Goal: Complete application form

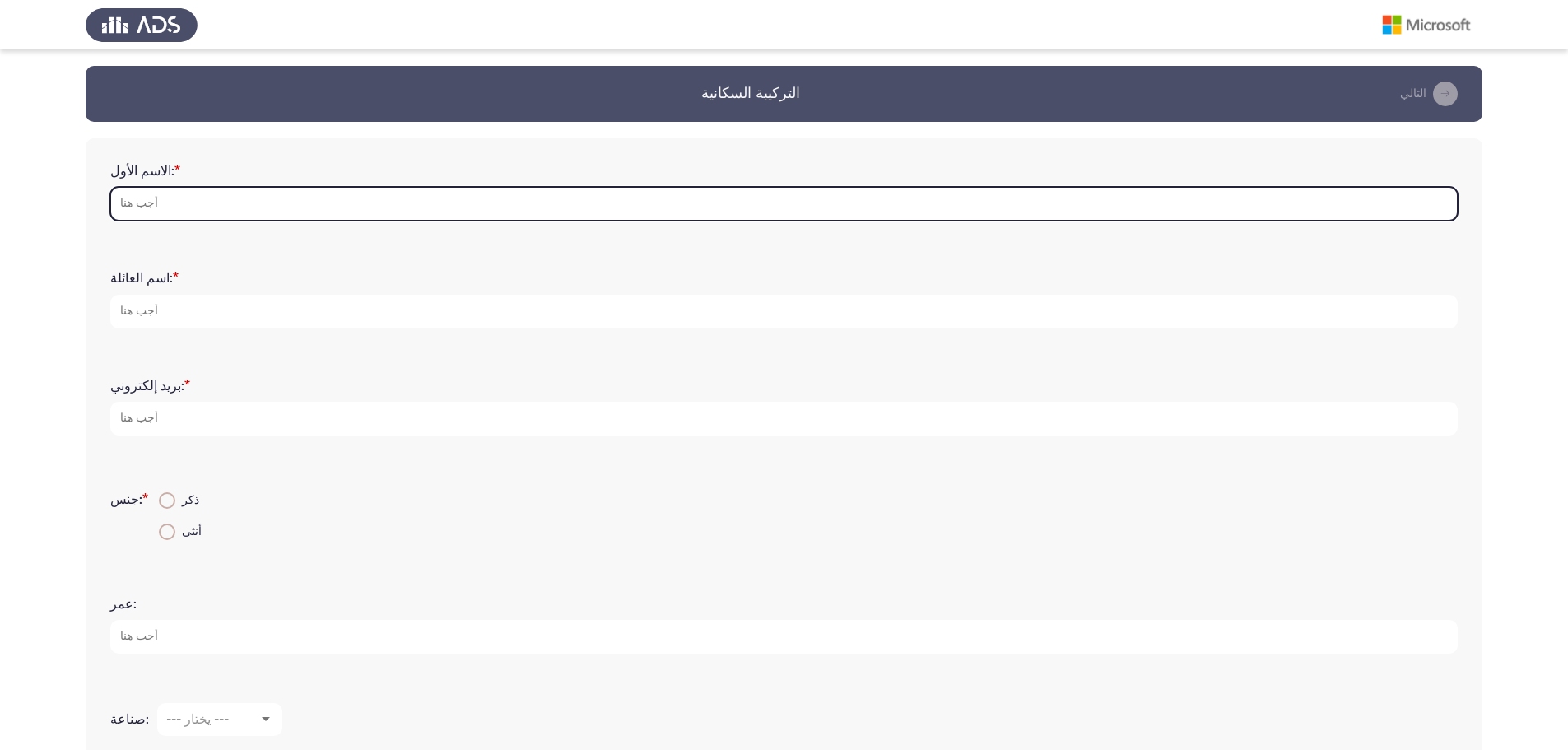
click at [327, 210] on input "الاسم الأول: *" at bounding box center [784, 203] width 1347 height 34
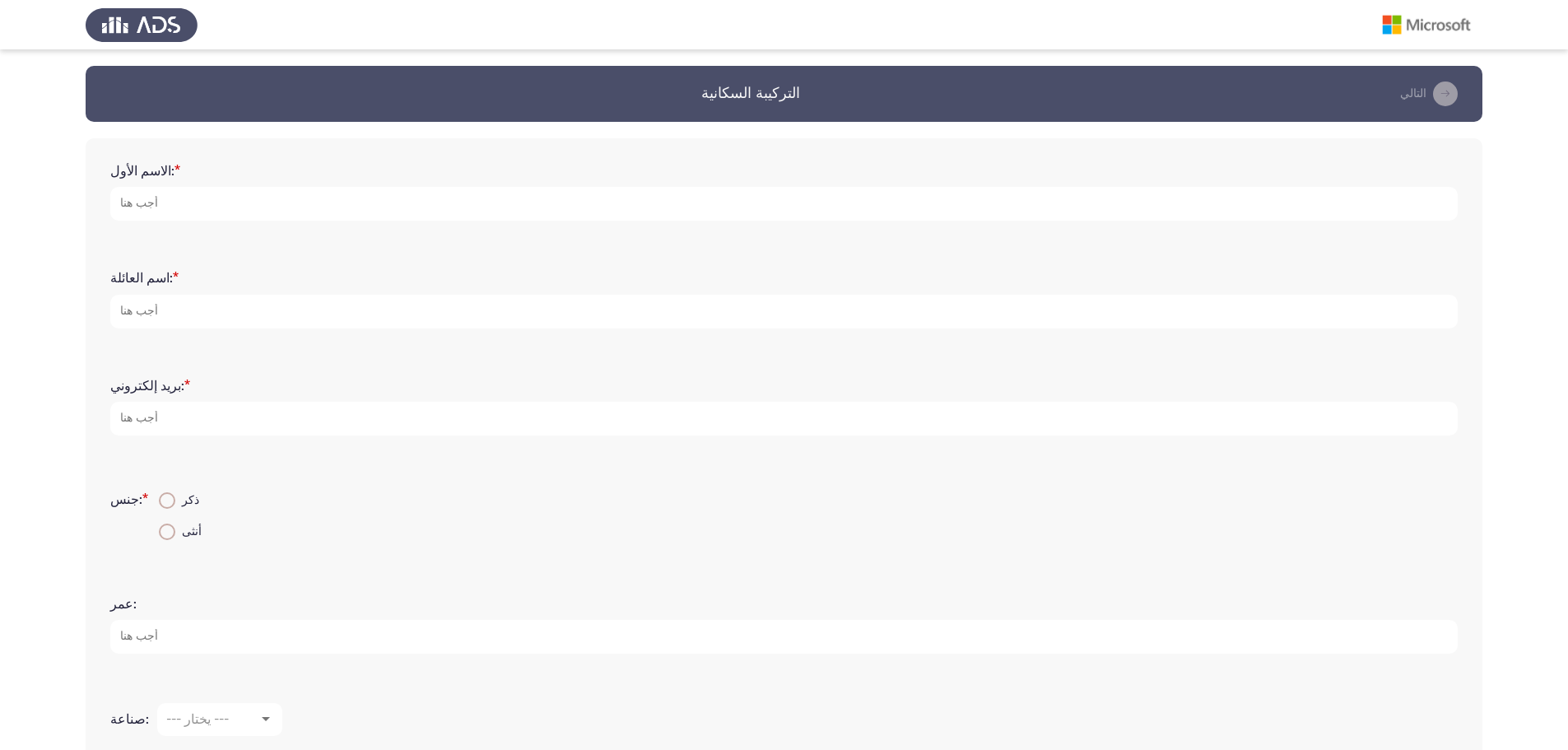
click at [159, 502] on span at bounding box center [167, 501] width 16 height 16
click at [159, 502] on input "ذكر" at bounding box center [167, 501] width 16 height 16
radio input "true"
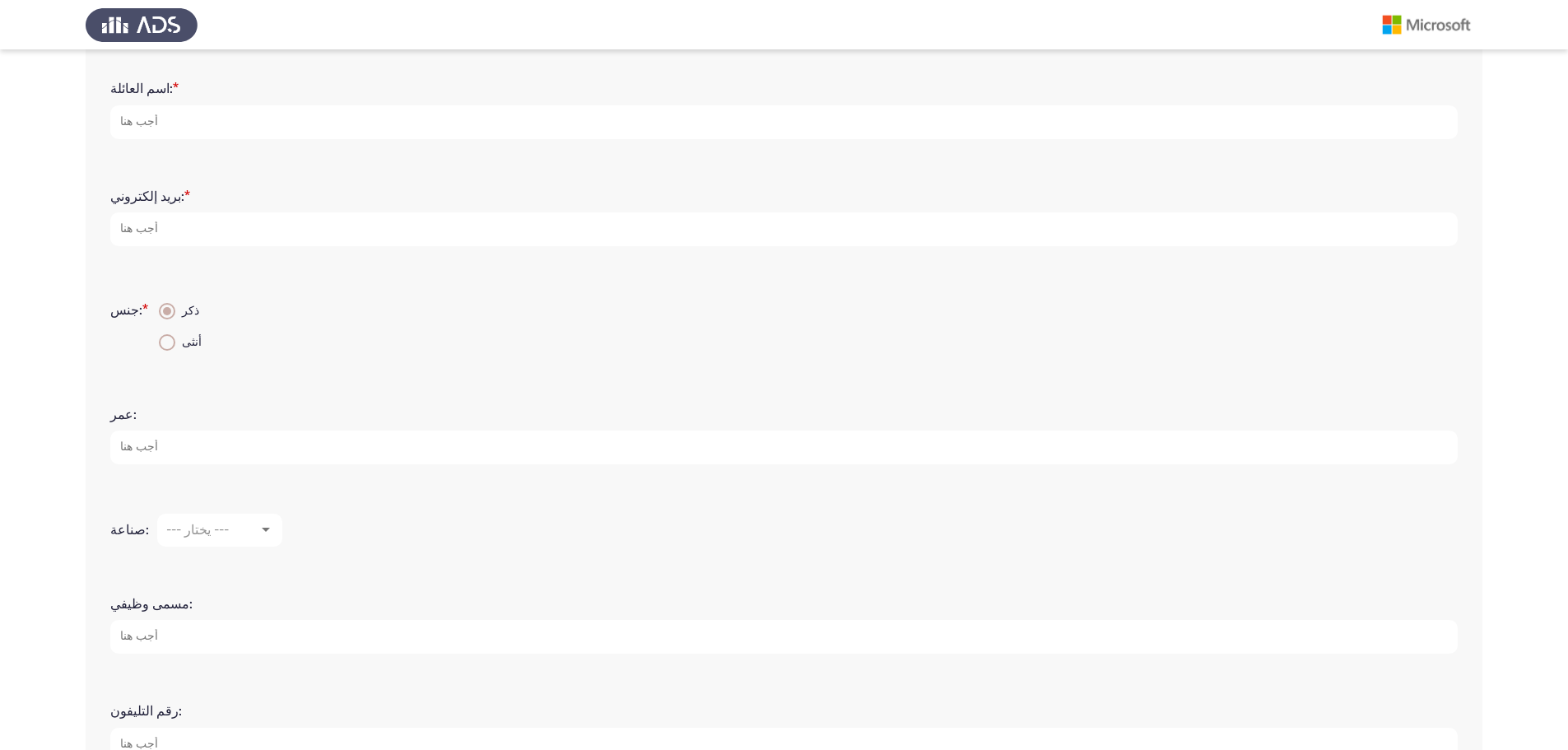
scroll to position [220, 0]
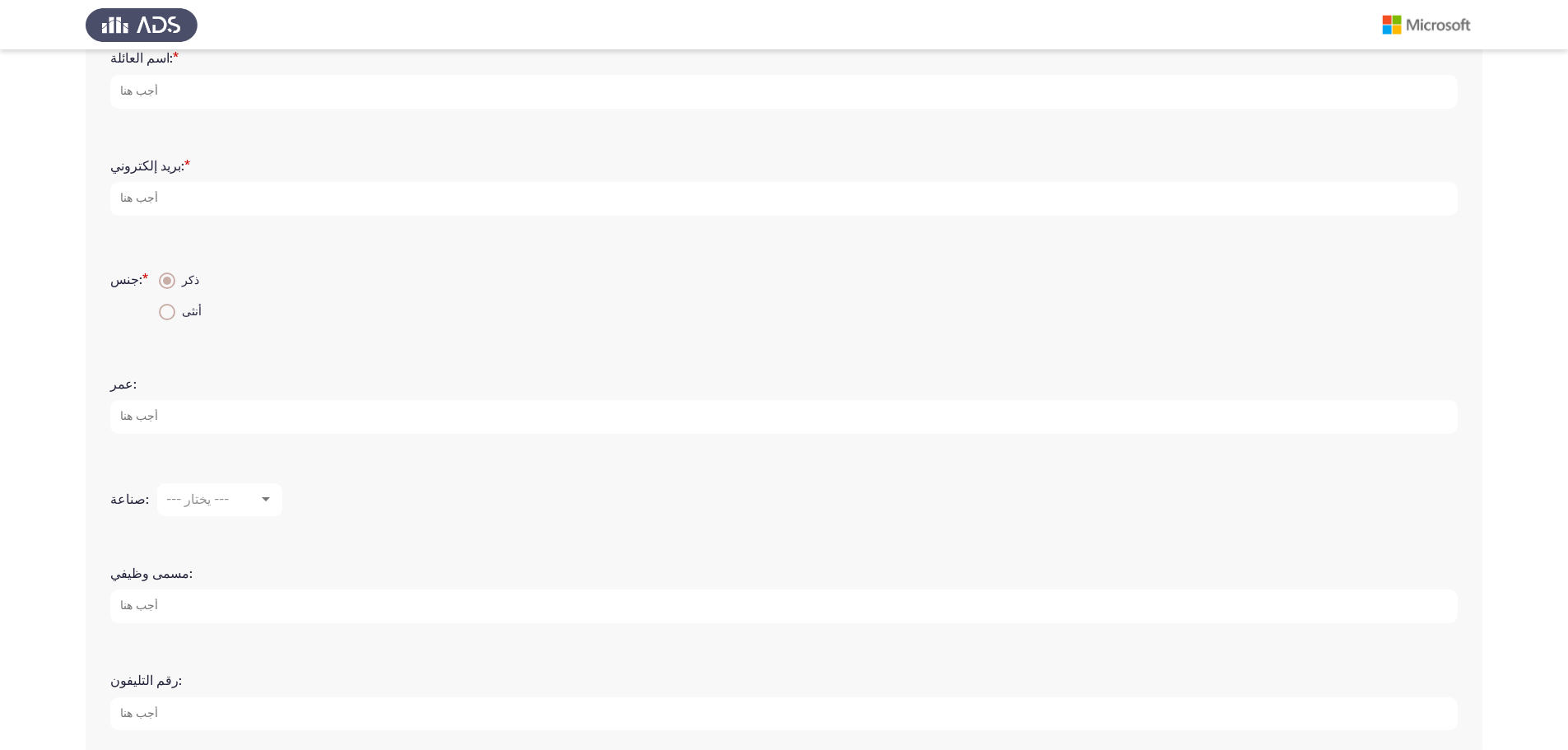
click at [239, 422] on input "عمر:" at bounding box center [784, 417] width 1347 height 34
type input "29"
click at [266, 494] on div at bounding box center [266, 500] width 15 height 13
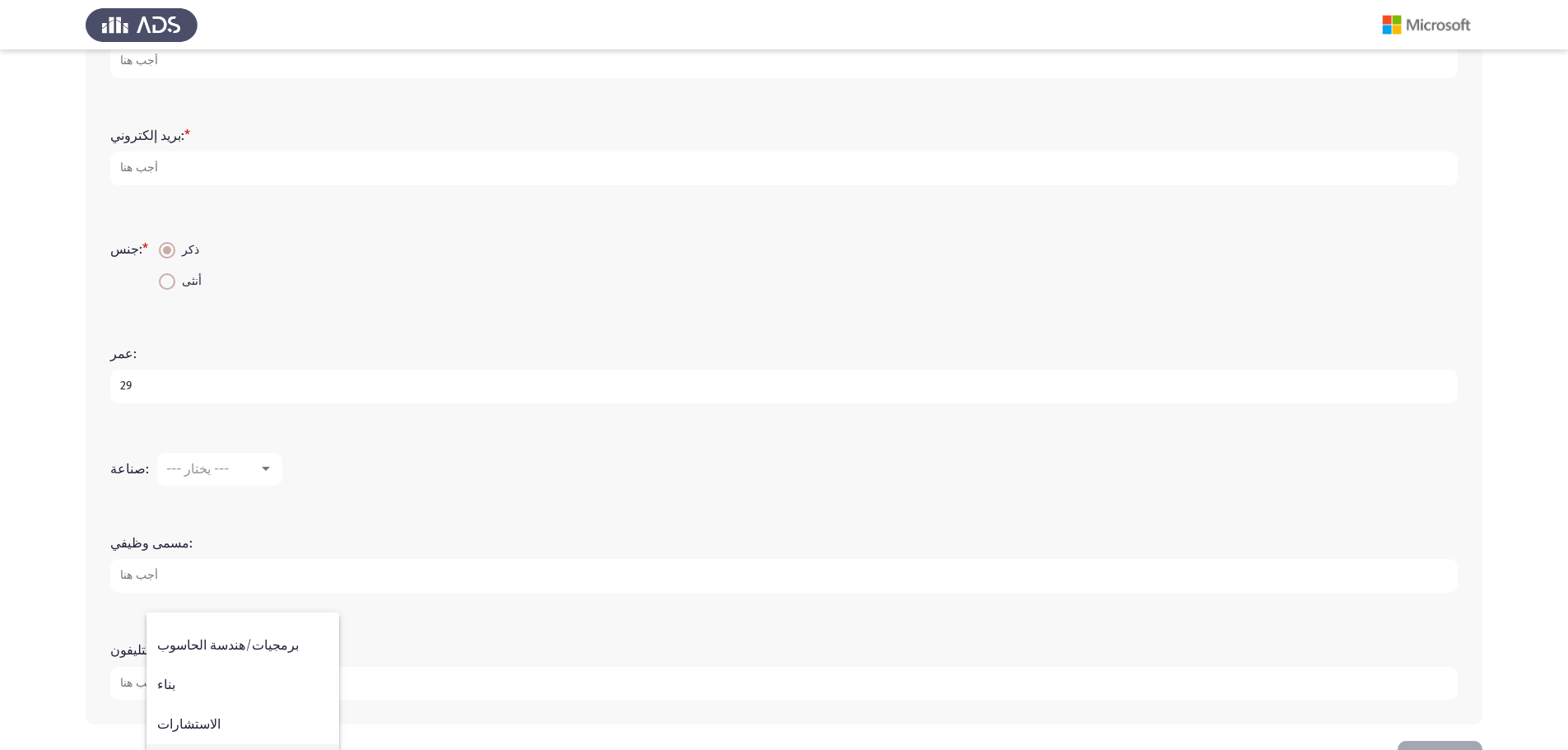
scroll to position [307, 0]
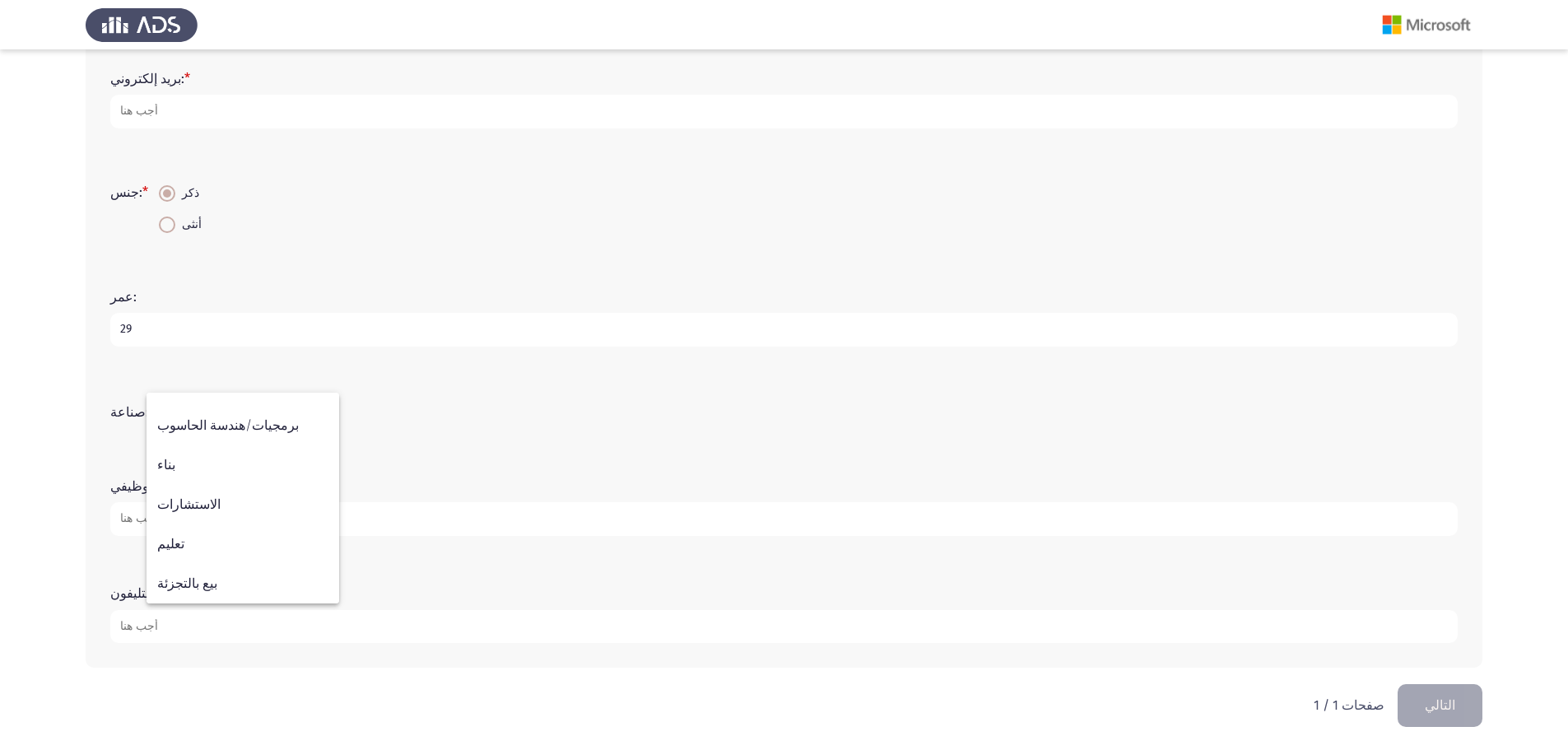
click at [402, 401] on div at bounding box center [784, 375] width 1568 height 750
click at [157, 522] on input "مسمى وظيفي:" at bounding box center [784, 519] width 1347 height 34
click at [184, 632] on input "رقم التليفون:" at bounding box center [784, 627] width 1347 height 34
type input "1207632070"
click at [179, 524] on input "مسمى وظيفي:" at bounding box center [784, 519] width 1347 height 34
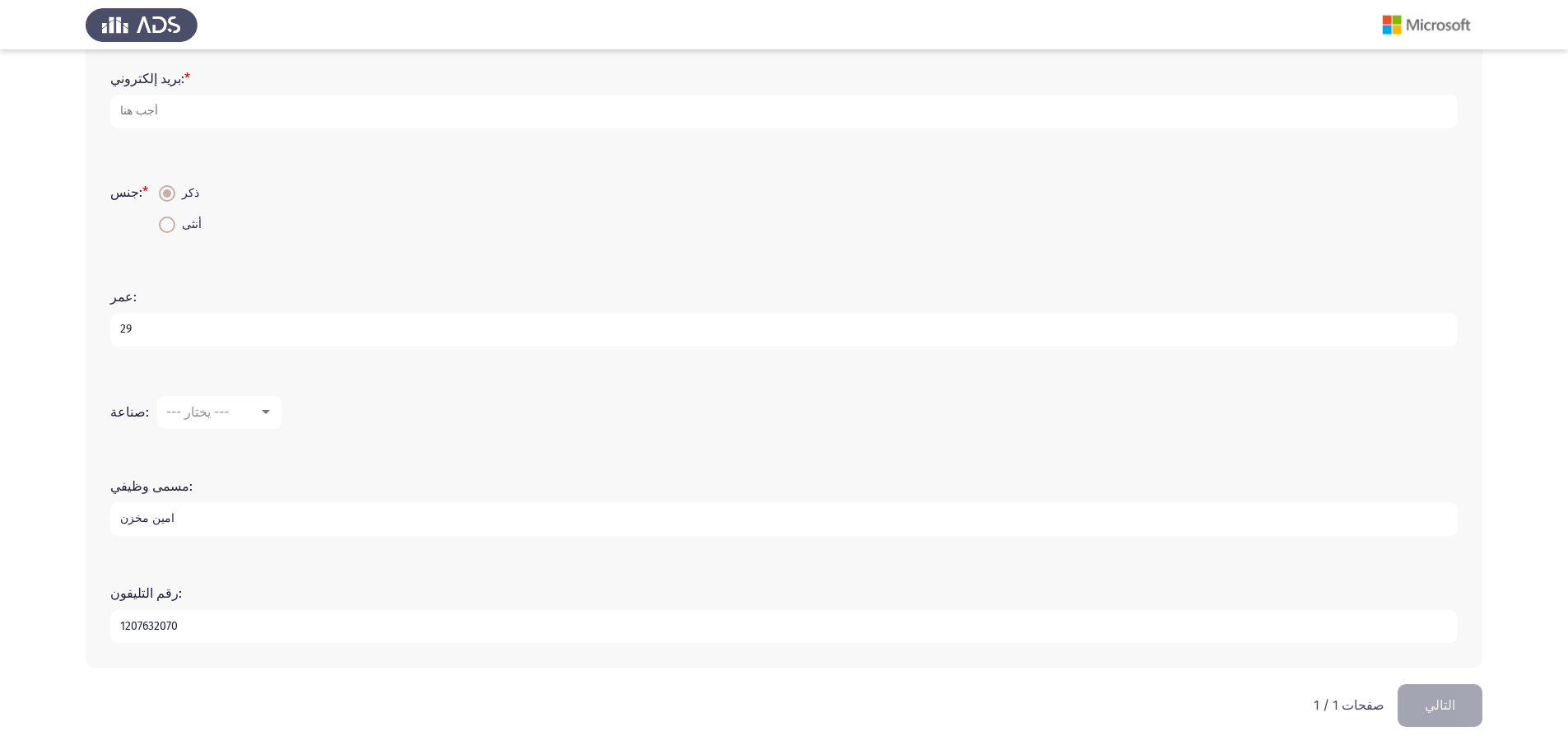
type input "امين مخزن"
click at [263, 409] on div at bounding box center [266, 412] width 15 height 13
click at [622, 347] on div at bounding box center [784, 375] width 1568 height 750
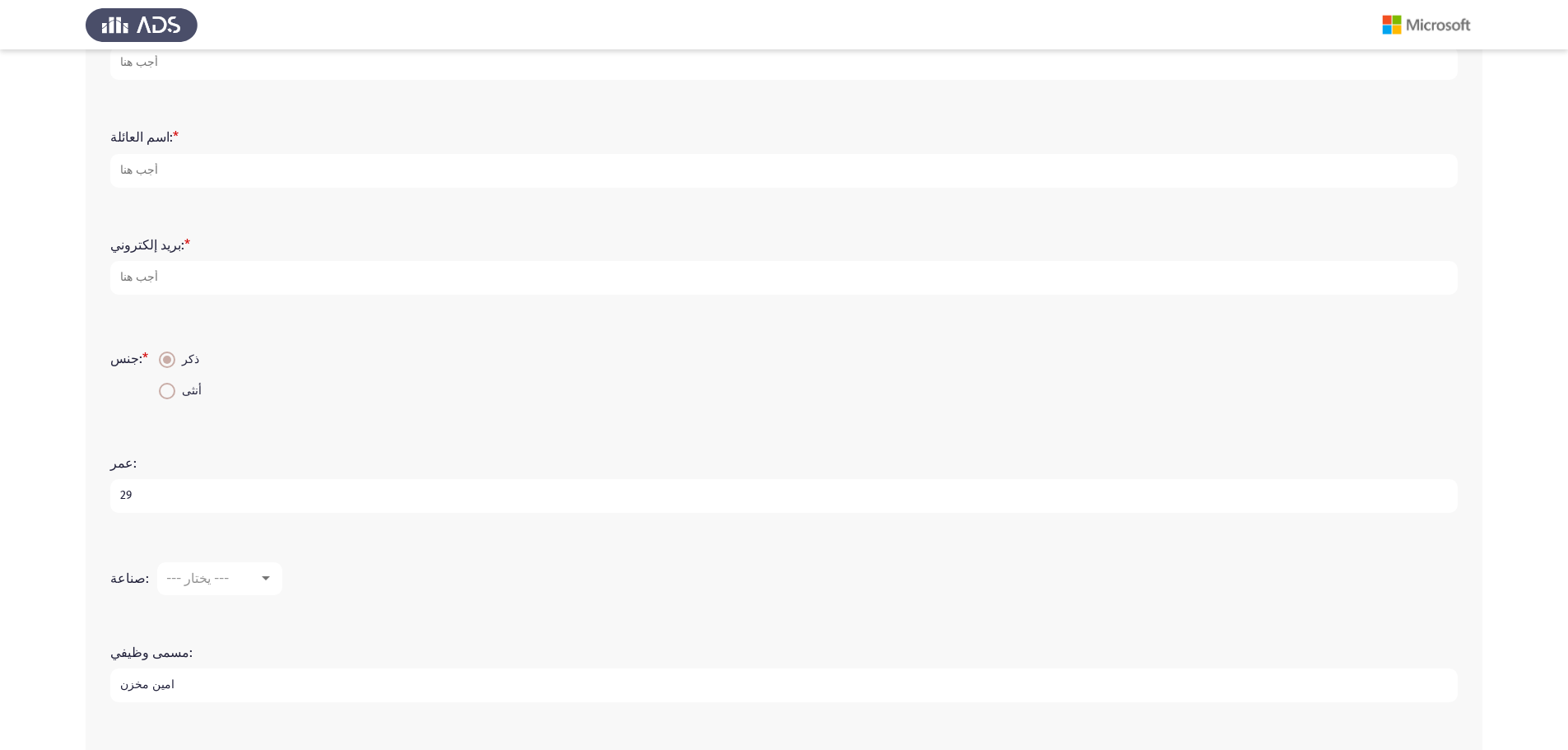
scroll to position [87, 0]
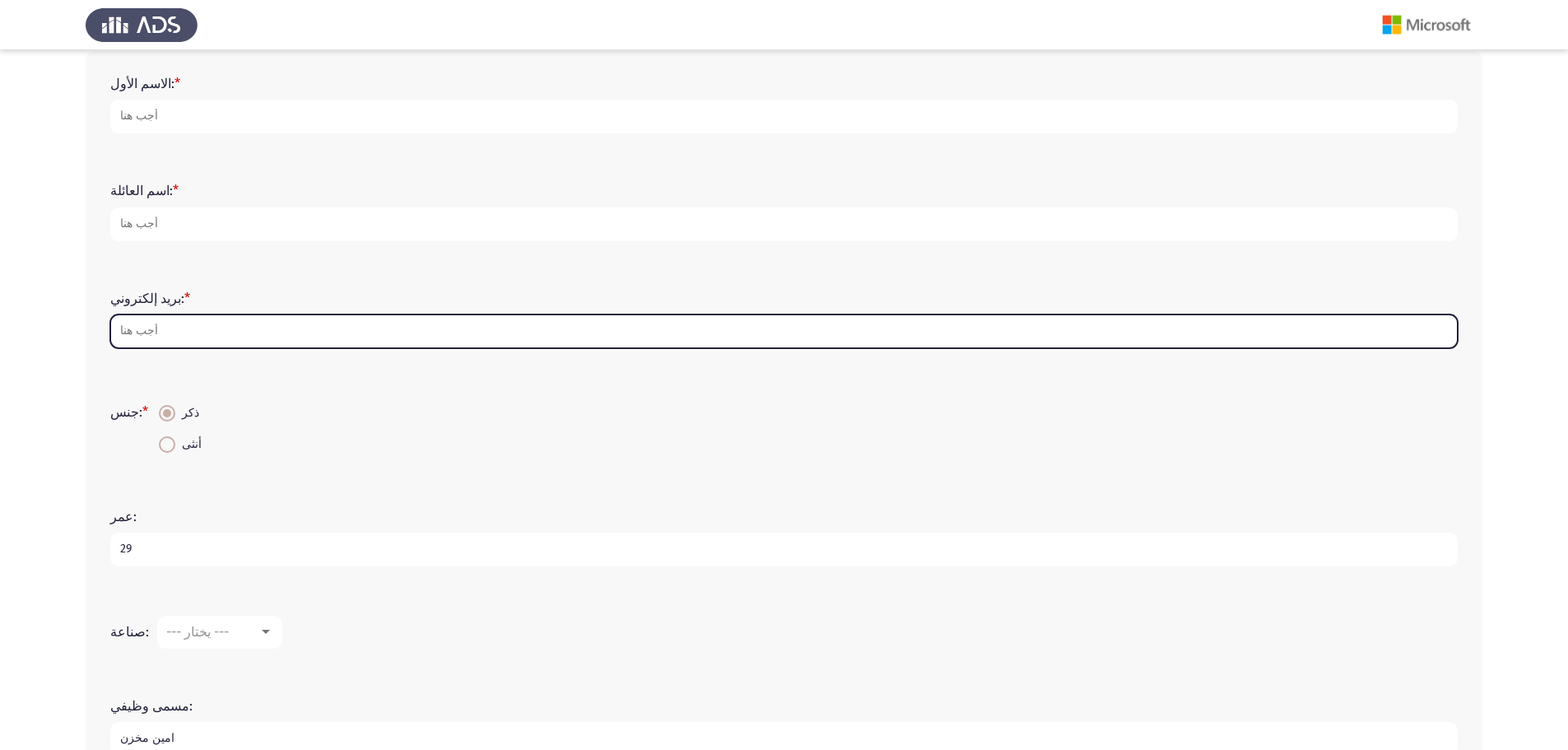
click at [230, 340] on input "بريد إلكتروني: *" at bounding box center [784, 331] width 1347 height 34
type input "ش"
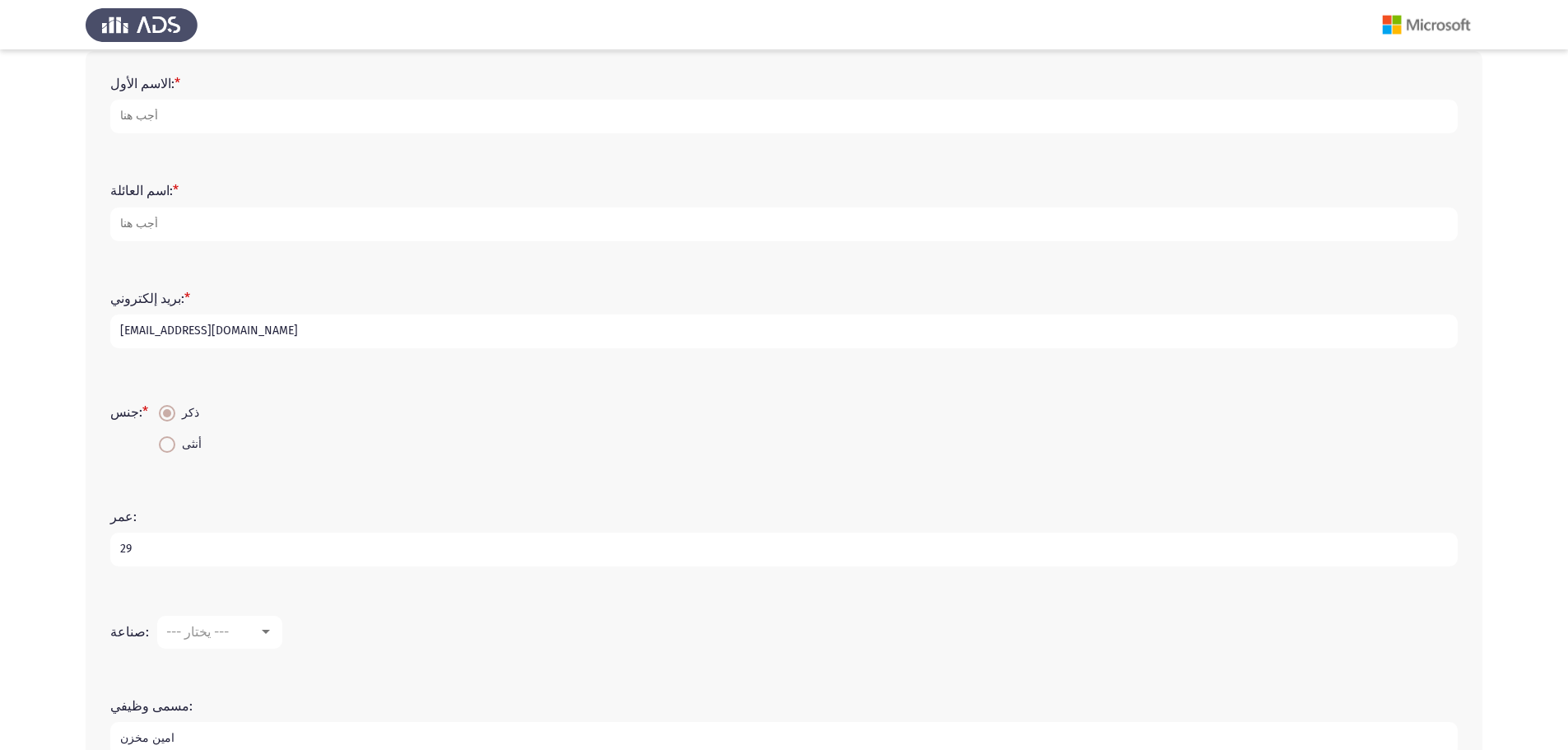
type input "Abdo11211447905@gmail.com"
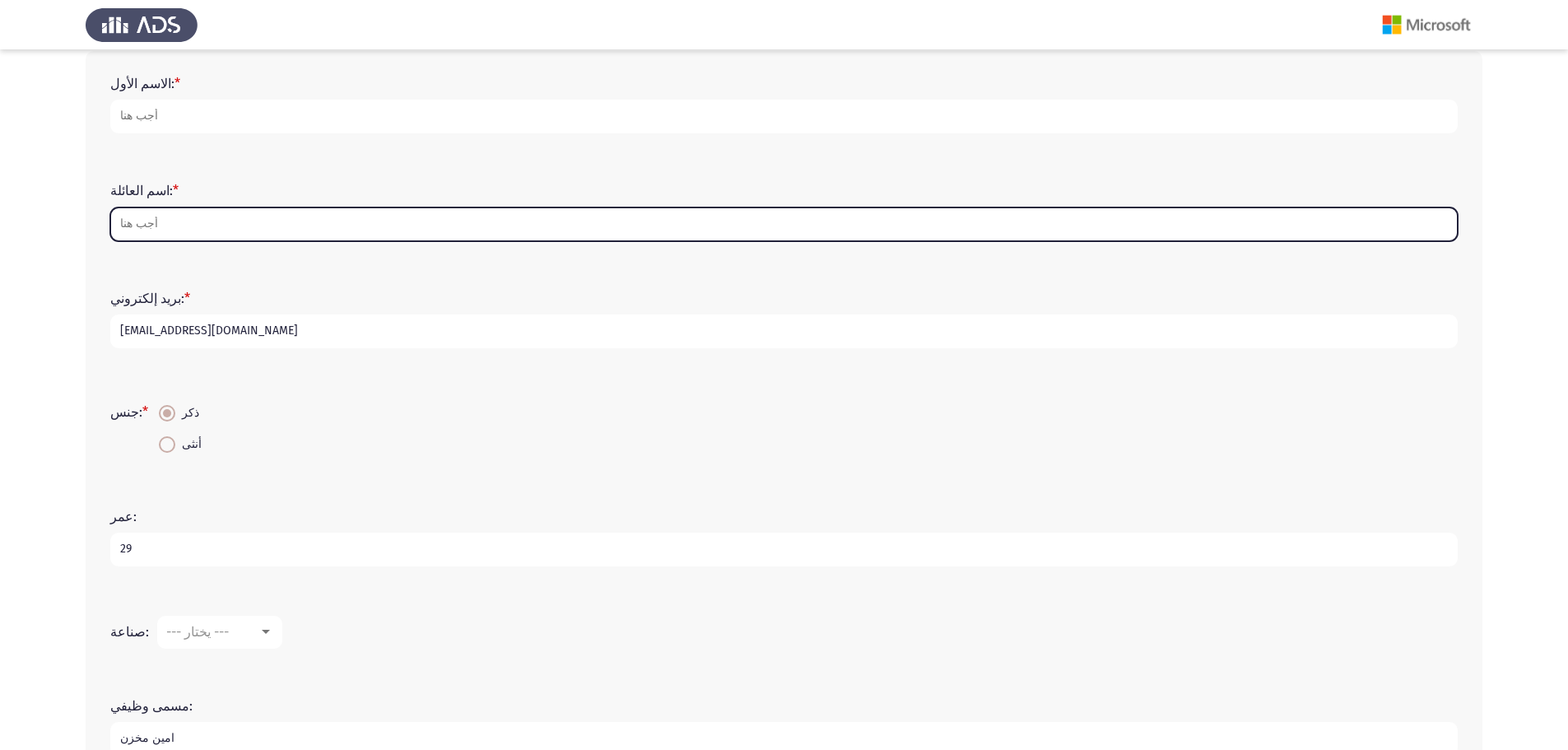
click at [202, 233] on input "اسم العائلة: *" at bounding box center [784, 224] width 1347 height 34
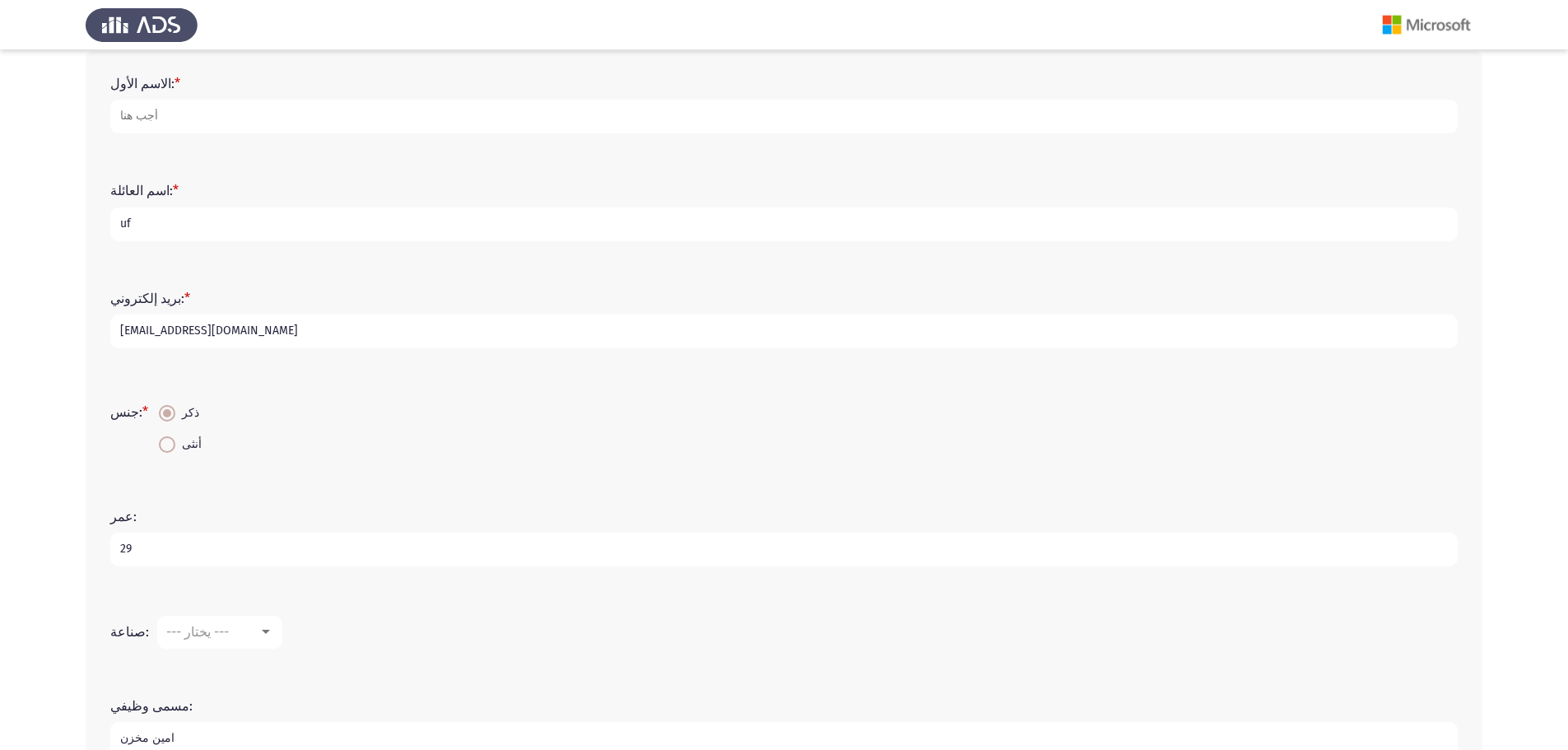
type input "u"
type input "ع"
type input "عبده محمود حسين عبدالسلام"
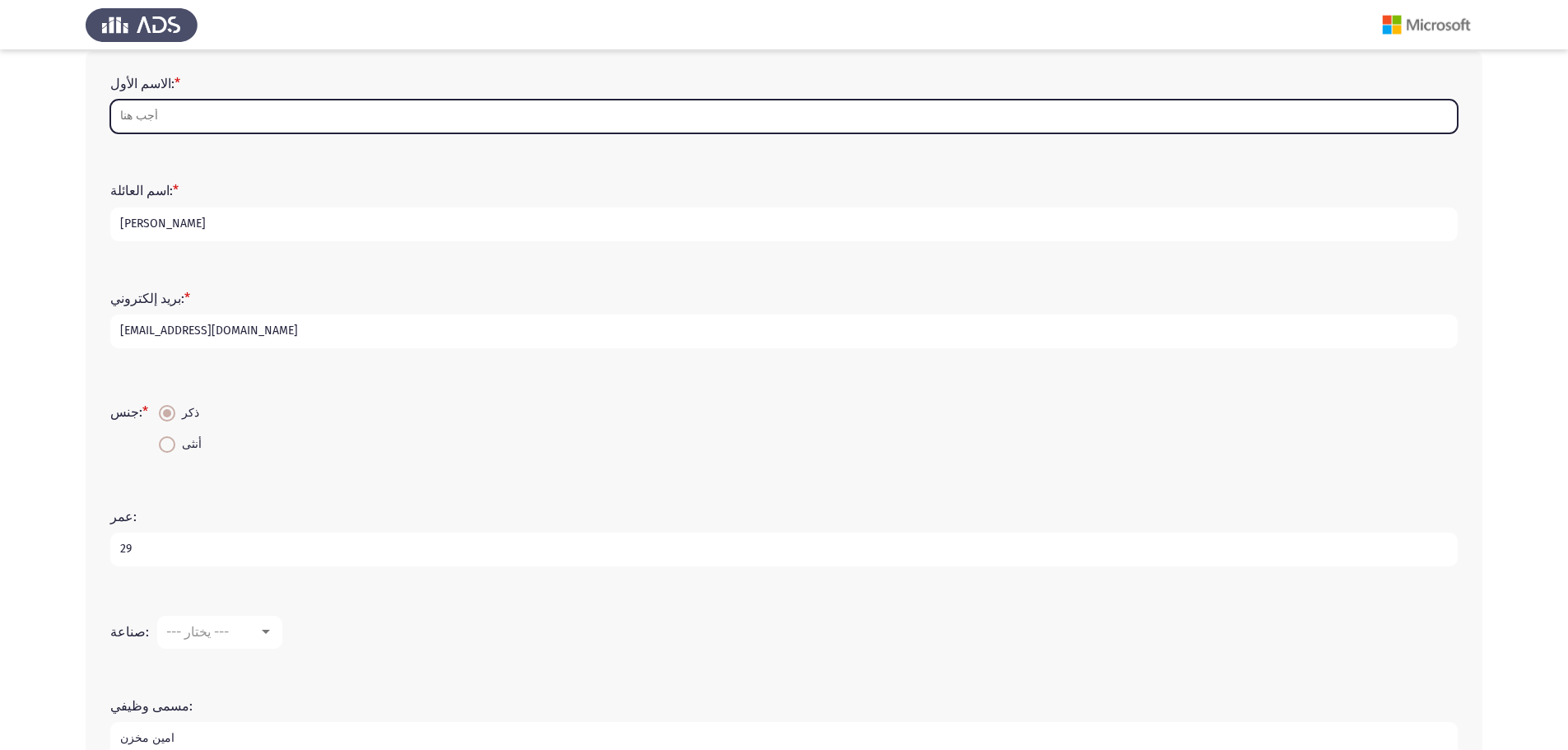
click at [171, 114] on input "الاسم الأول: *" at bounding box center [784, 116] width 1347 height 34
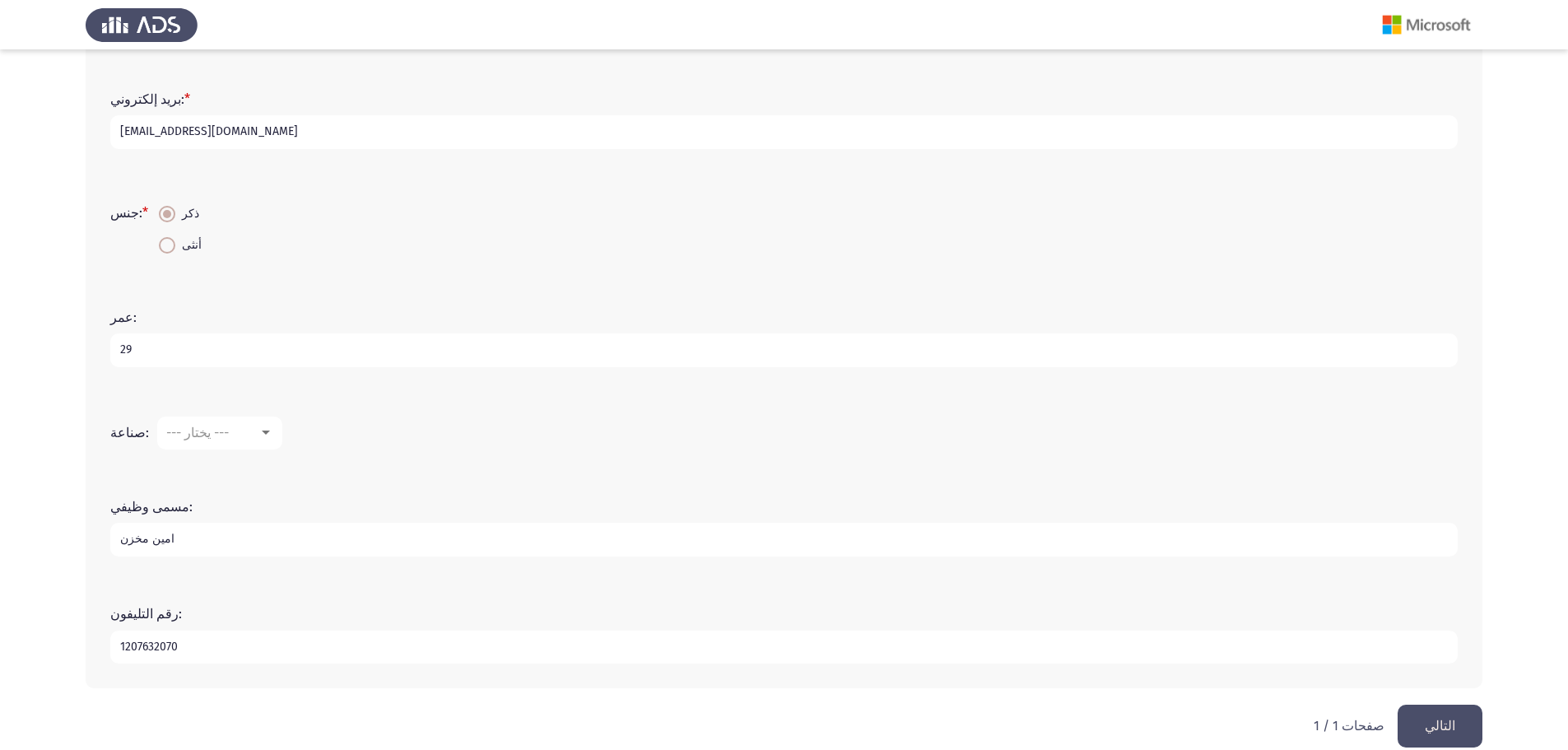
scroll to position [307, 0]
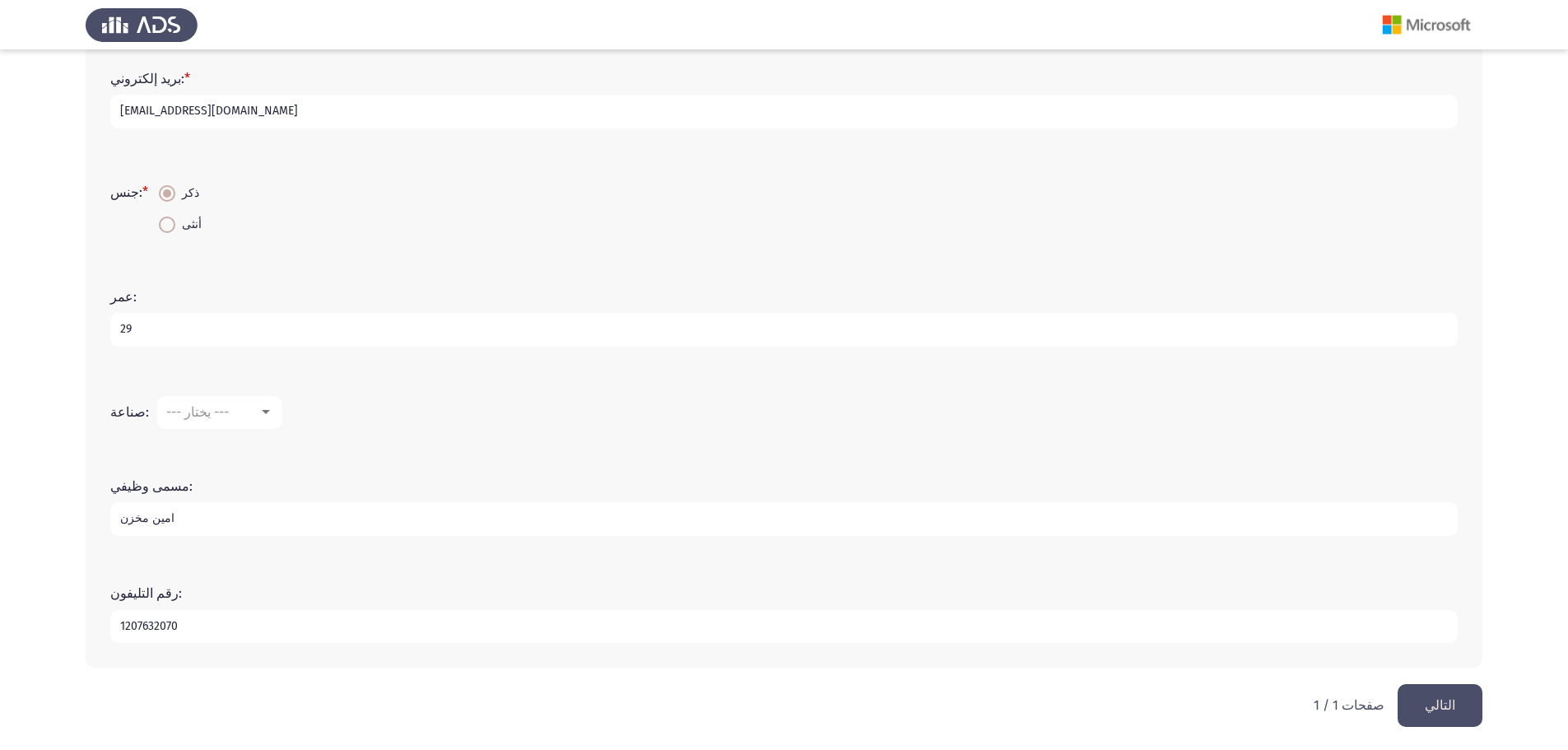
type input "عبدالرحمن"
click at [1416, 702] on button "التالي" at bounding box center [1440, 705] width 85 height 42
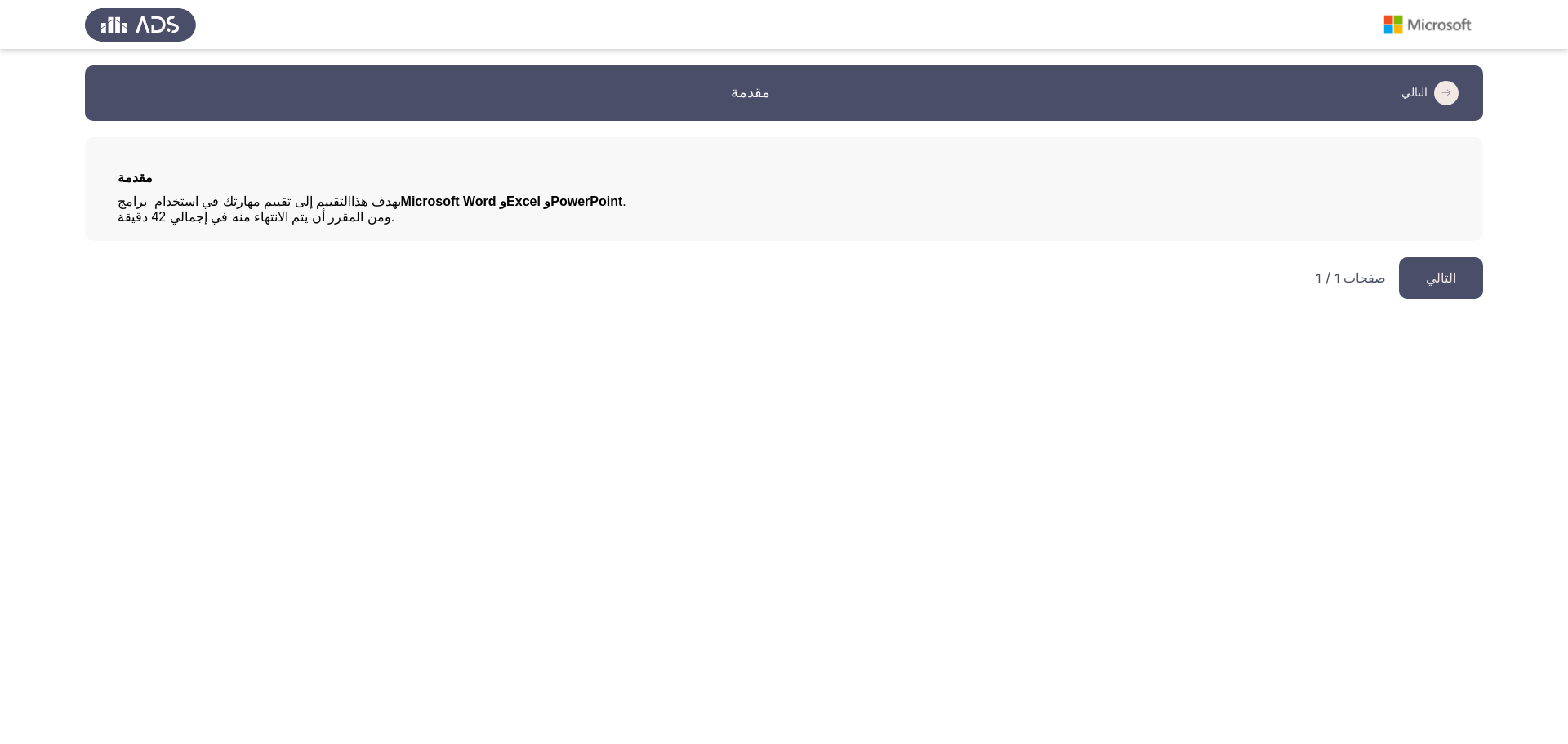
click at [1436, 284] on font "التالي" at bounding box center [1441, 278] width 30 height 16
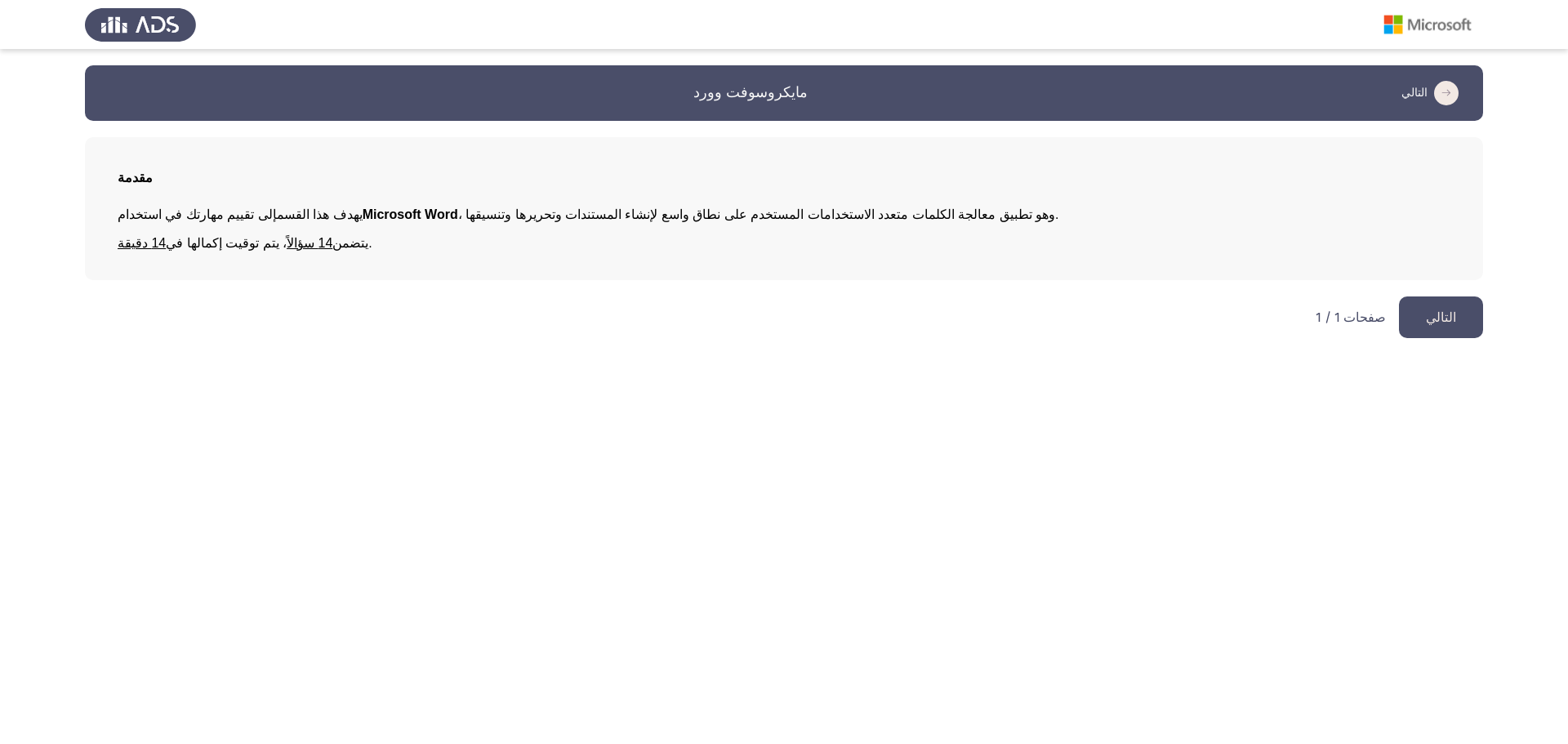
click at [1451, 314] on font "التالي" at bounding box center [1441, 317] width 30 height 16
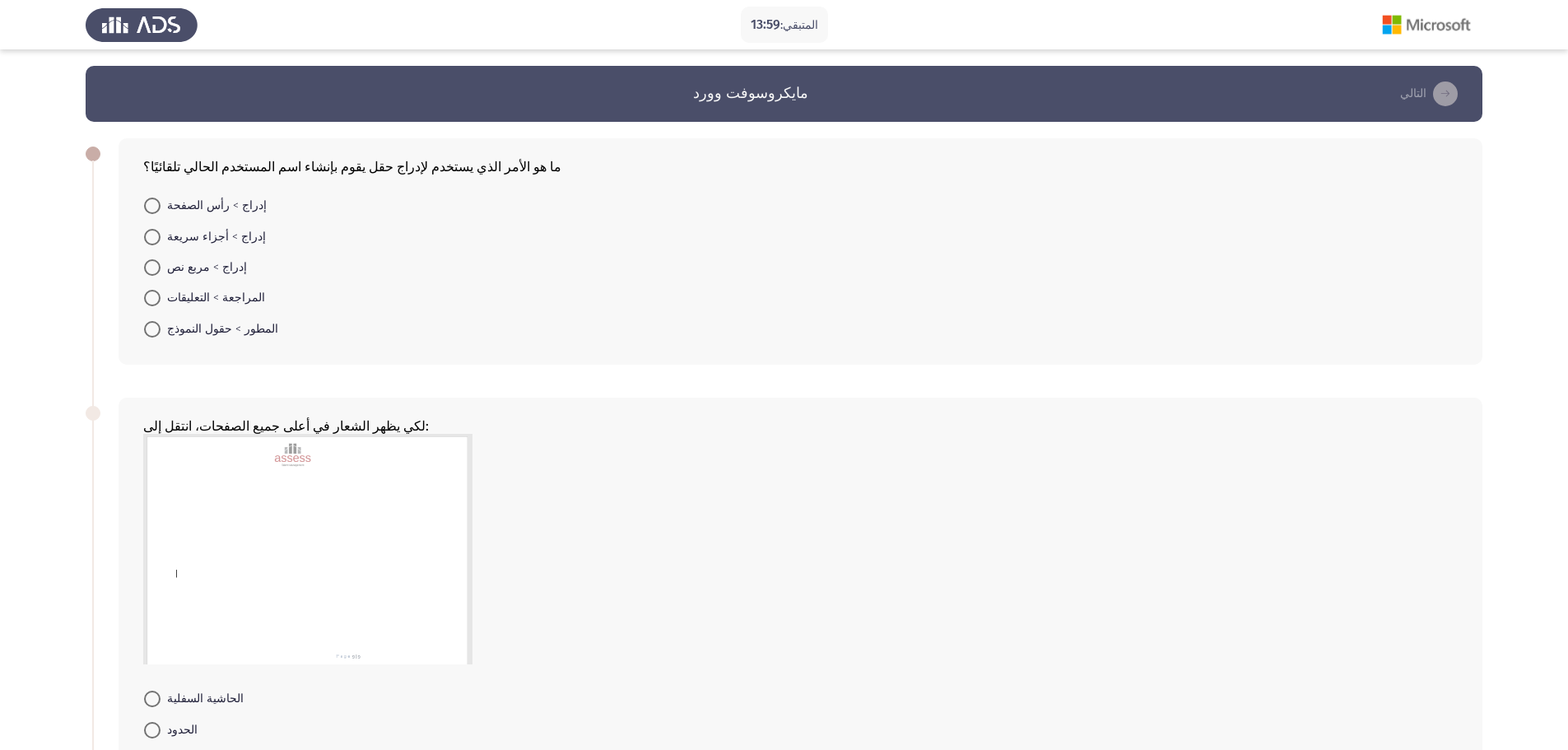
click at [770, 19] on font "13:59" at bounding box center [765, 24] width 30 height 16
drag, startPoint x: 0, startPoint y: 181, endPoint x: 254, endPoint y: 286, distance: 274.8
click at [38, 0] on html "المتبقي: 13:59 مايكروسوفت وورد التالي ما هو الأمر الذي يستخدم لإدراج حقل يقوم ب…" at bounding box center [784, 599] width 1568 height 1200
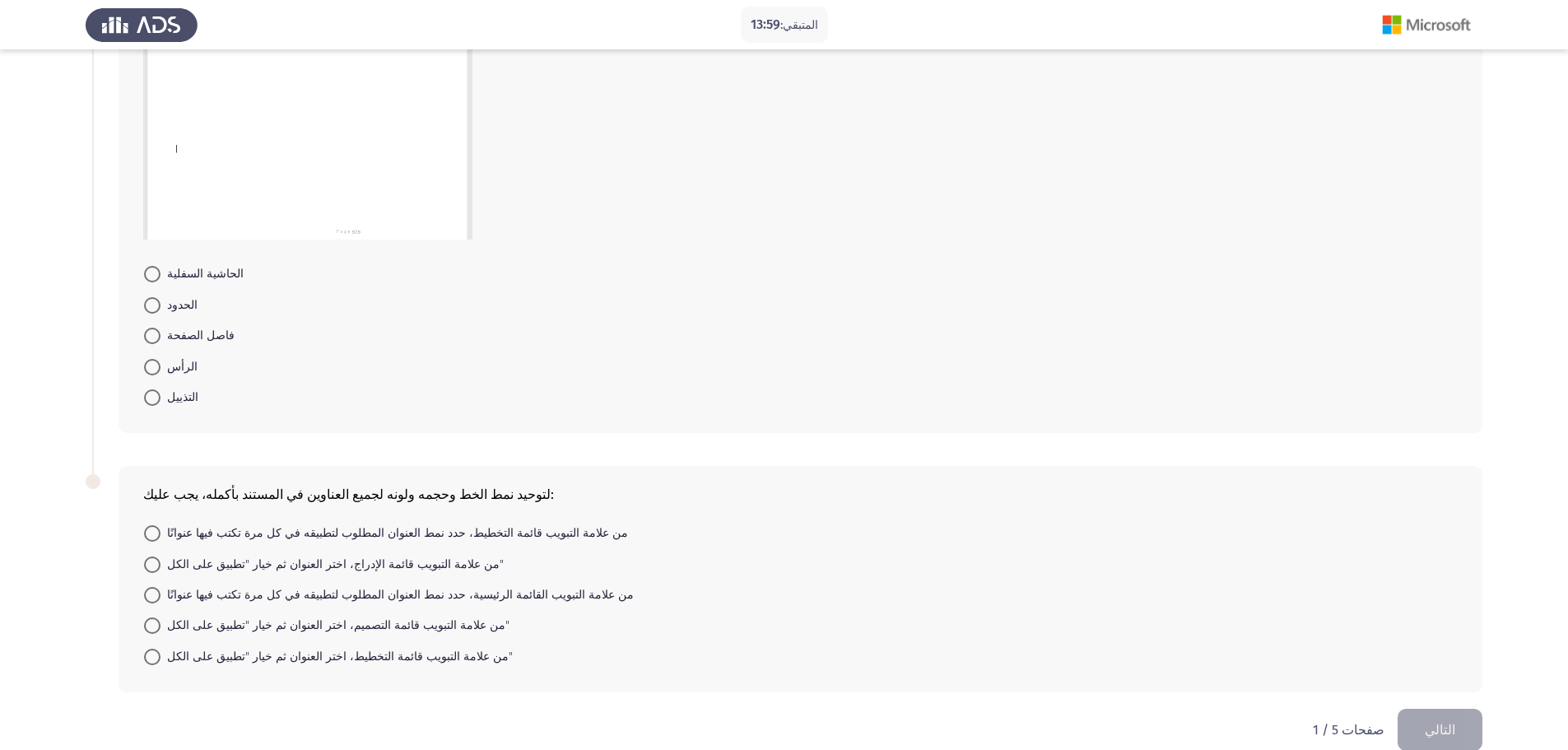
scroll to position [450, 0]
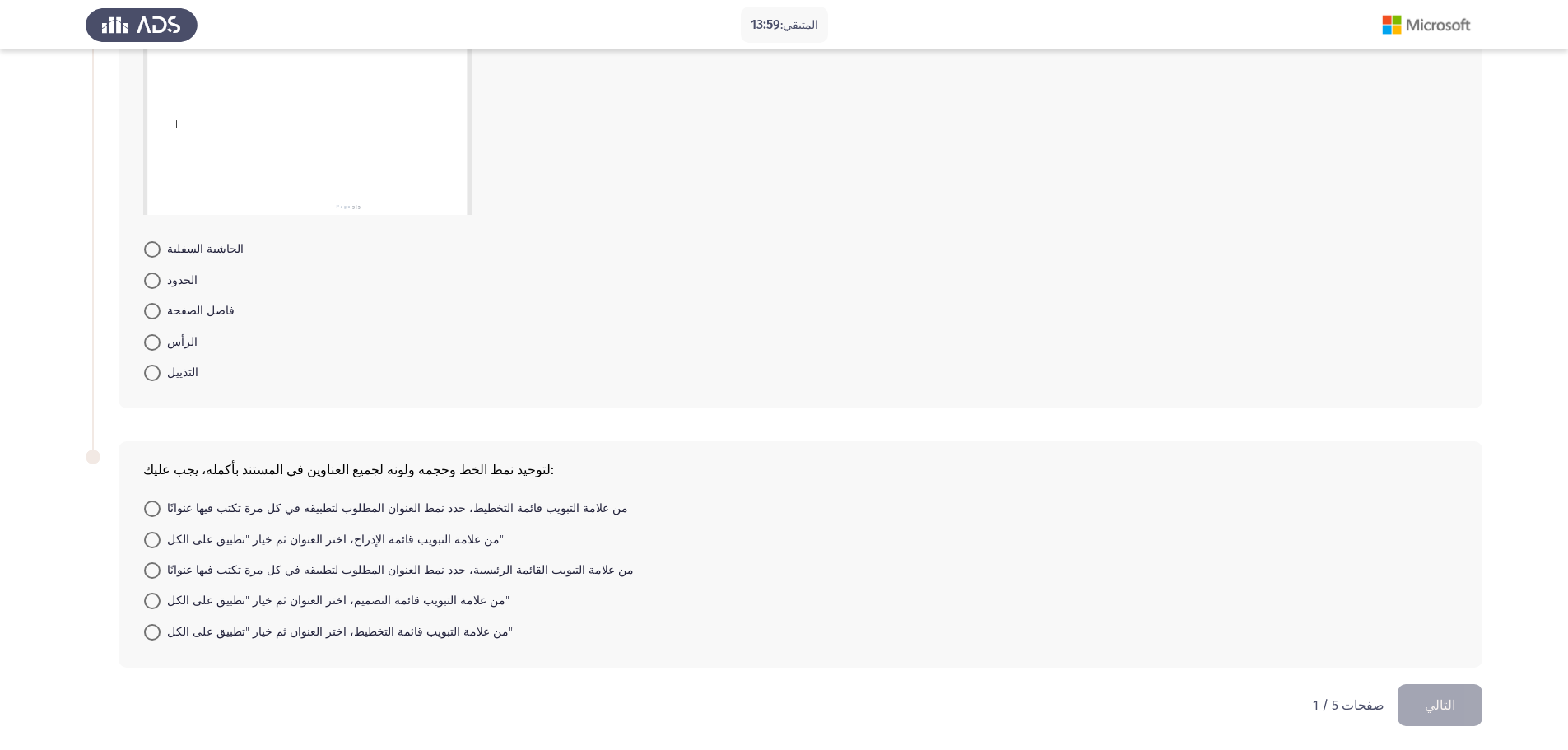
click at [1463, 708] on button "التالي" at bounding box center [1440, 705] width 85 height 42
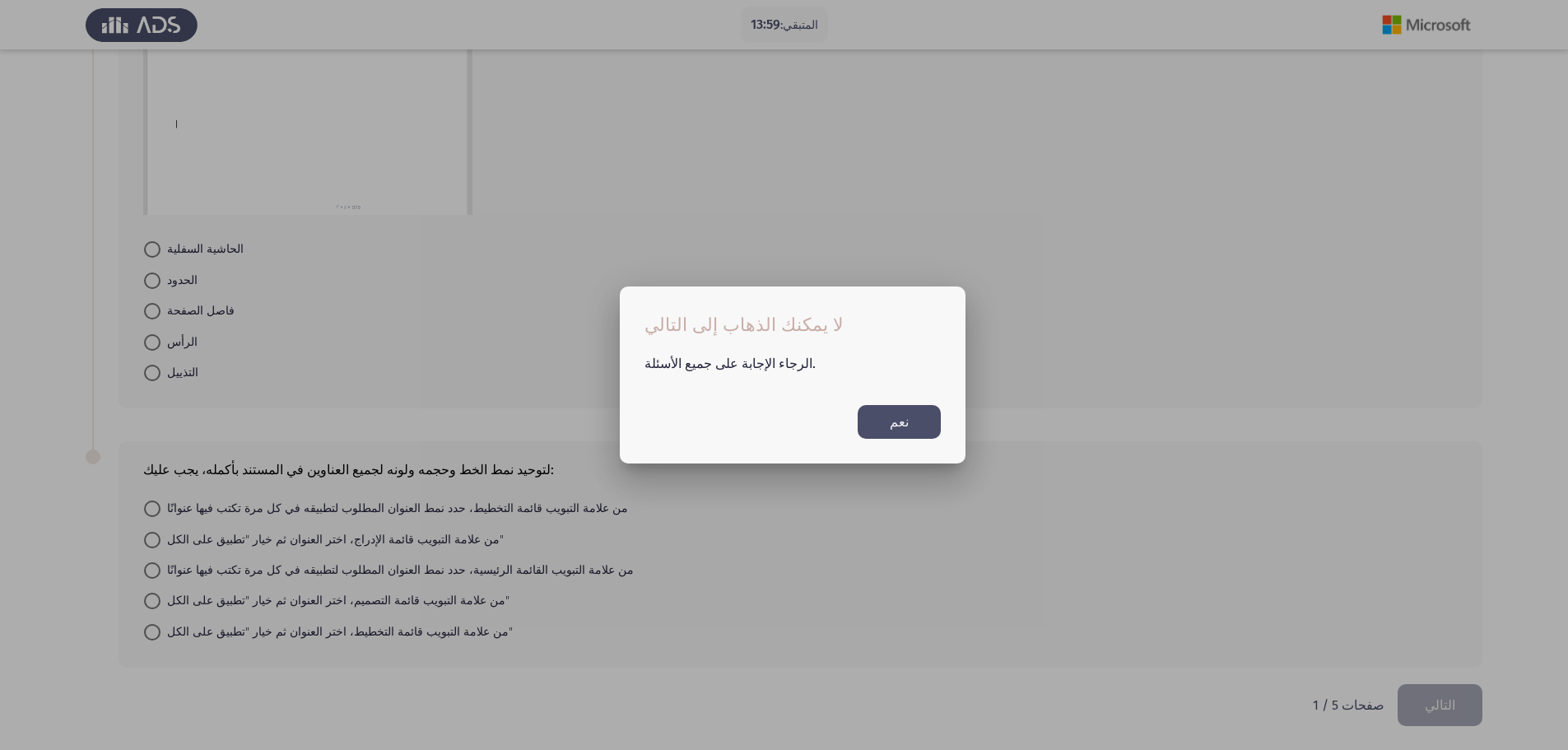
click at [923, 417] on button "نعم" at bounding box center [899, 422] width 83 height 34
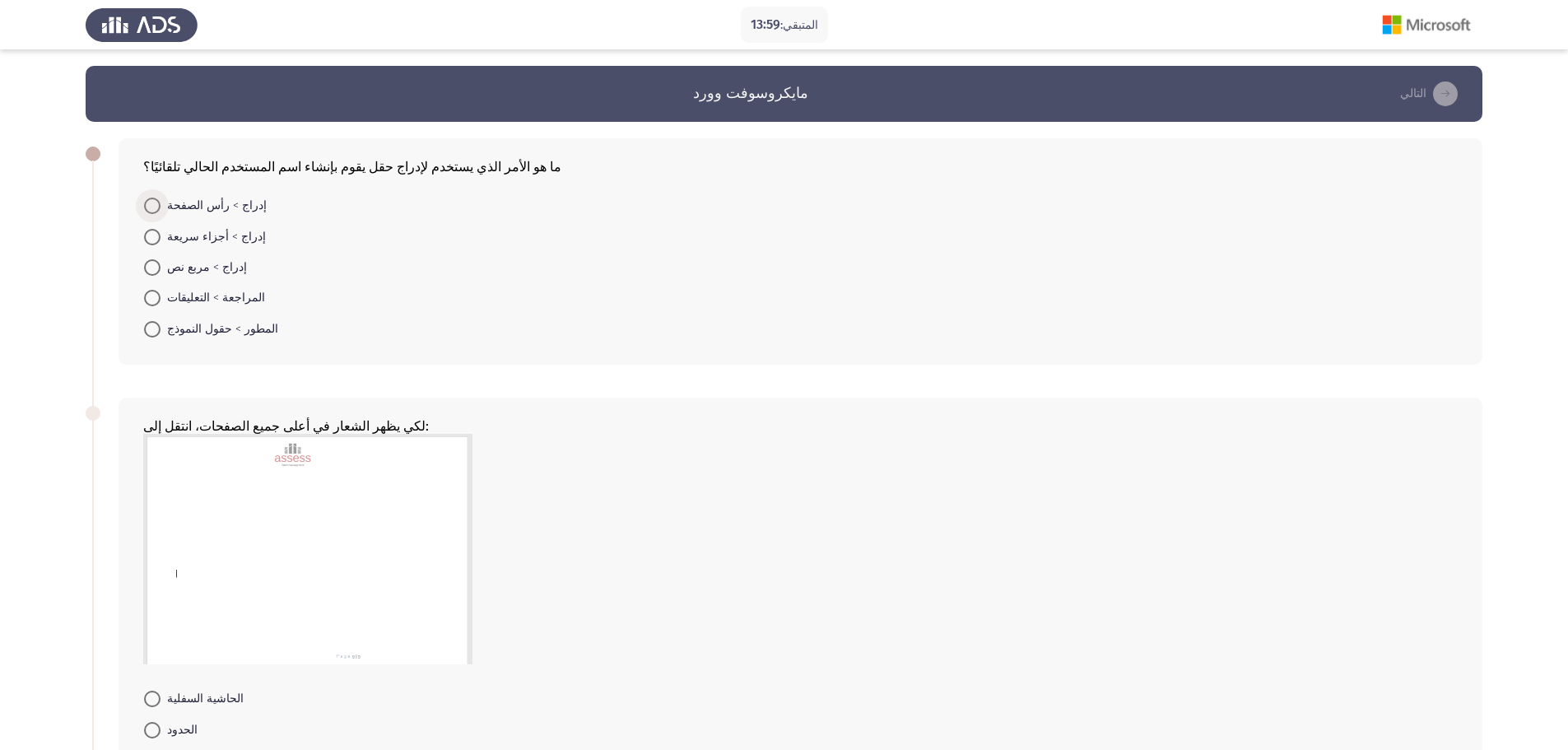
click at [149, 212] on span at bounding box center [152, 206] width 16 height 16
click at [149, 212] on input "إدراج > رأس الصفحة" at bounding box center [152, 206] width 16 height 16
radio input "true"
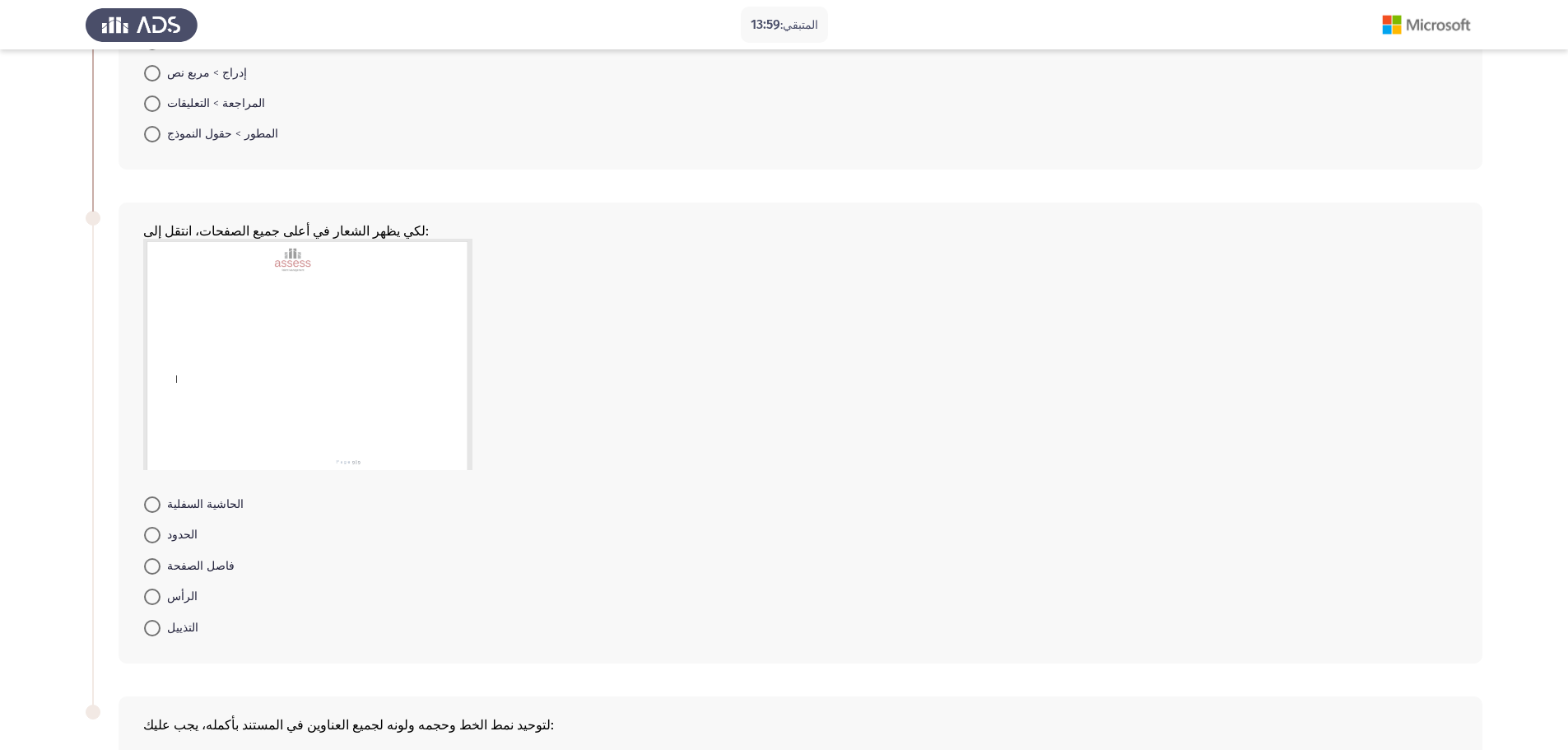
scroll to position [220, 0]
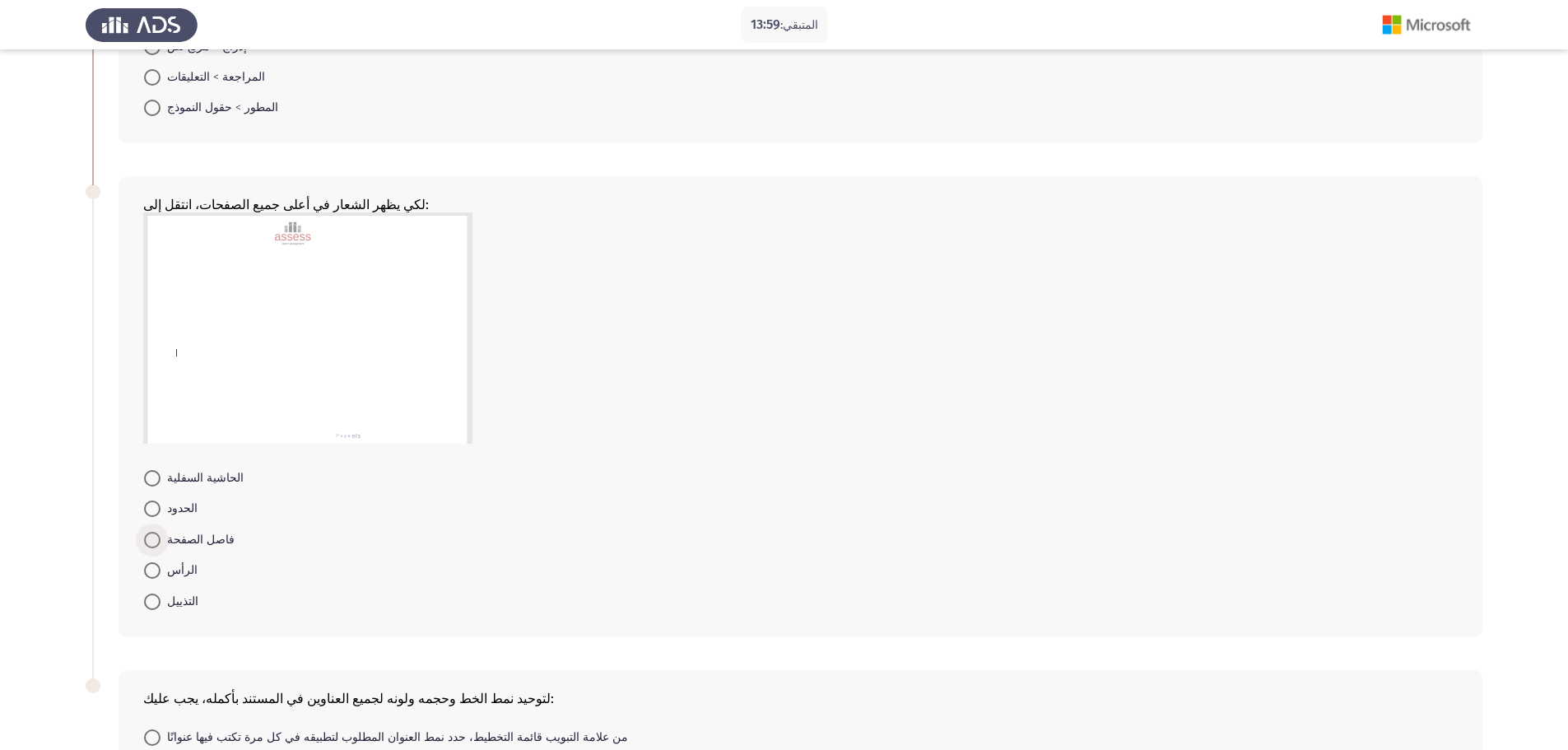
click at [185, 538] on font "فاصل الصفحة" at bounding box center [201, 539] width 67 height 14
click at [161, 538] on input "فاصل الصفحة" at bounding box center [152, 540] width 16 height 16
radio input "true"
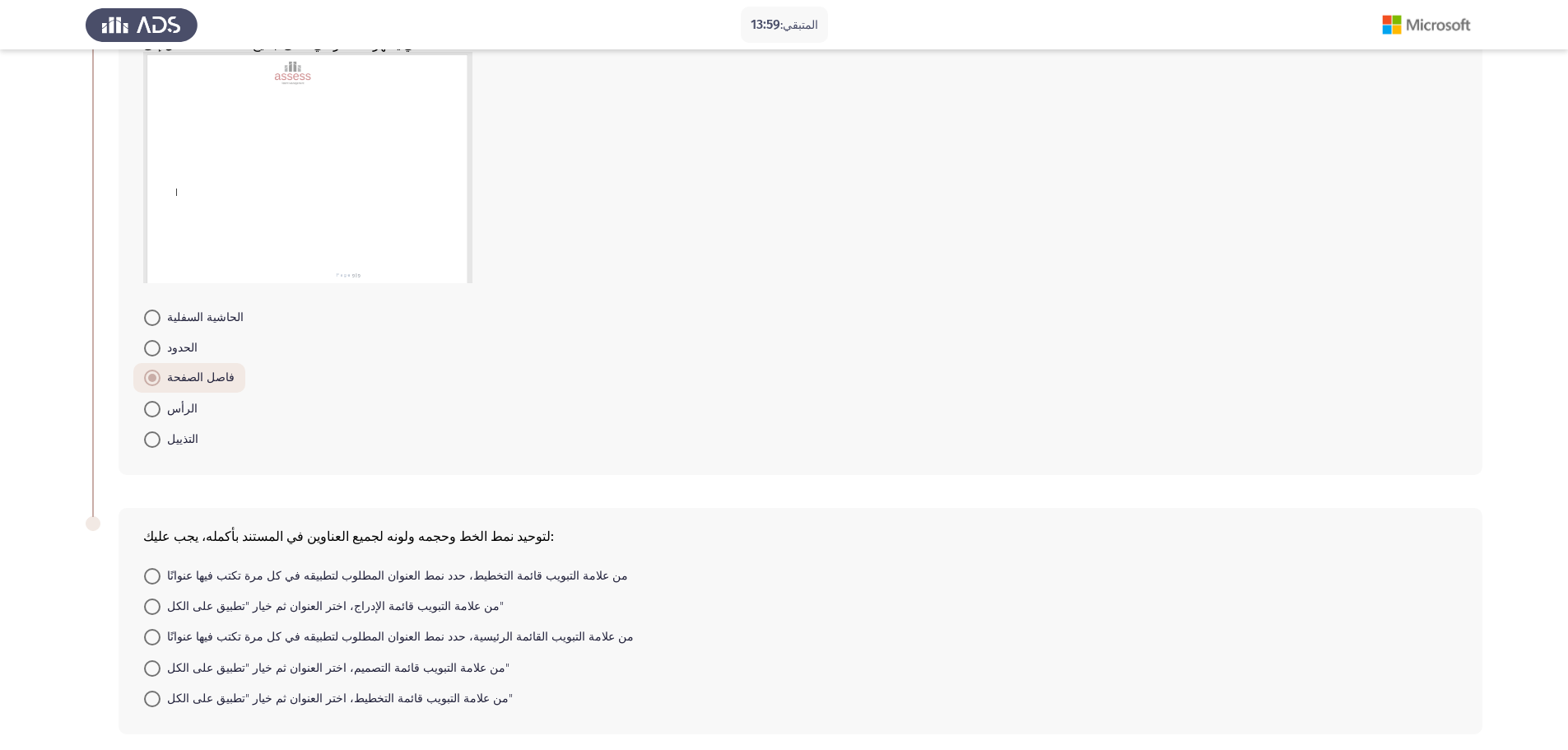
scroll to position [447, 0]
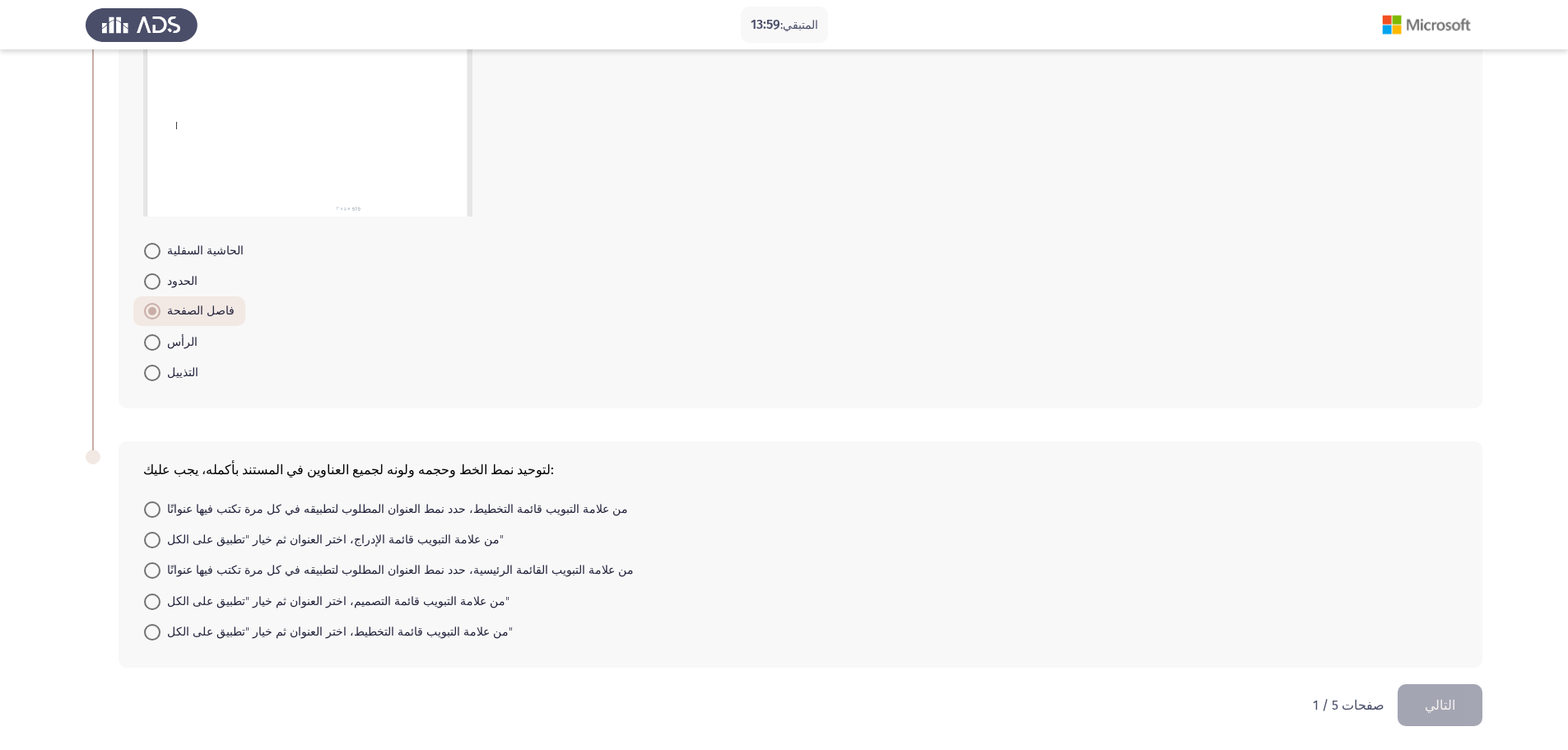
click at [184, 508] on font "من علامة التبويب قائمة التخطيط، حدد نمط العنوان المطلوب لتطبيقه في كل مرة تكتب …" at bounding box center [398, 509] width 461 height 14
click at [161, 508] on input "من علامة التبويب قائمة التخطيط، حدد نمط العنوان المطلوب لتطبيقه في كل مرة تكتب …" at bounding box center [152, 510] width 16 height 16
radio input "true"
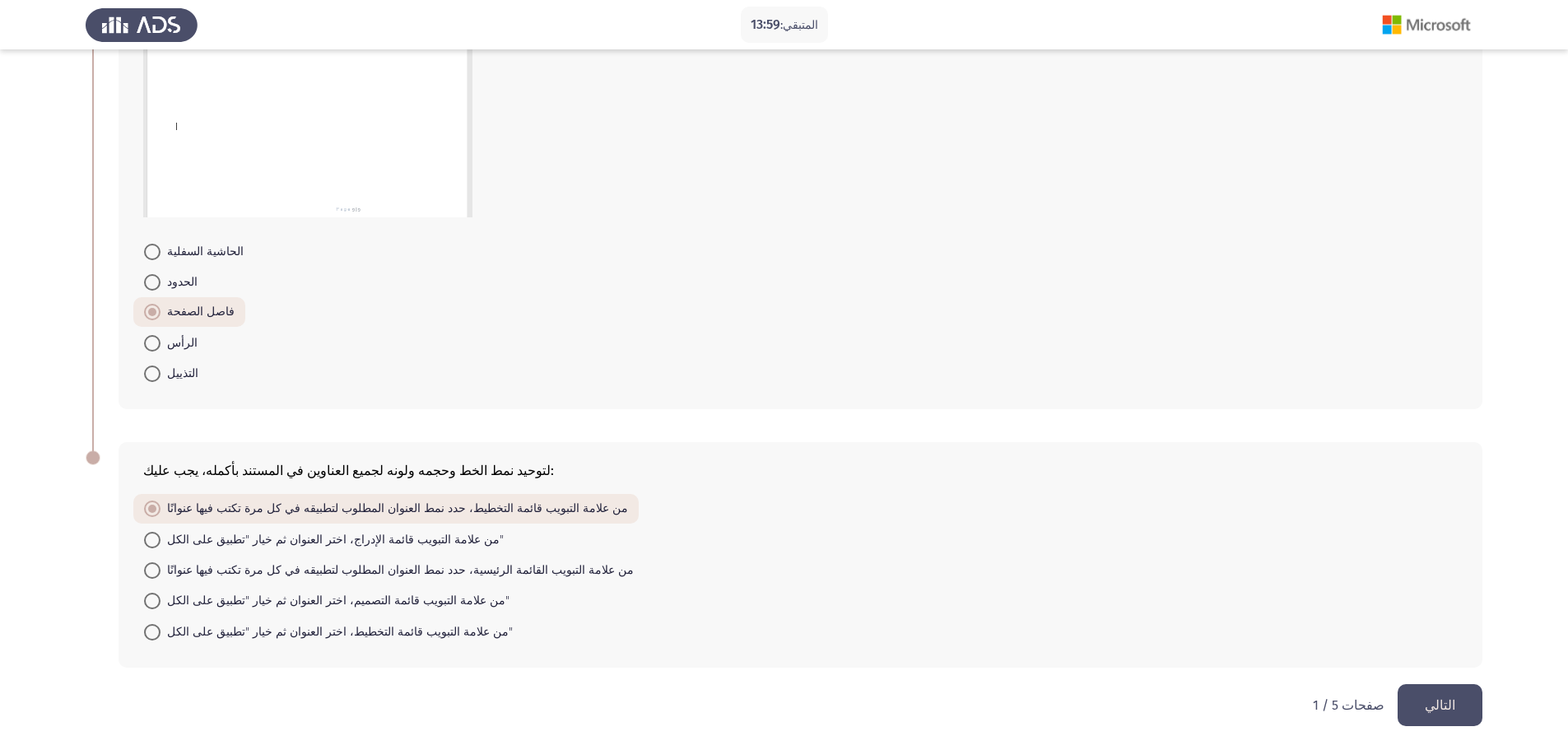
click at [1461, 706] on button "التالي" at bounding box center [1440, 705] width 85 height 42
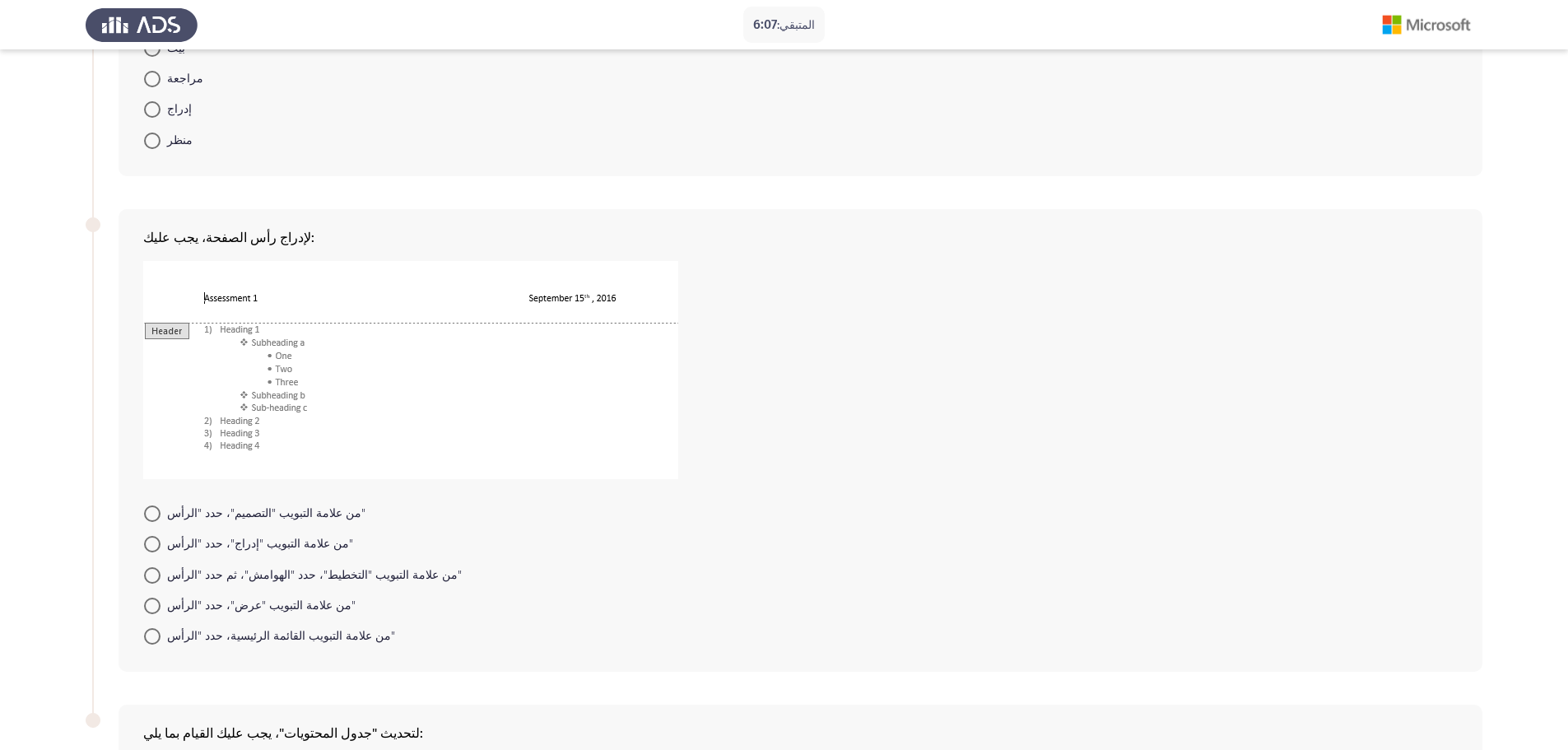
scroll to position [220, 0]
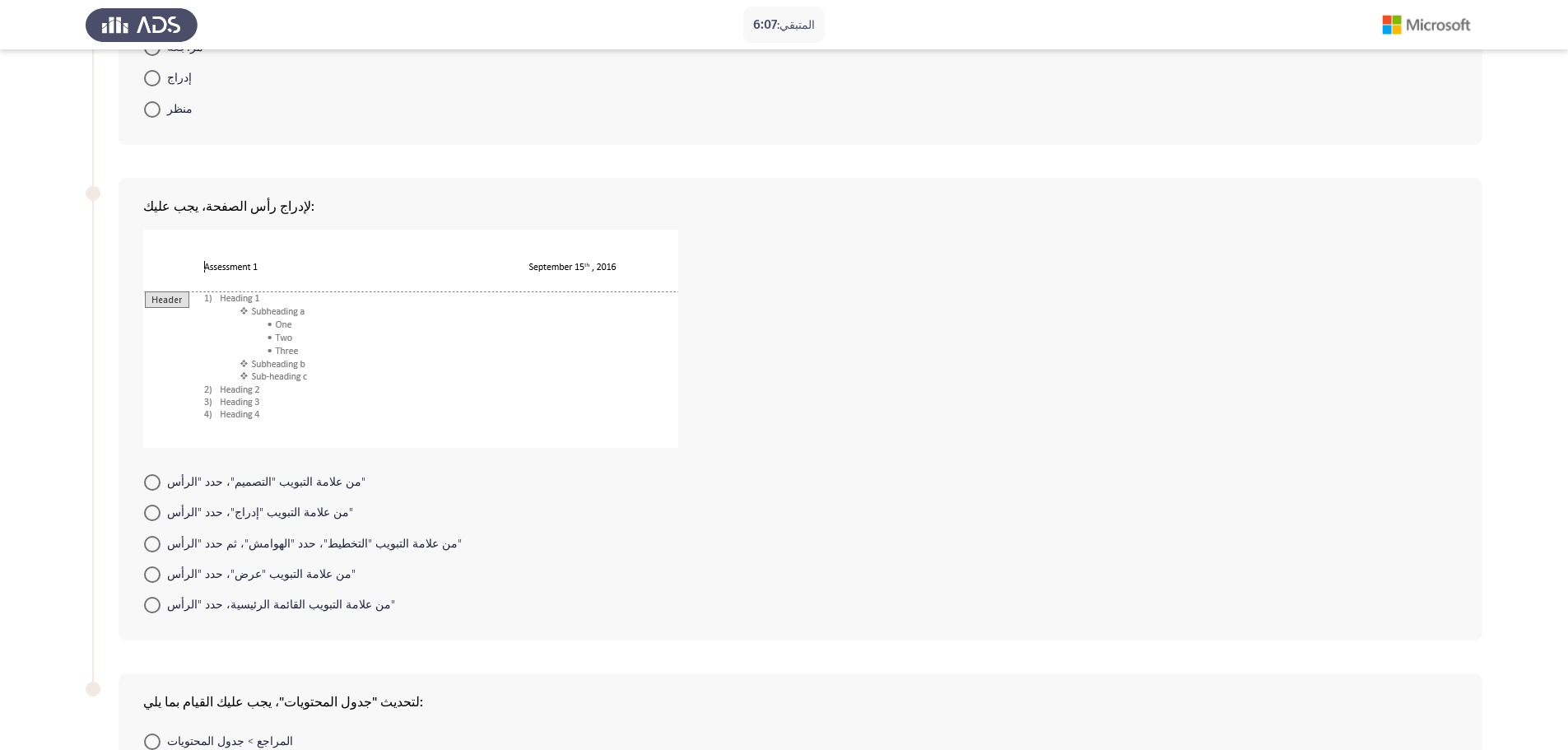
click at [150, 546] on span at bounding box center [152, 544] width 16 height 16
click at [150, 546] on input "من علامة التبويب "التخطيط"، حدد "الهوامش"، ثم حدد "الرأس"" at bounding box center [152, 544] width 16 height 16
radio input "true"
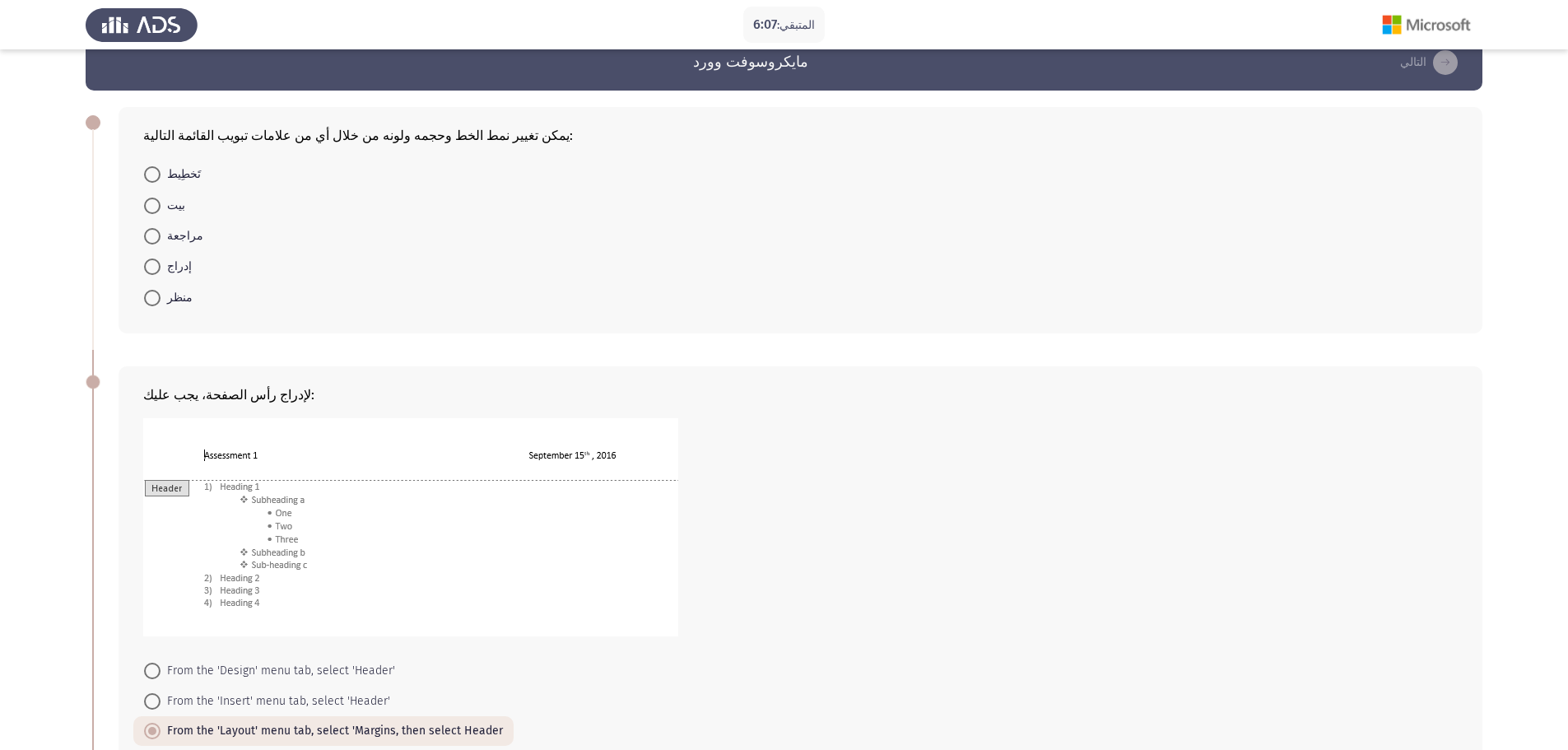
scroll to position [0, 0]
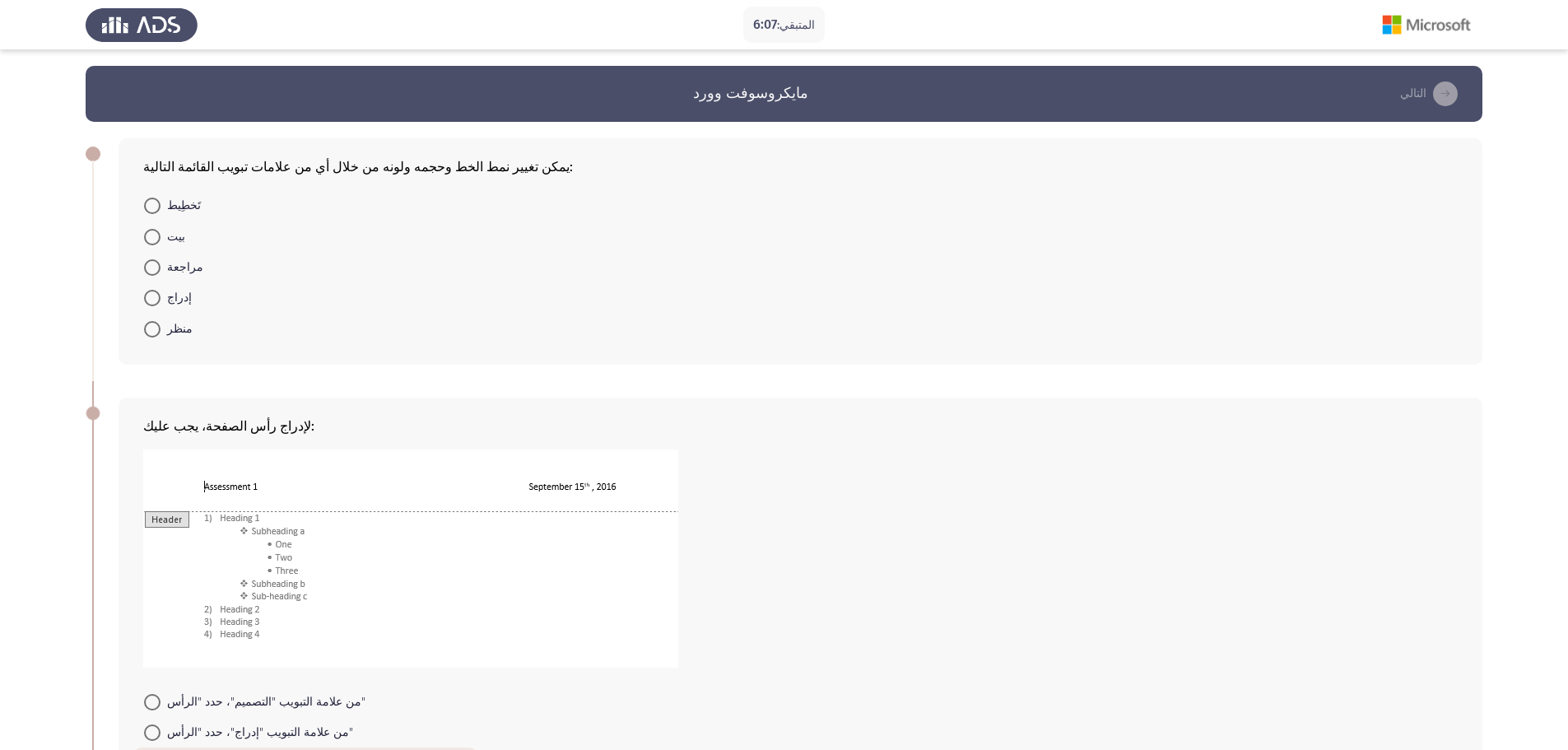
click at [156, 205] on span at bounding box center [152, 206] width 16 height 16
click at [156, 205] on input "تَخطِيط" at bounding box center [152, 206] width 16 height 16
radio input "true"
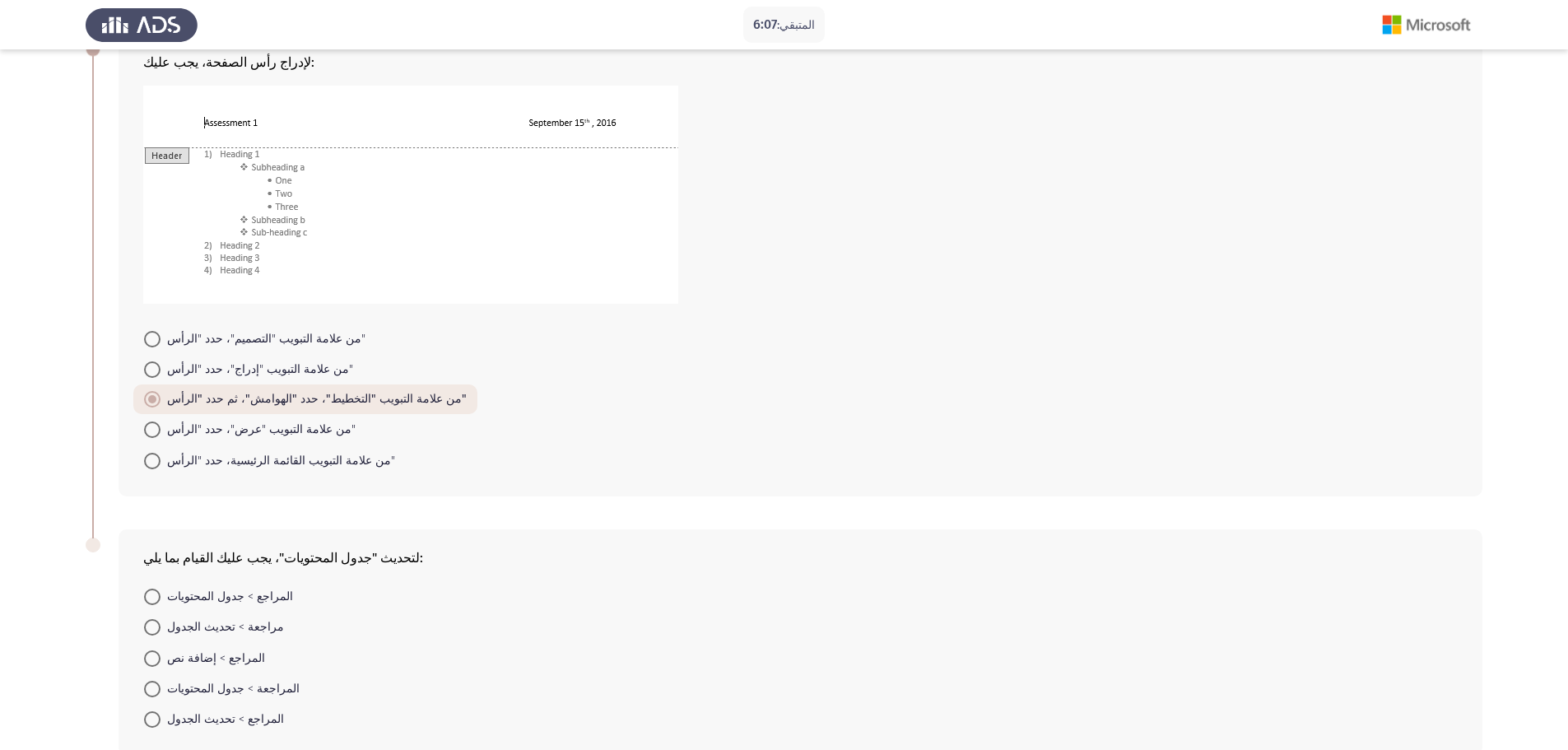
scroll to position [450, 0]
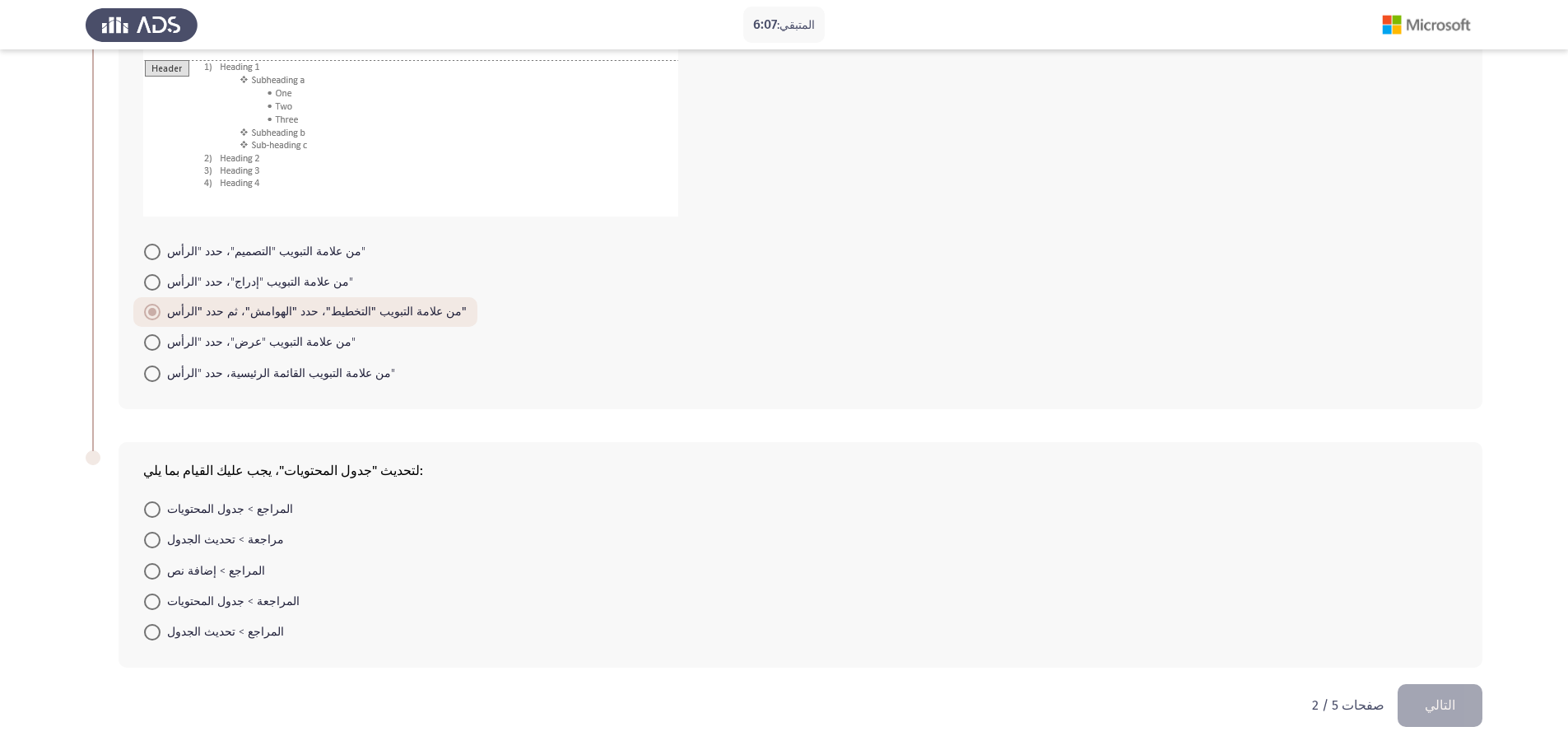
click at [150, 534] on span at bounding box center [152, 540] width 16 height 16
click at [150, 534] on input "مراجعة > تحديث الجدول" at bounding box center [152, 540] width 16 height 16
radio input "true"
click at [1418, 695] on button "التالي" at bounding box center [1440, 705] width 85 height 42
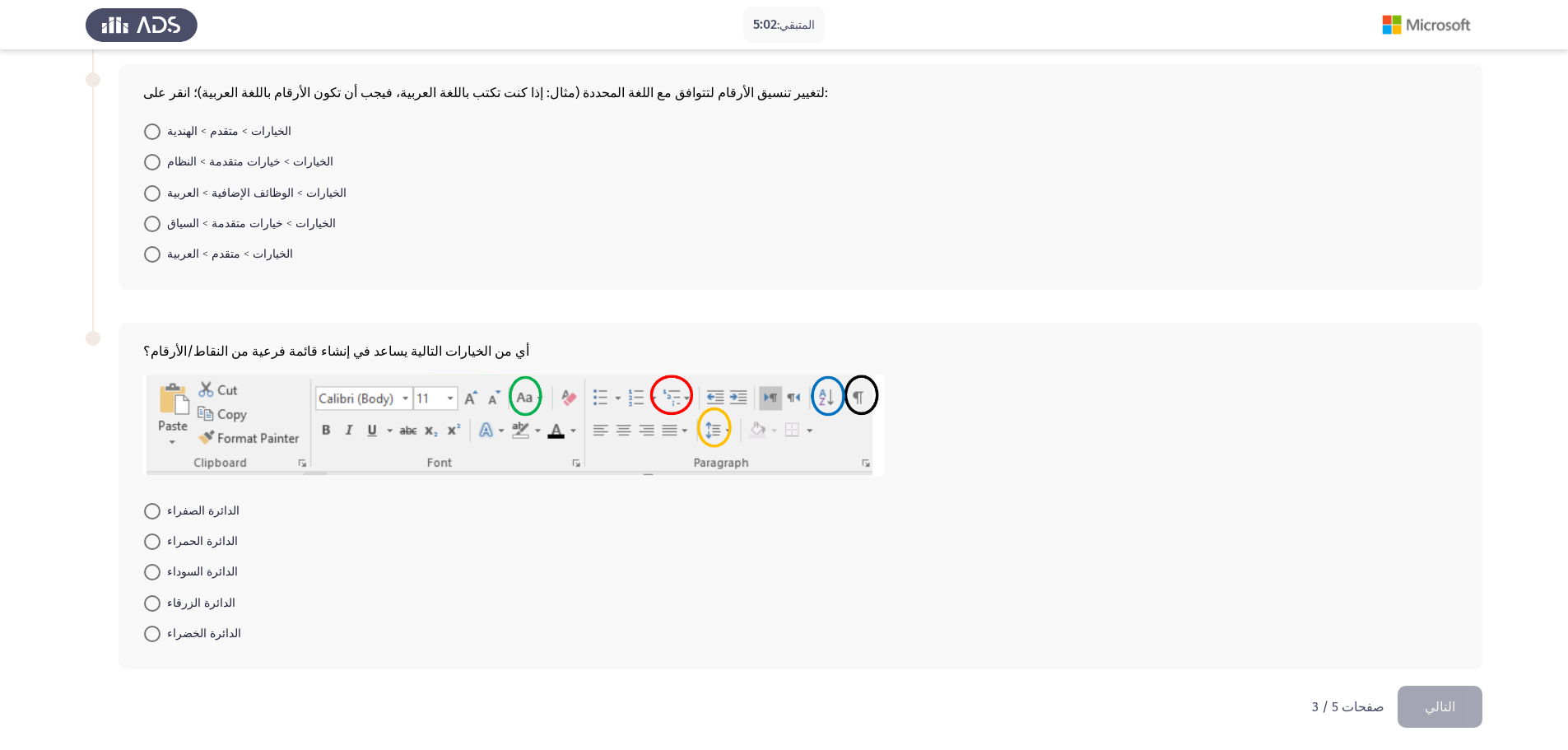
scroll to position [335, 0]
click at [193, 543] on font "الدائرة الحمراء" at bounding box center [202, 539] width 71 height 14
click at [161, 543] on input "الدائرة الحمراء" at bounding box center [152, 540] width 16 height 16
radio input "true"
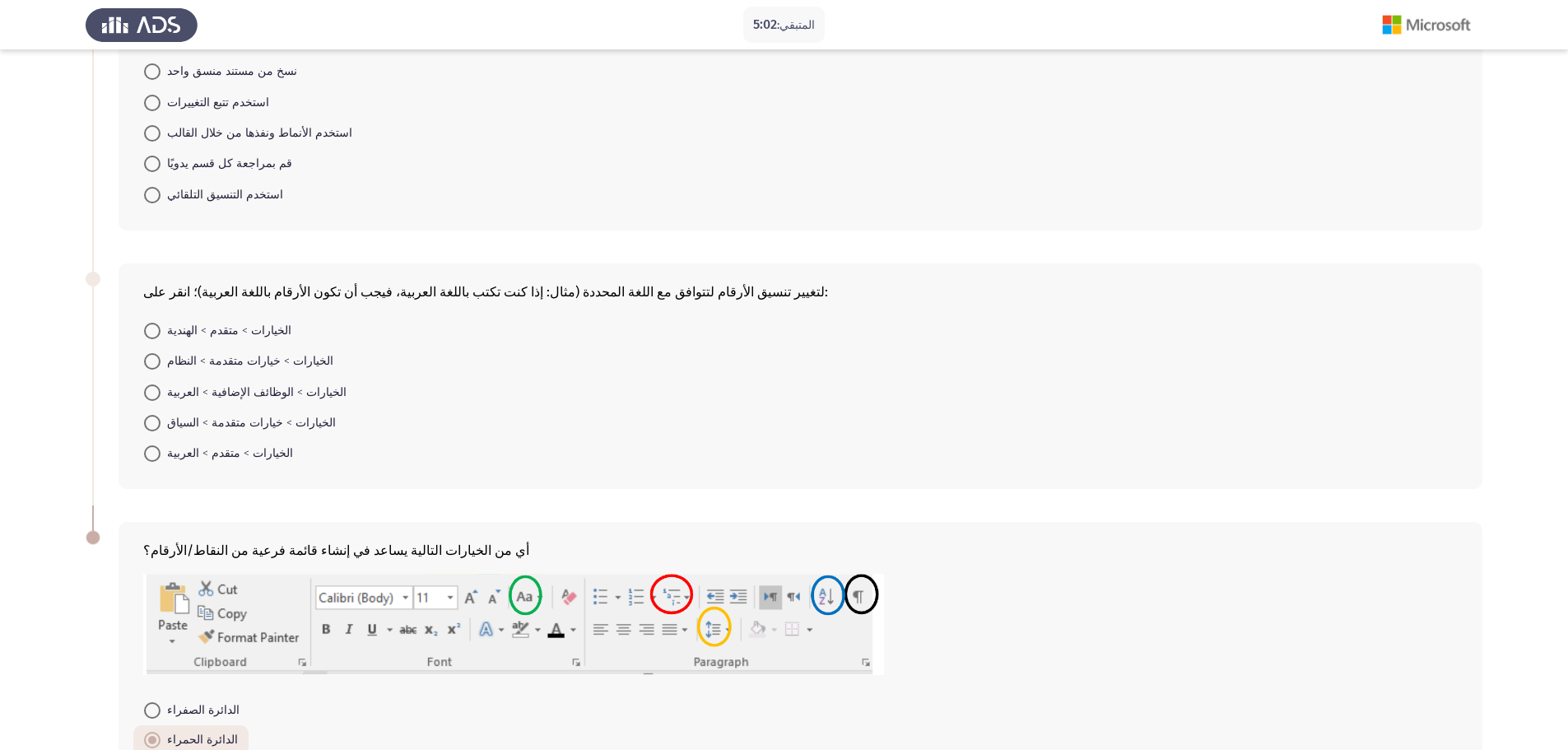
scroll to position [114, 0]
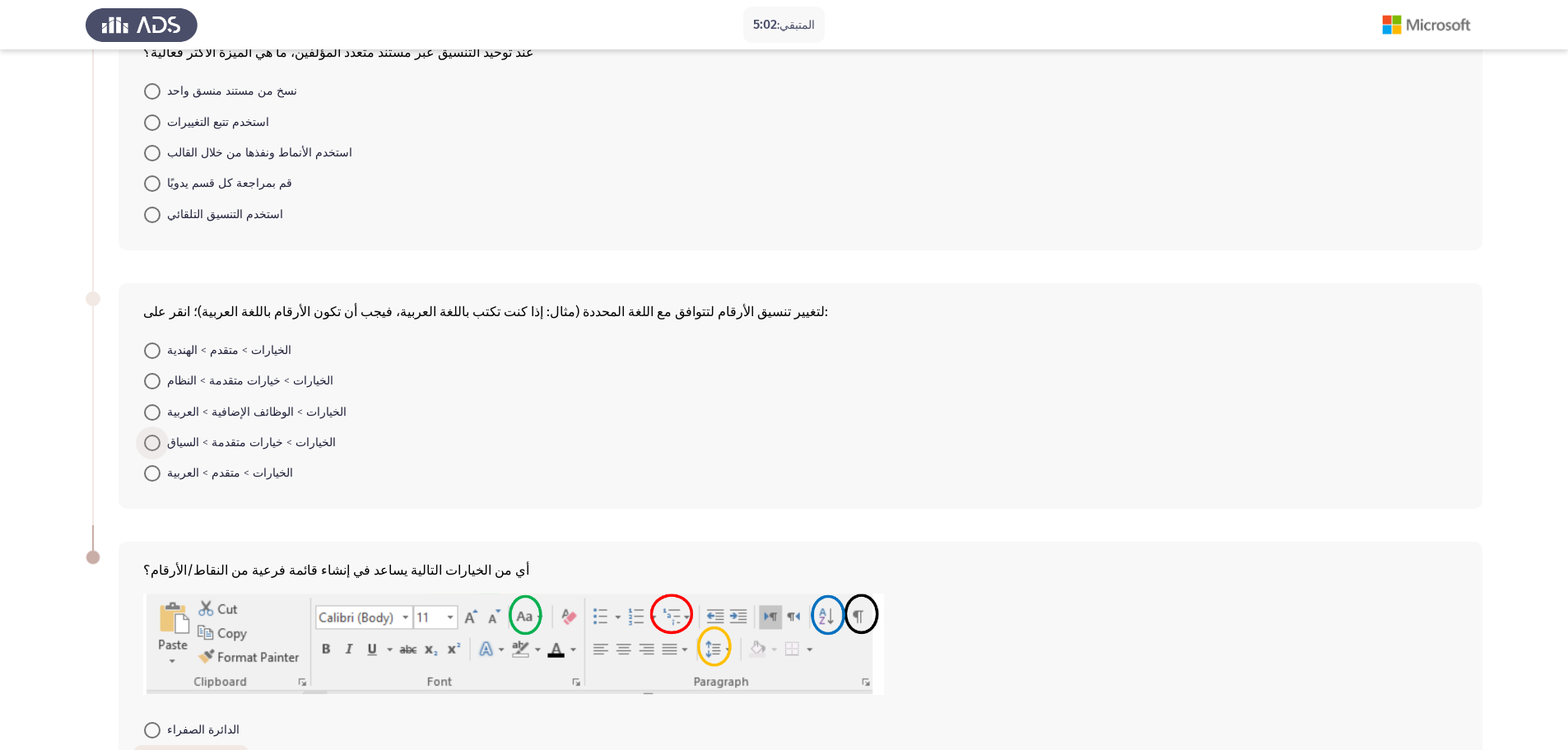
click at [158, 444] on span at bounding box center [152, 443] width 16 height 16
click at [158, 444] on input "الخيارات > خيارات متقدمة > السياق" at bounding box center [152, 443] width 16 height 16
radio input "true"
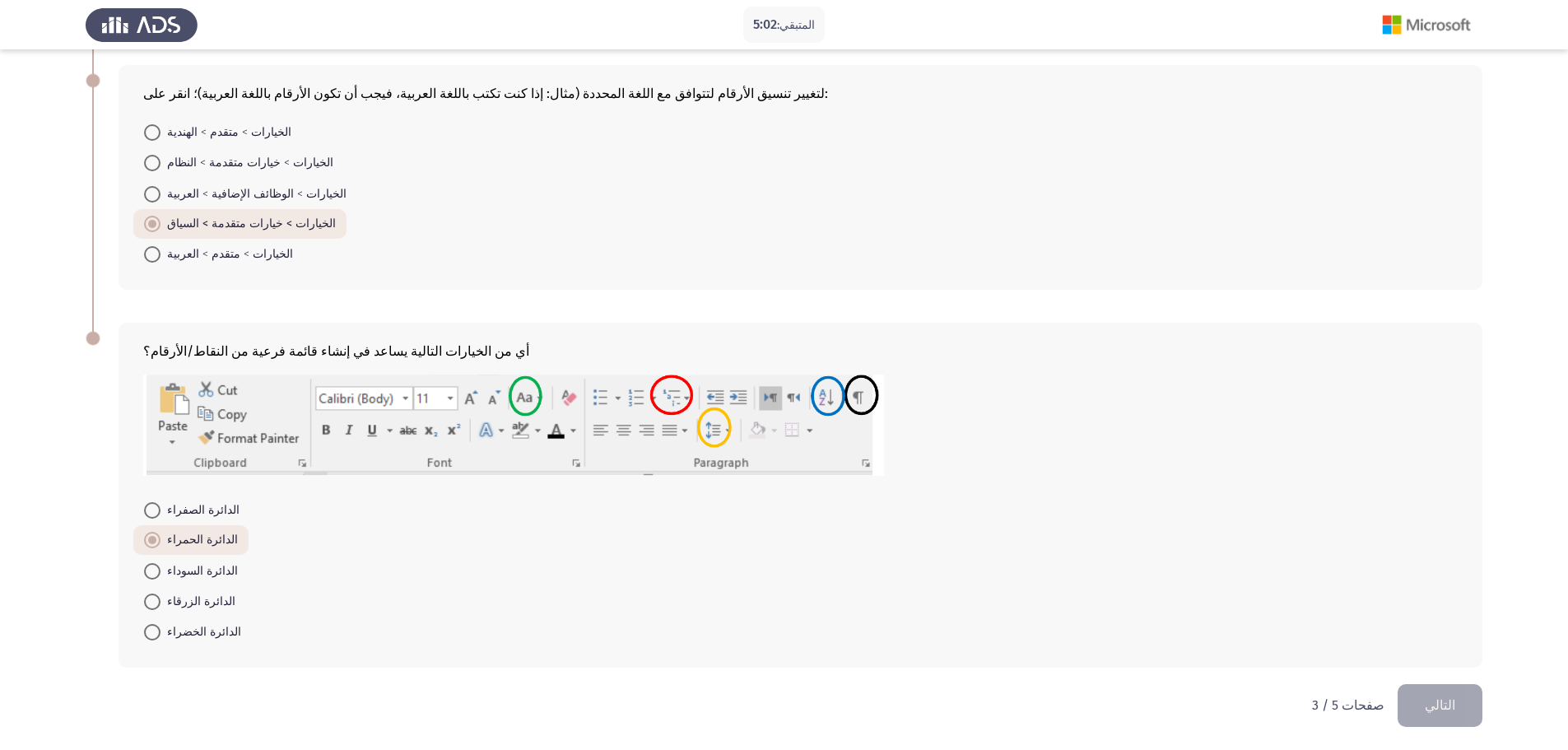
scroll to position [0, 0]
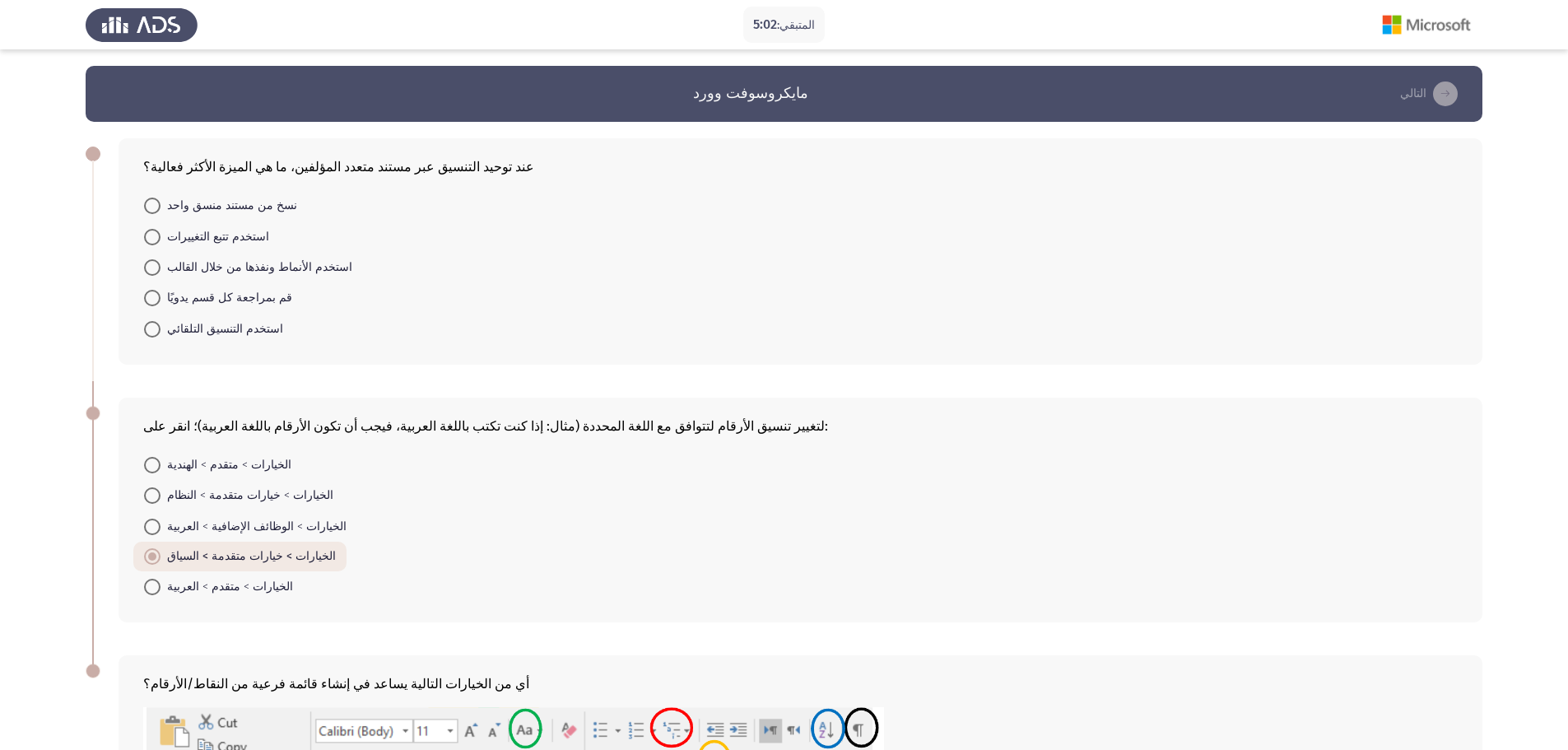
click at [177, 332] on font "استخدم التنسيق التلقائي" at bounding box center [225, 328] width 116 height 14
click at [161, 332] on input "استخدم التنسيق التلقائي" at bounding box center [152, 329] width 16 height 16
radio input "true"
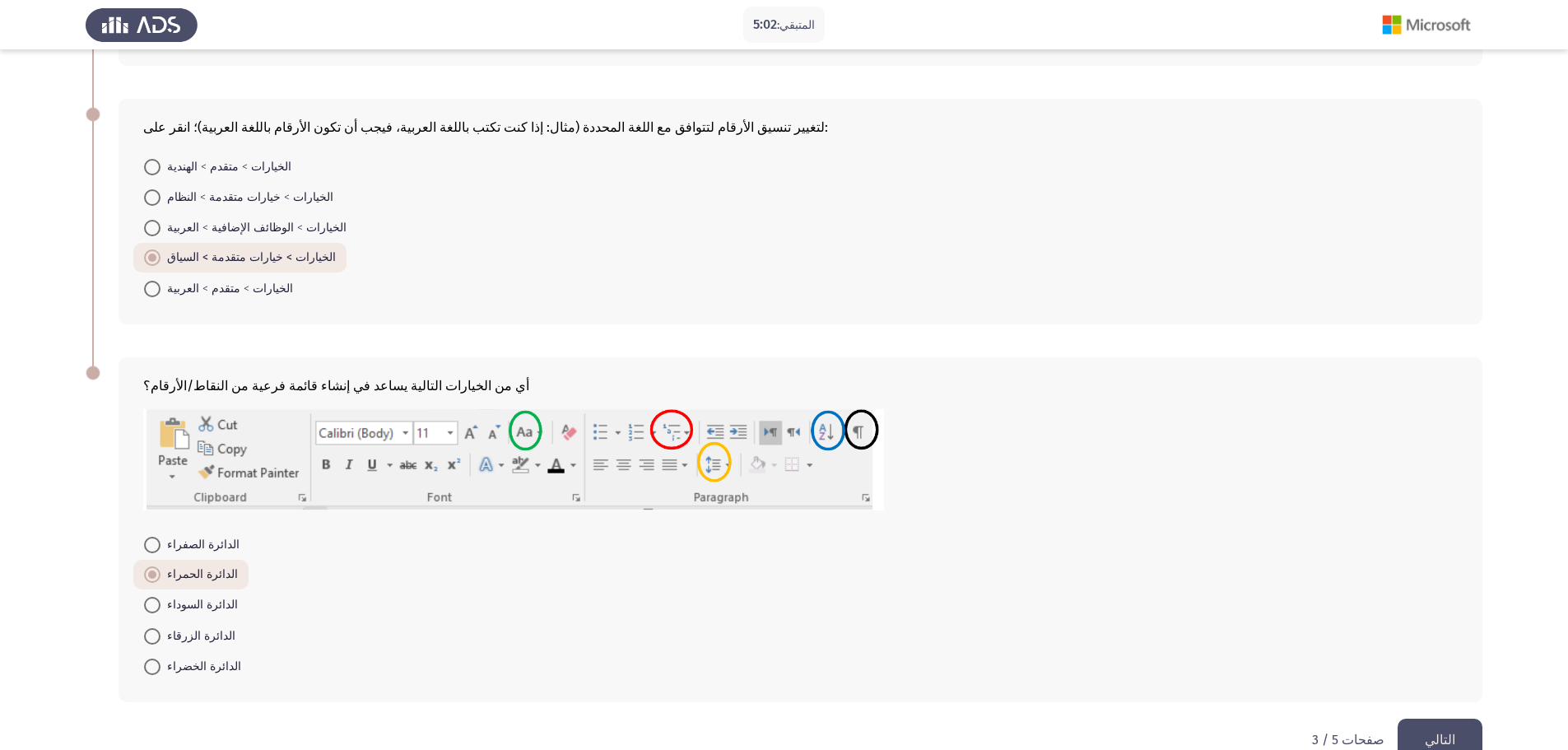
scroll to position [332, 0]
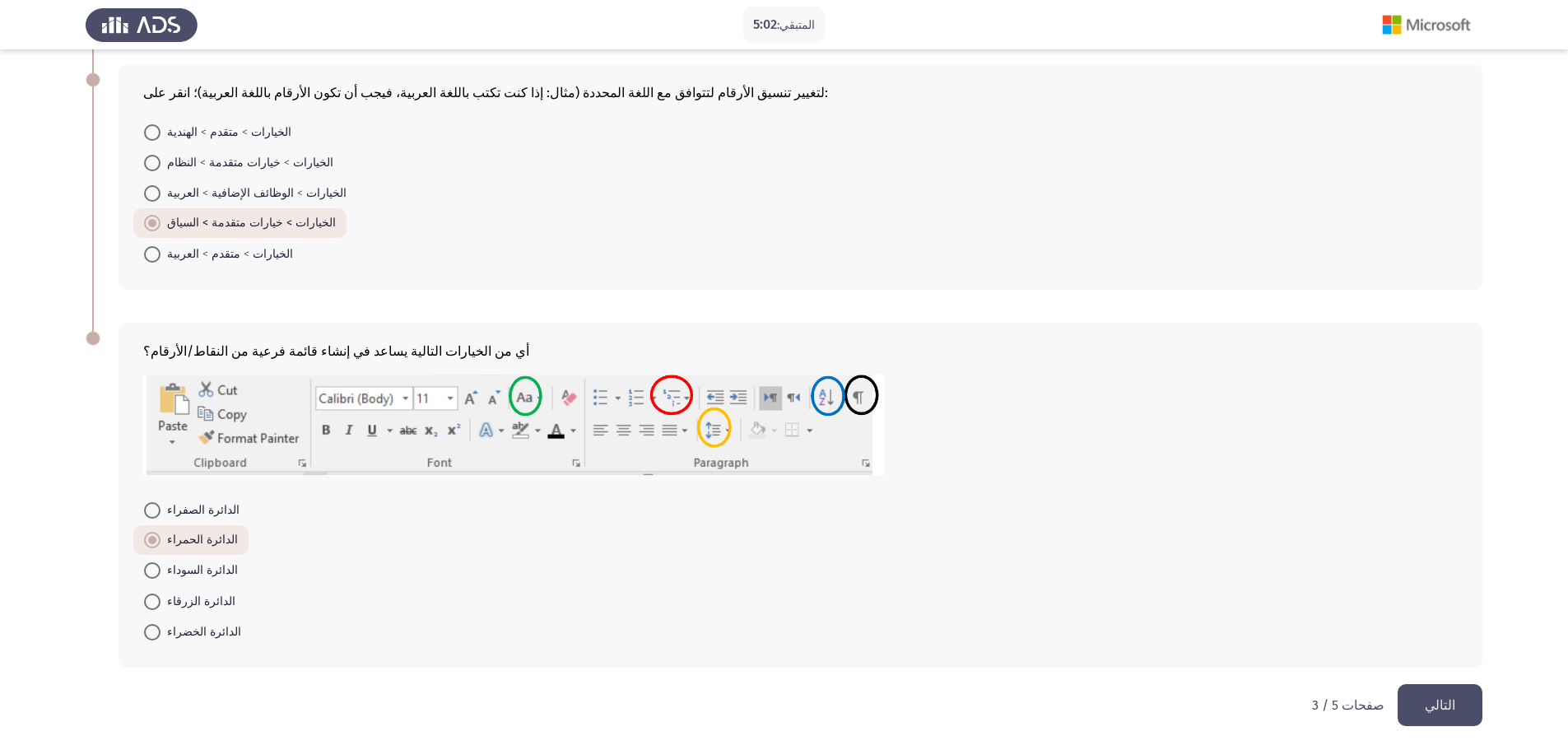
click at [1439, 720] on button "التالي" at bounding box center [1440, 705] width 85 height 42
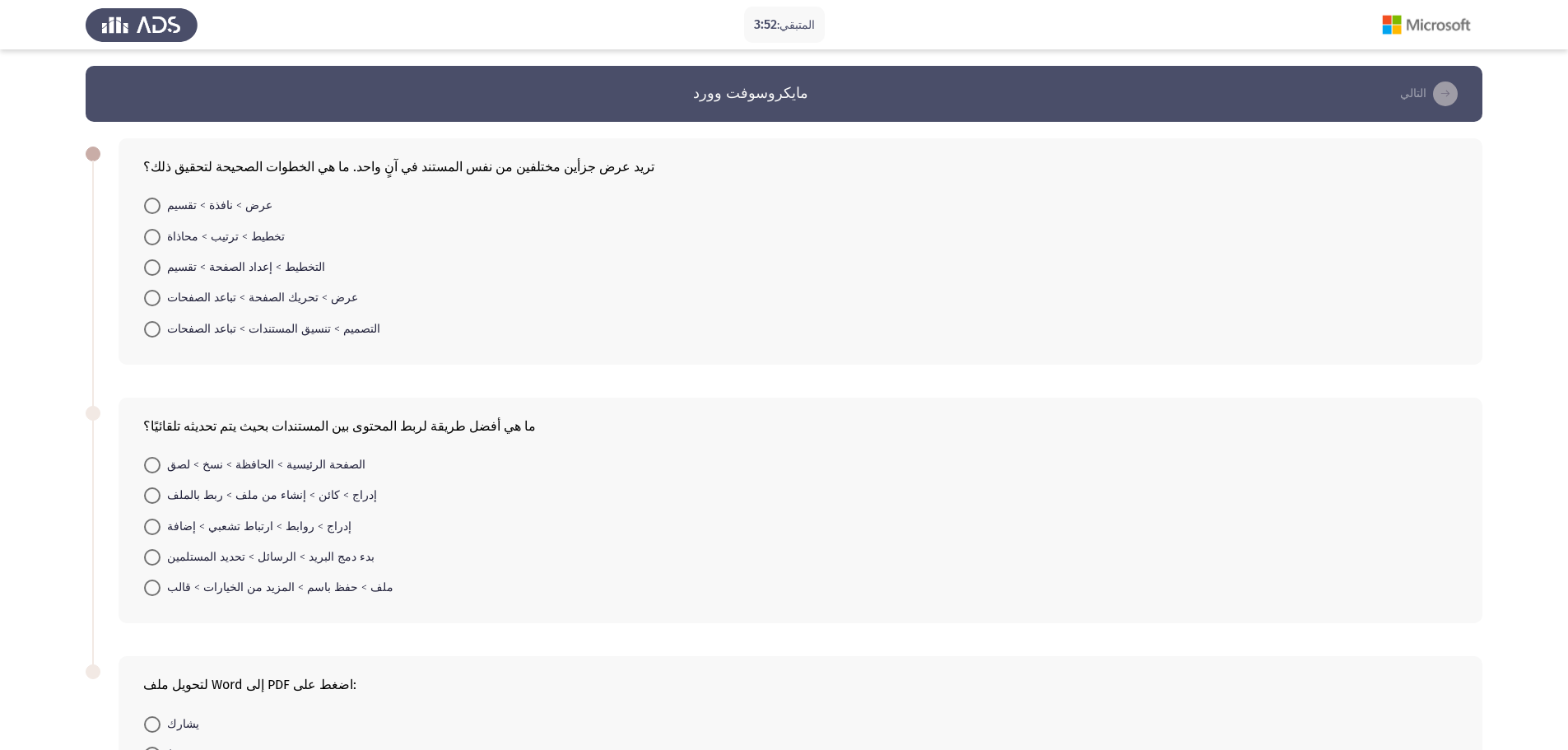
click at [212, 298] on font "عرض > تحريك الصفحة > تباعد الصفحات" at bounding box center [263, 297] width 191 height 14
click at [161, 298] on input "عرض > تحريك الصفحة > تباعد الصفحات" at bounding box center [152, 298] width 16 height 16
radio input "true"
click at [158, 558] on span at bounding box center [152, 557] width 16 height 16
click at [158, 558] on input "بدء دمج البريد > الرسائل > تحديد المستلمين" at bounding box center [152, 557] width 16 height 16
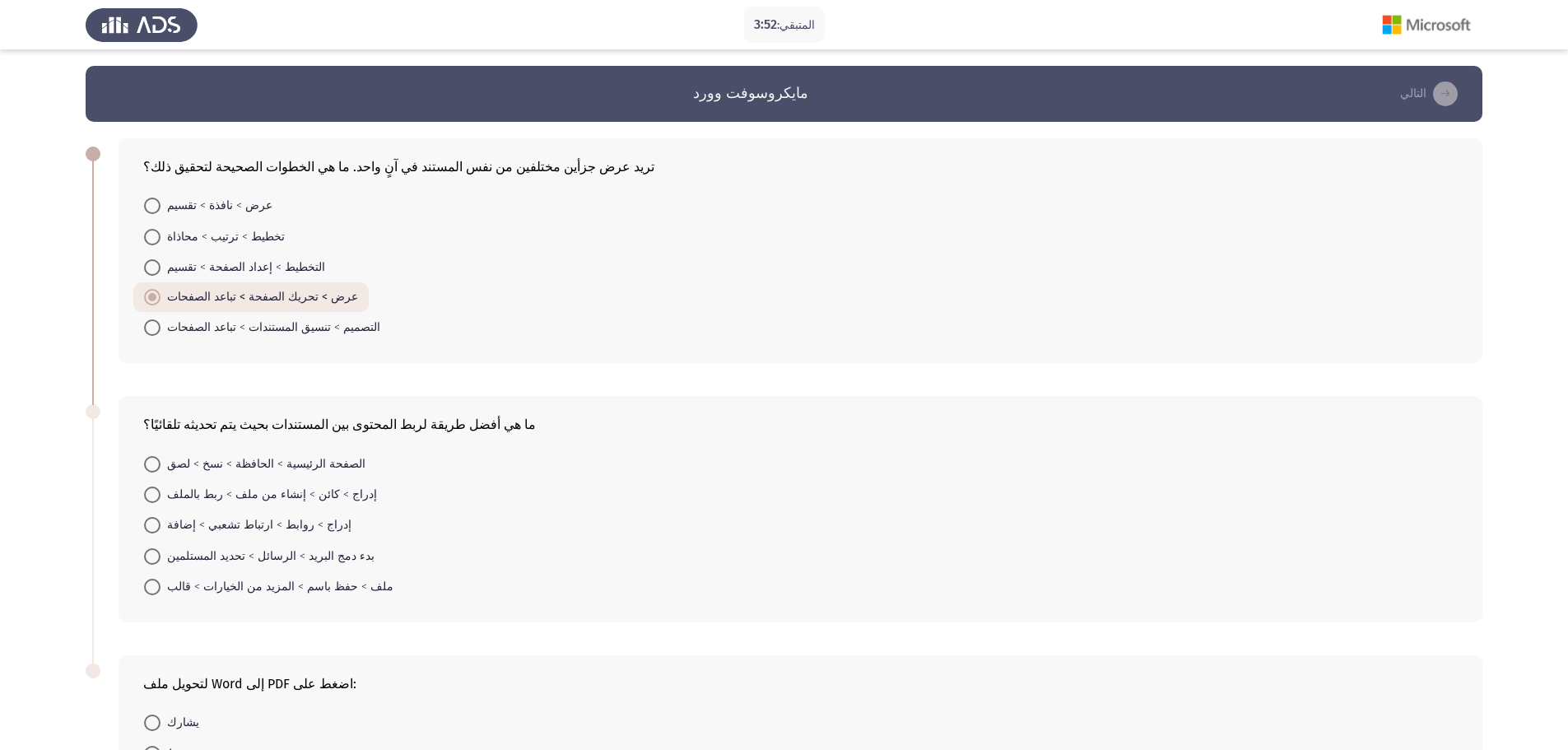
radio input "true"
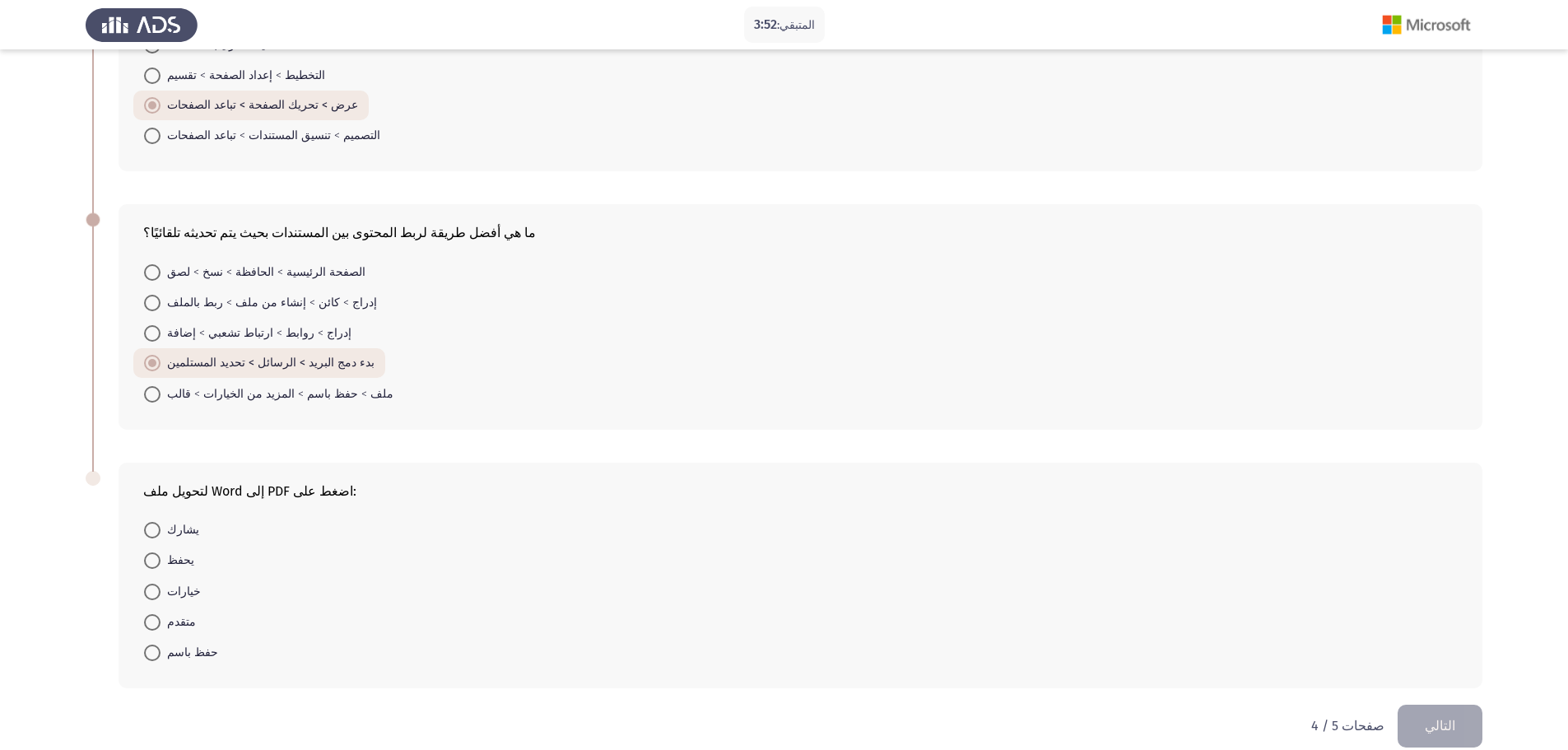
scroll to position [212, 0]
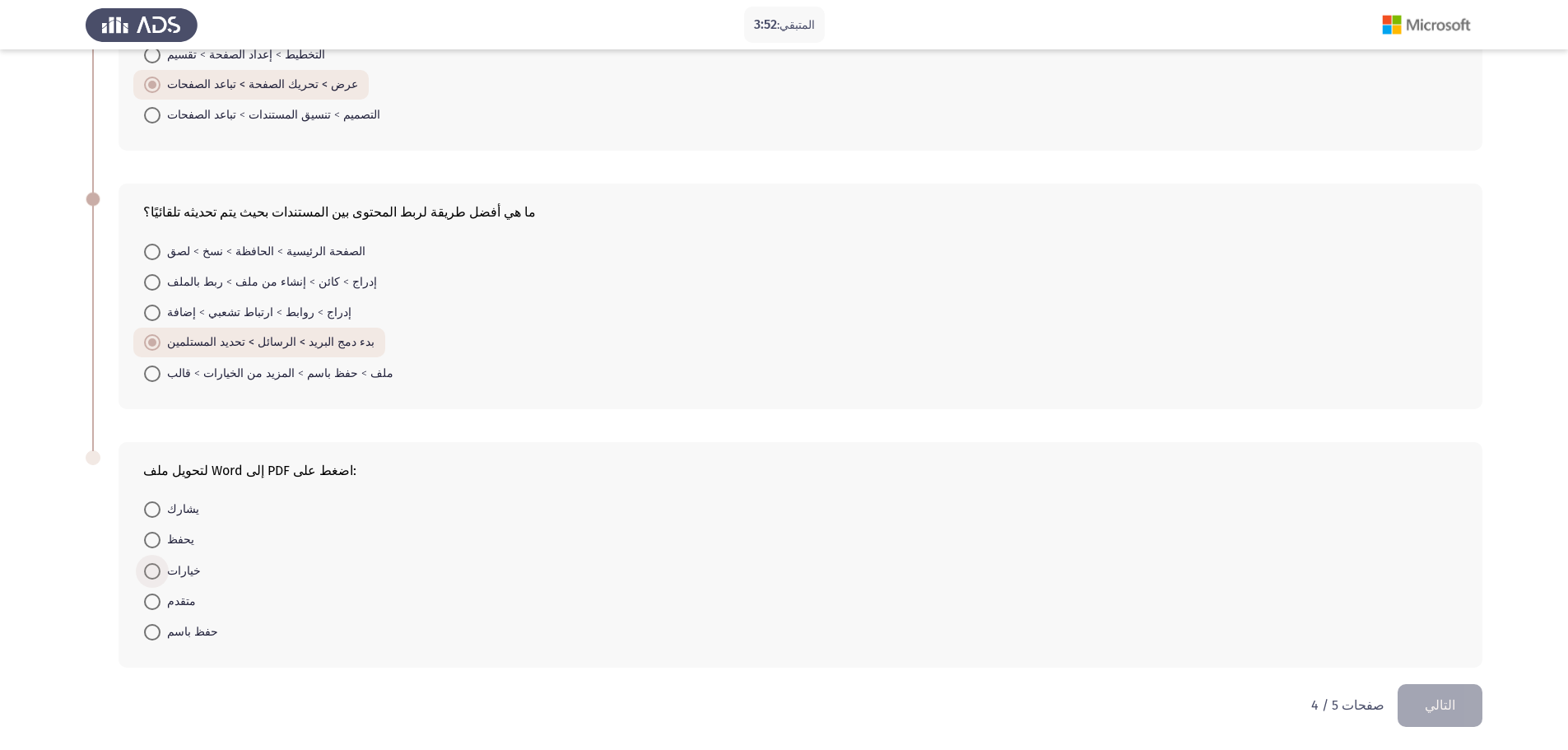
click at [153, 567] on span at bounding box center [152, 571] width 16 height 16
click at [153, 567] on input "خيارات" at bounding box center [152, 571] width 16 height 16
radio input "true"
click at [1474, 706] on button "التالي" at bounding box center [1440, 705] width 85 height 42
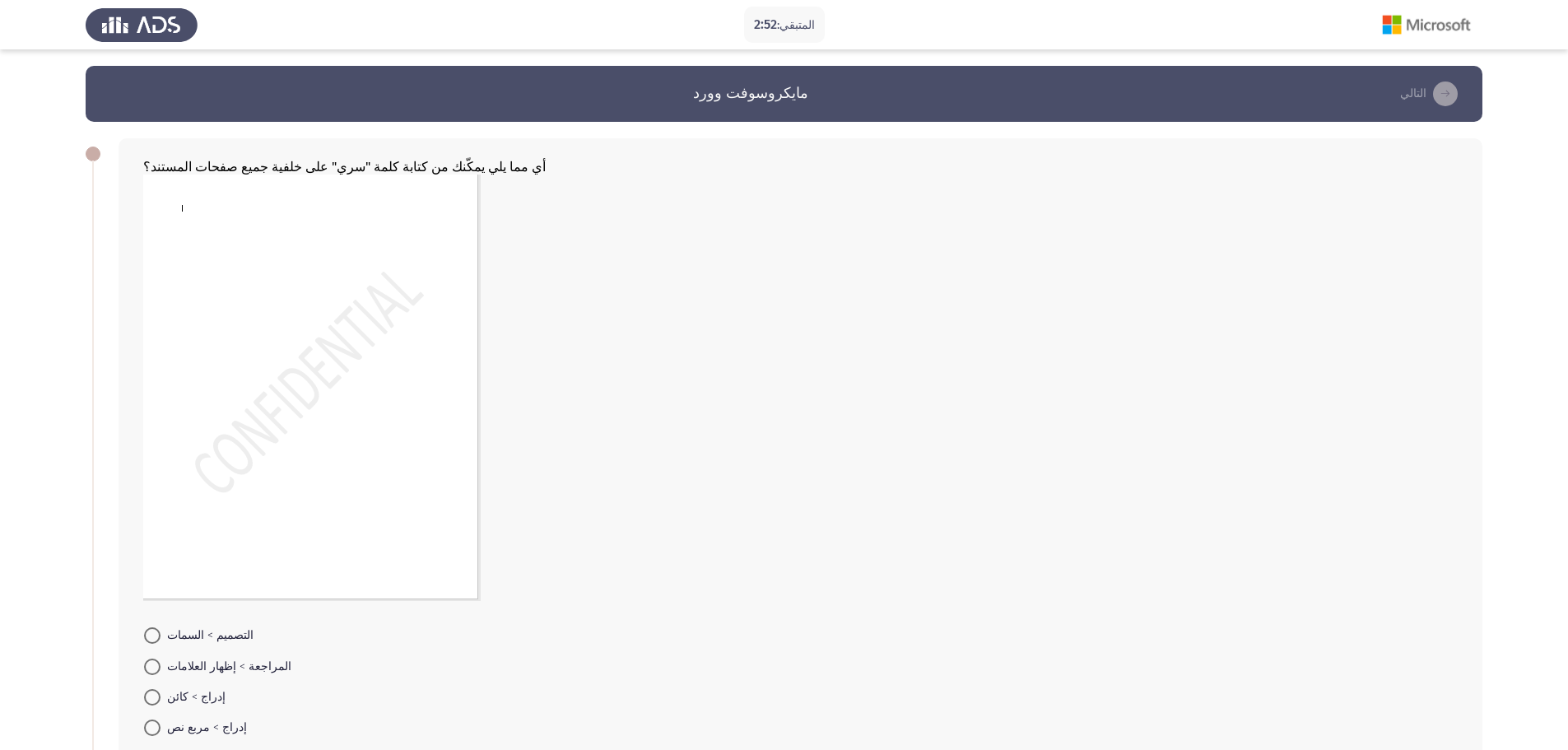
scroll to position [220, 0]
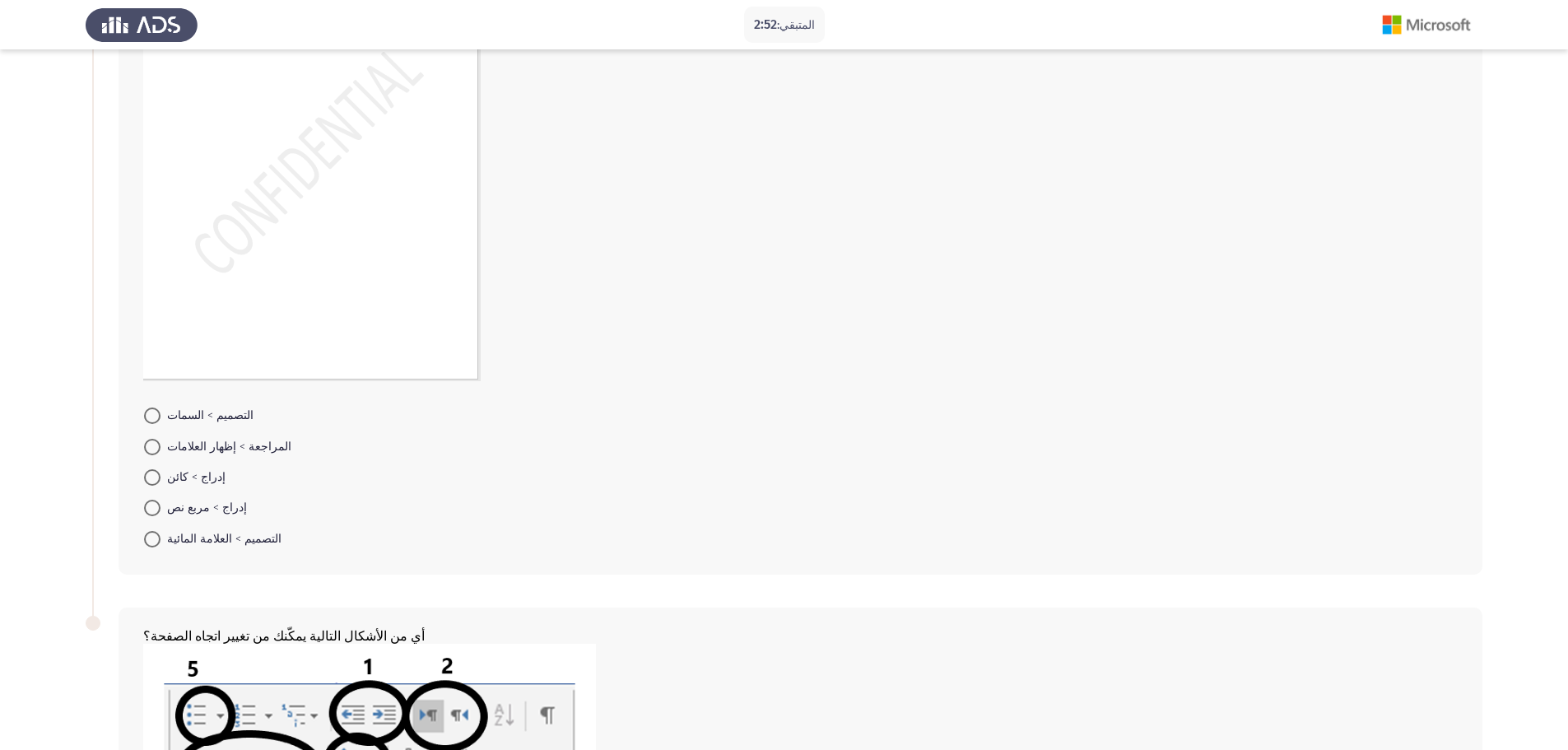
click at [147, 536] on span at bounding box center [152, 539] width 16 height 16
click at [147, 536] on input "التصميم > العلامة المائية" at bounding box center [152, 539] width 16 height 16
radio input "true"
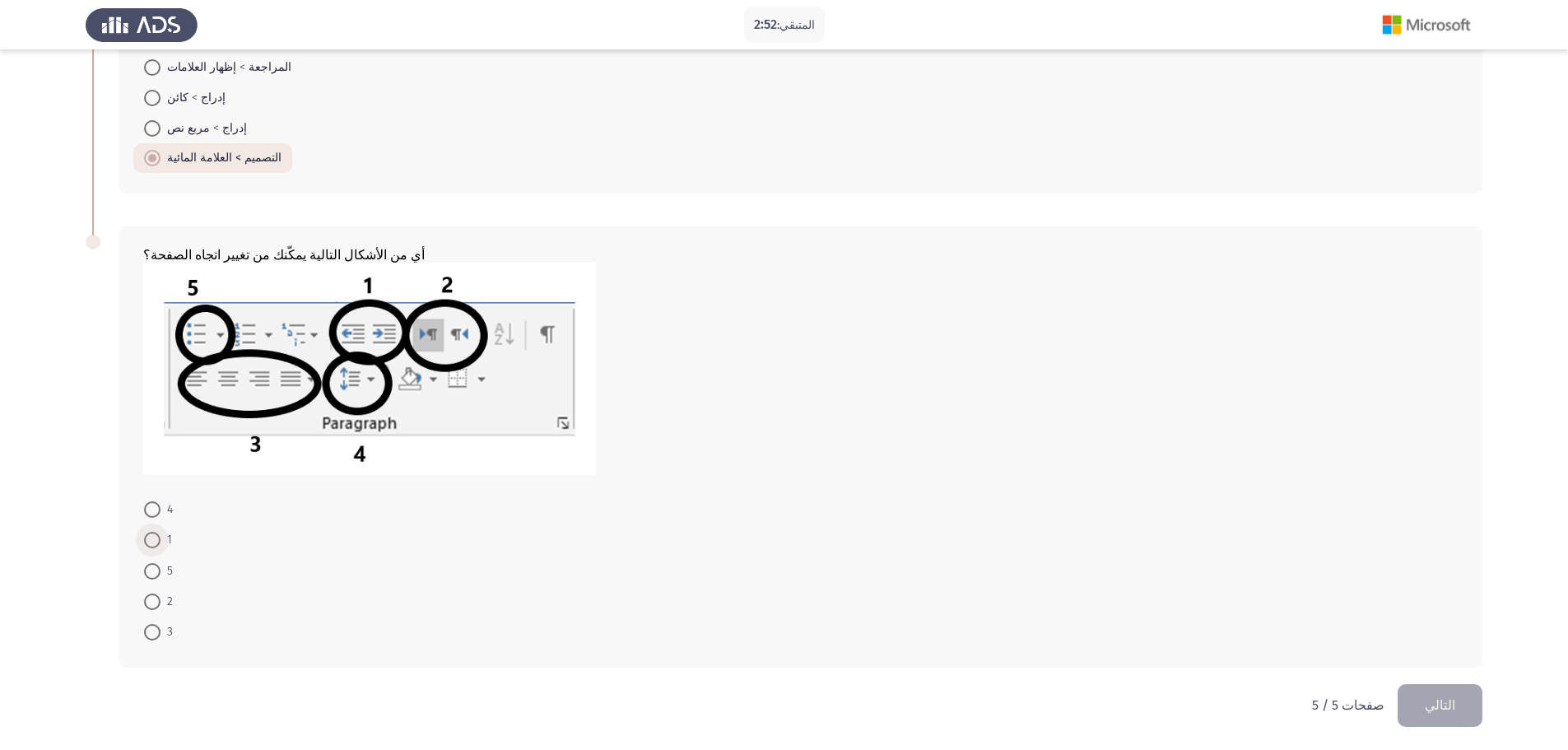
click at [156, 543] on span at bounding box center [152, 540] width 16 height 16
click at [156, 543] on input "1" at bounding box center [152, 540] width 16 height 16
radio input "true"
click at [1454, 711] on font "التالي" at bounding box center [1440, 705] width 30 height 16
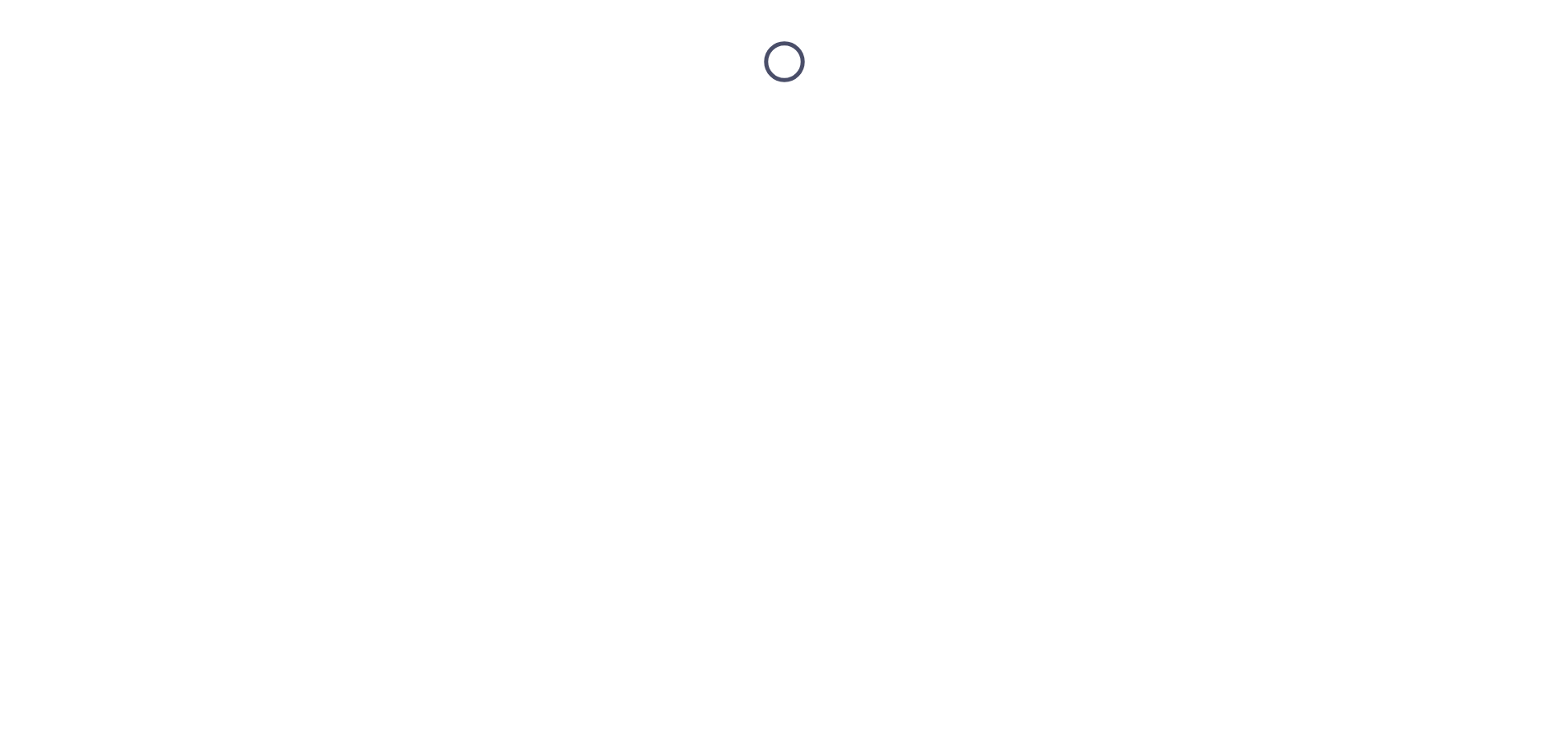
scroll to position [0, 0]
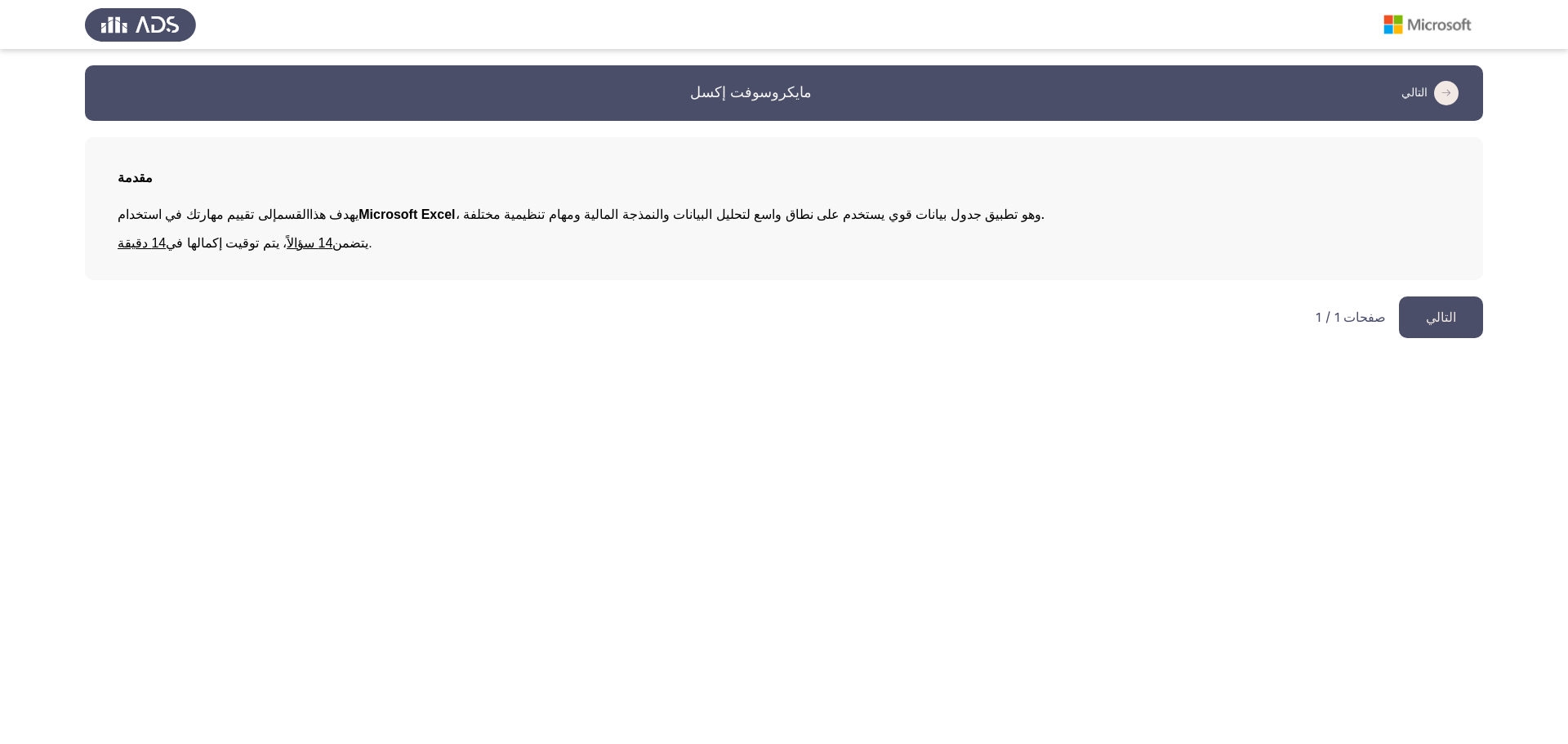
click at [1445, 323] on font "التالي" at bounding box center [1441, 317] width 30 height 16
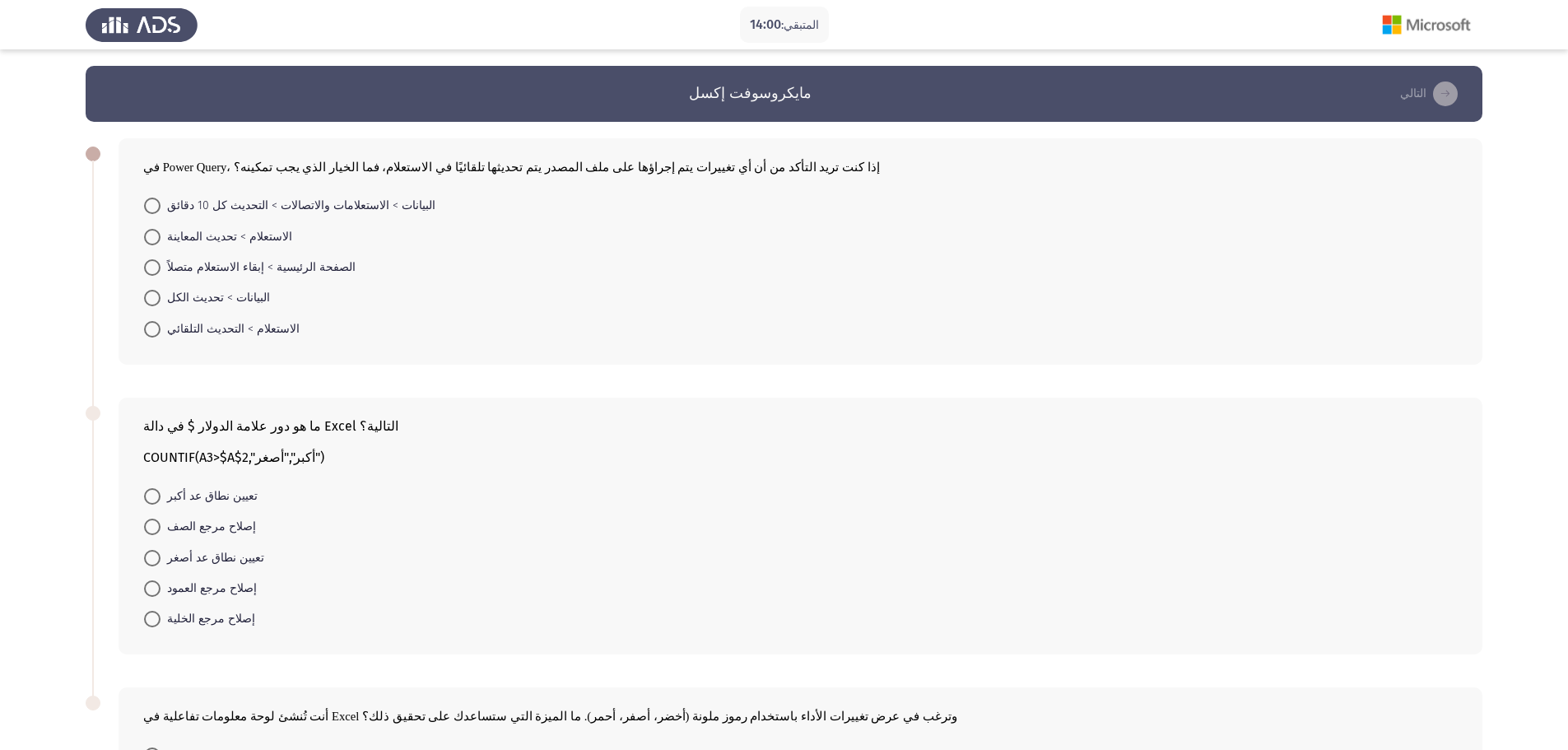
click at [161, 300] on span "البيانات > تحديث الكل" at bounding box center [215, 298] width 109 height 20
click at [161, 300] on input "البيانات > تحديث الكل" at bounding box center [152, 298] width 16 height 16
radio input "true"
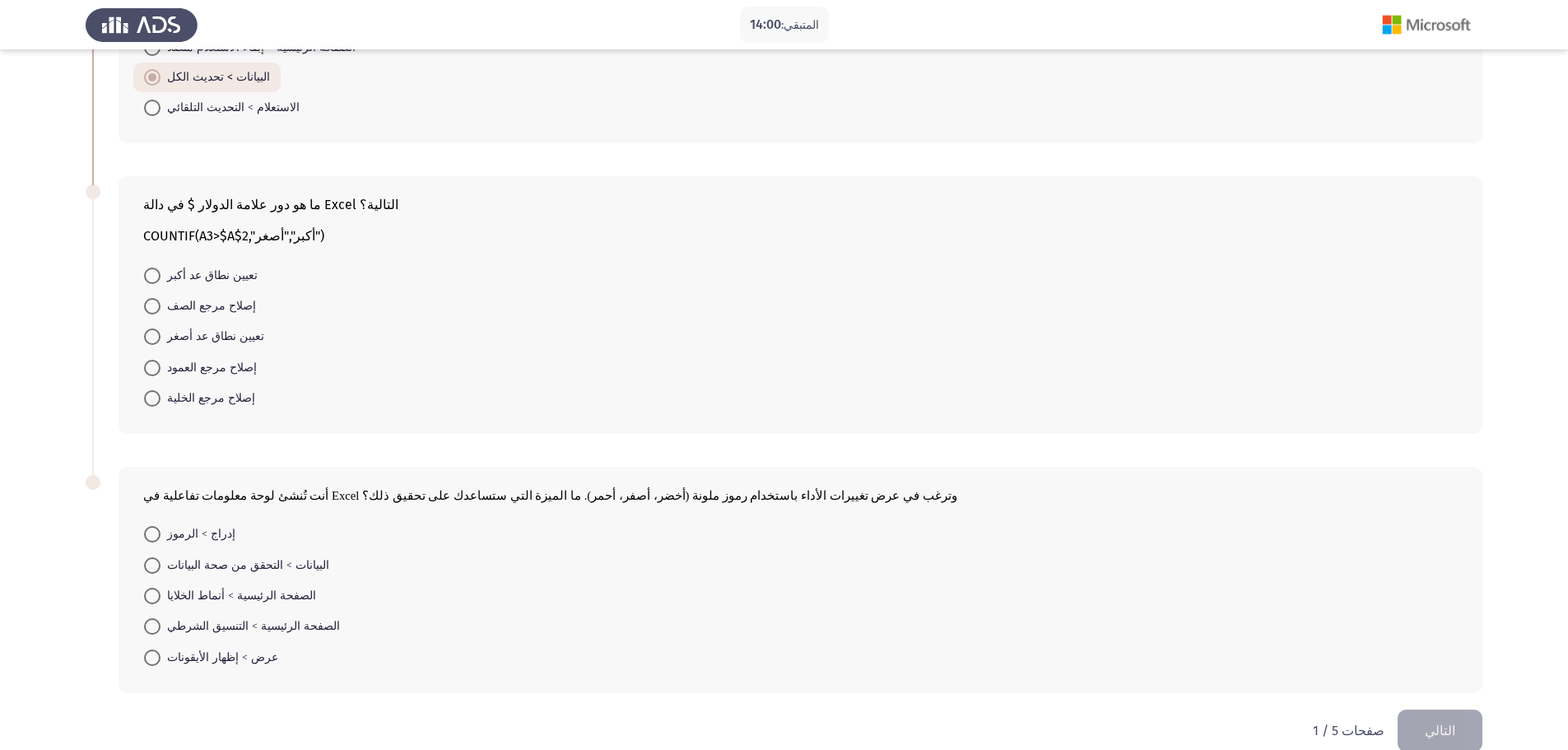
click at [147, 596] on span at bounding box center [152, 596] width 16 height 16
click at [147, 596] on input "الصفحة الرئيسية > أنماط الخلايا" at bounding box center [152, 596] width 16 height 16
radio input "true"
click at [151, 398] on span at bounding box center [152, 398] width 16 height 16
click at [151, 398] on input "إصلاح مرجع الخلية" at bounding box center [152, 398] width 16 height 16
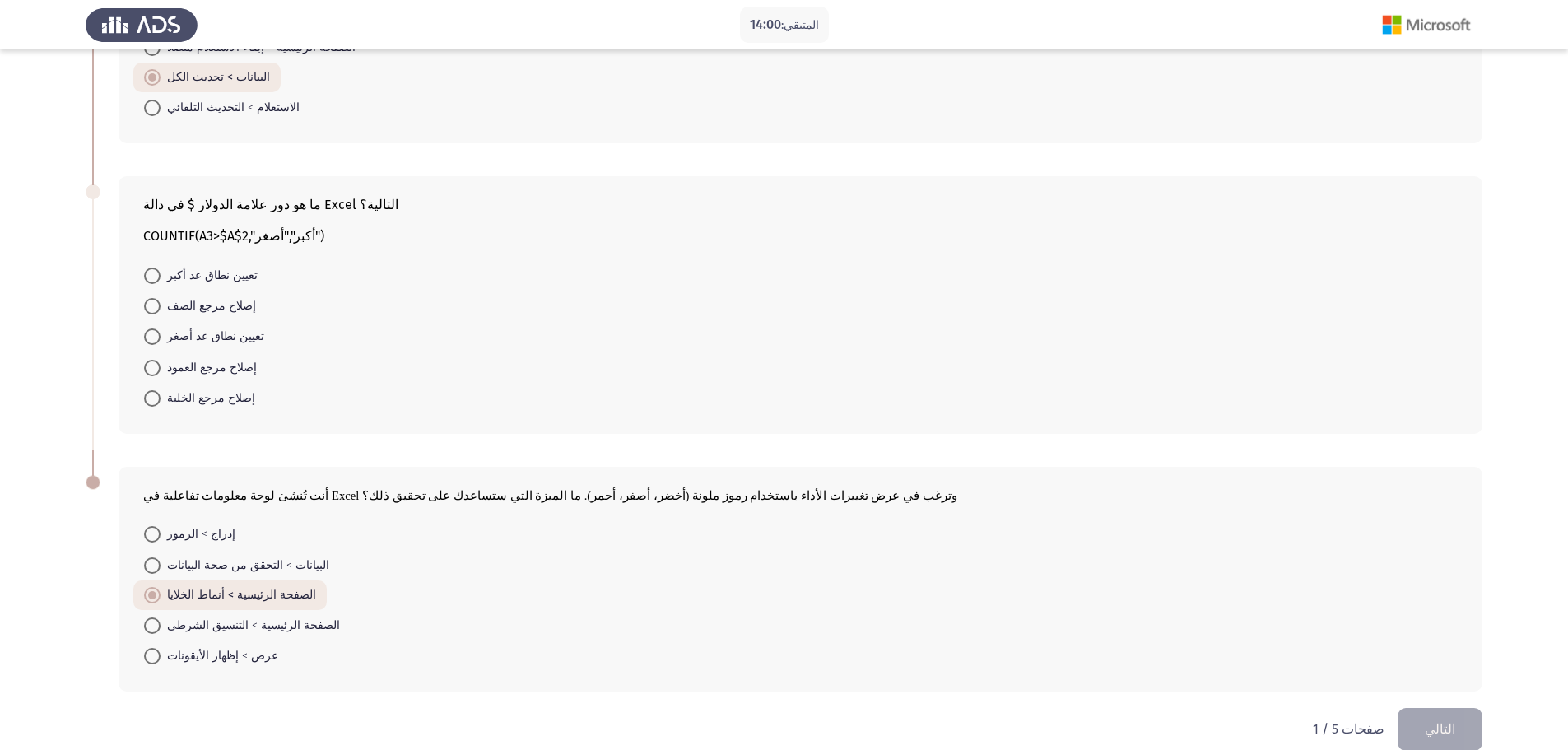
radio input "true"
click at [1453, 726] on font "التالي" at bounding box center [1440, 728] width 30 height 16
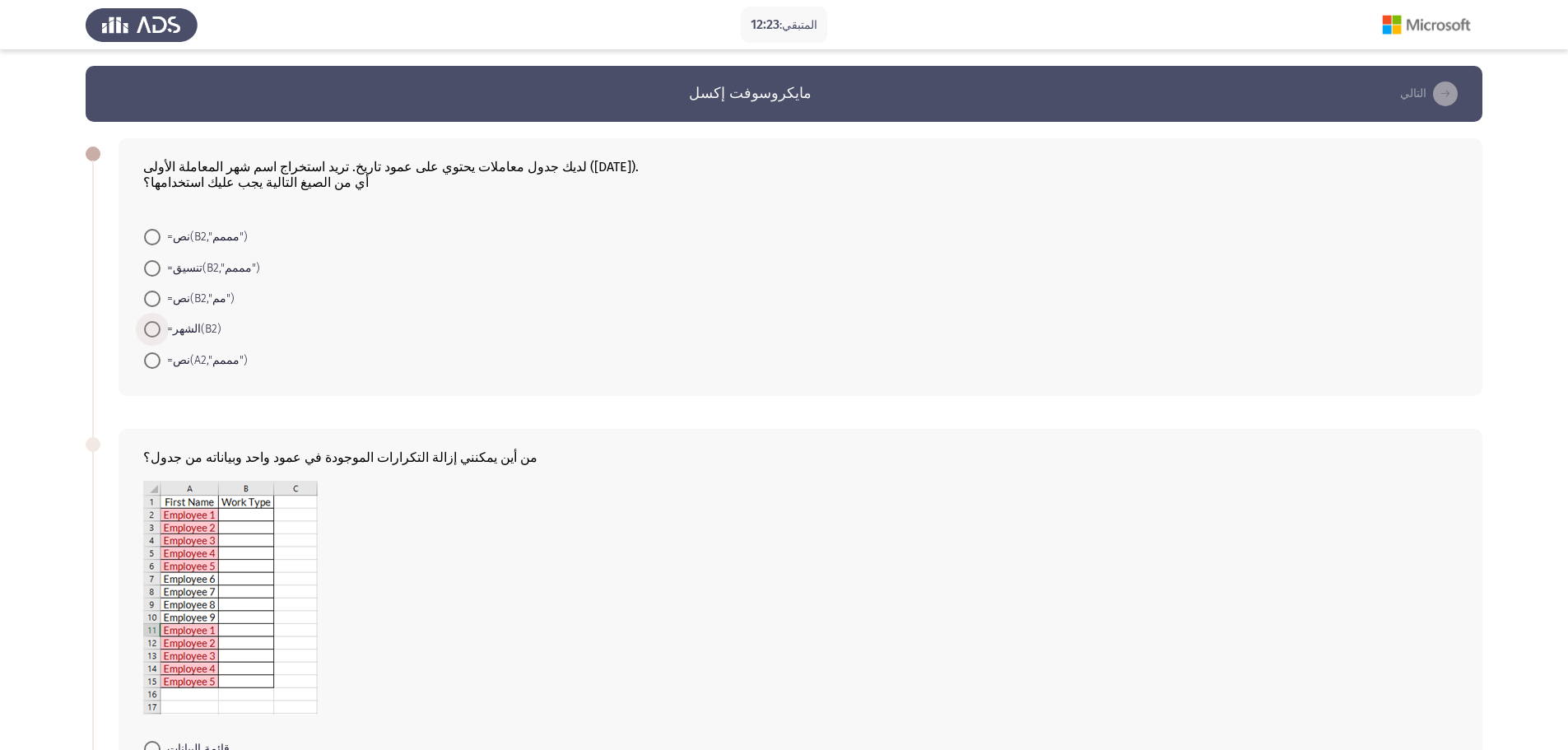
click at [200, 328] on font "=الشهر(B2)" at bounding box center [194, 328] width 54 height 14
click at [161, 328] on input "=الشهر(B2)" at bounding box center [152, 329] width 16 height 16
radio input "true"
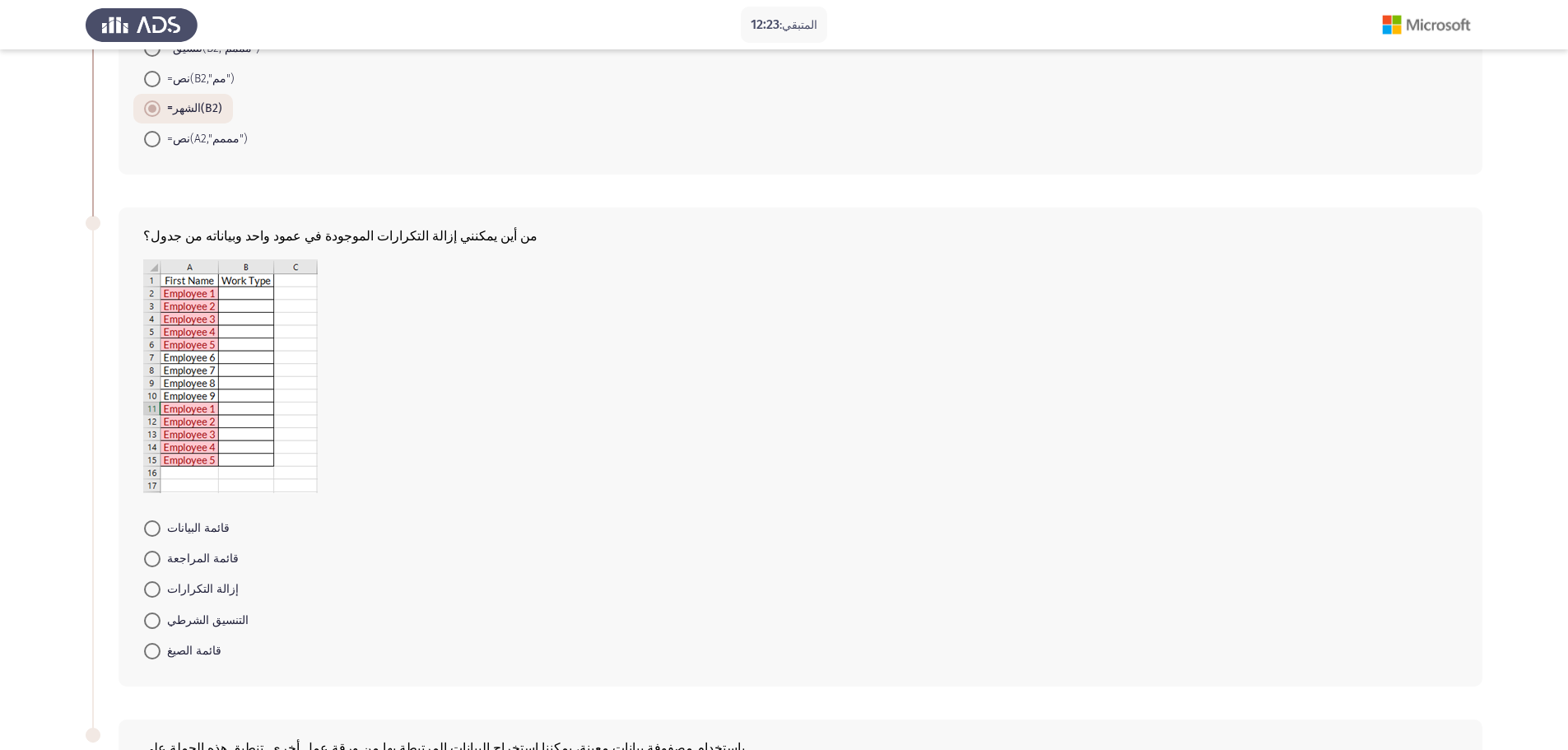
click at [174, 581] on span "إزالة التكرارات" at bounding box center [199, 589] width 78 height 20
click at [161, 581] on input "إزالة التكرارات" at bounding box center [152, 589] width 16 height 16
radio input "true"
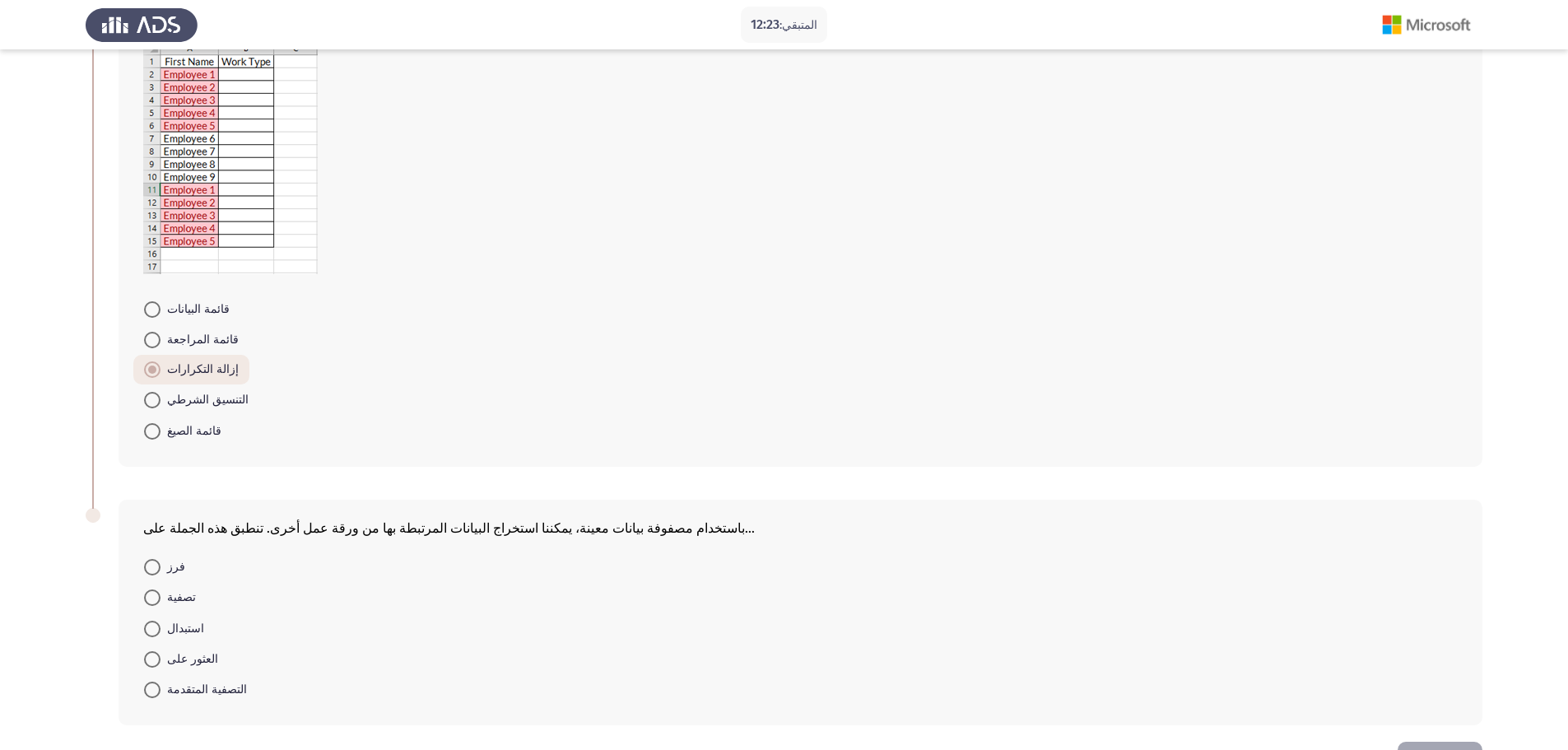
scroll to position [496, 0]
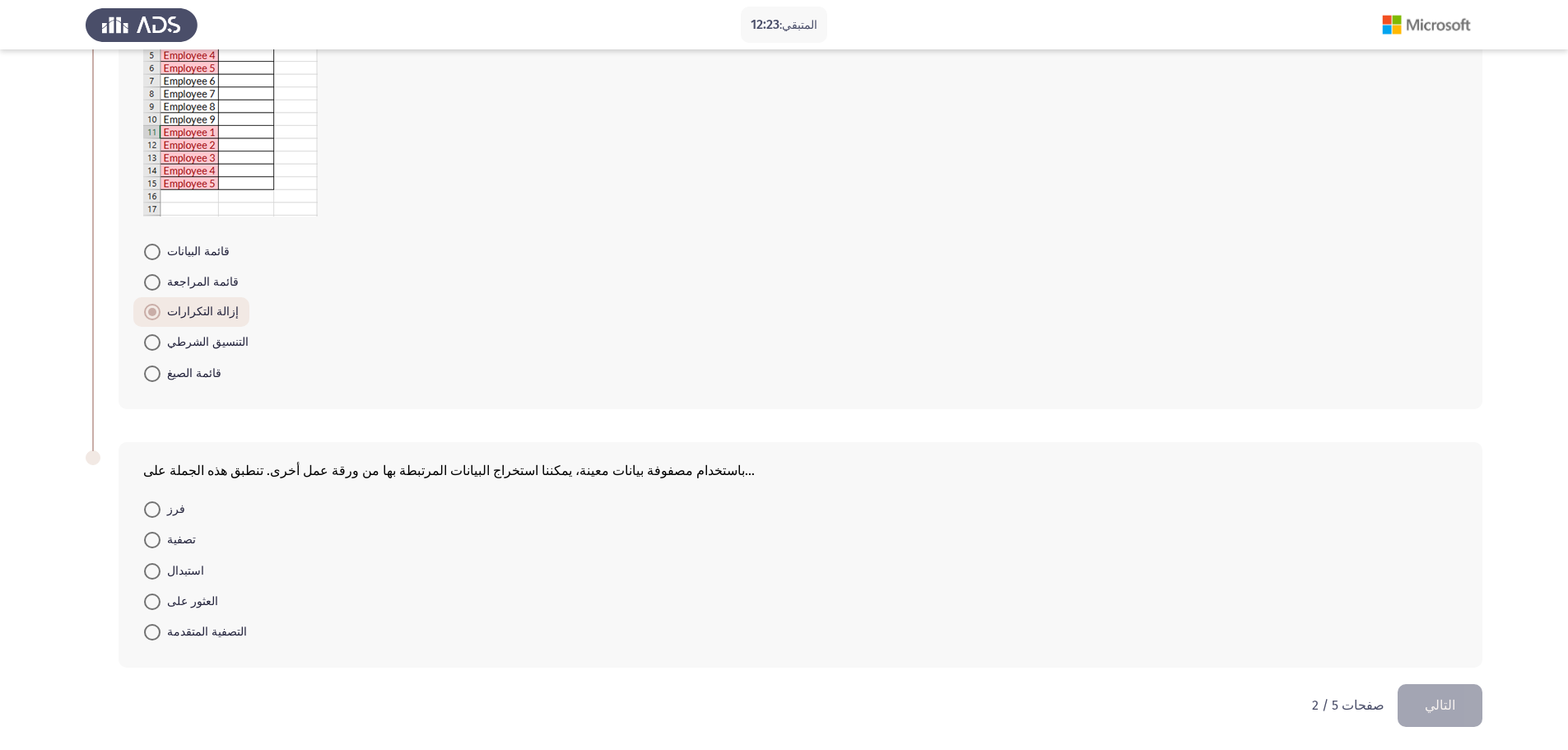
click at [147, 601] on span at bounding box center [152, 602] width 16 height 16
click at [147, 601] on input "العثور على" at bounding box center [152, 602] width 16 height 16
radio input "true"
click at [1446, 700] on font "التالي" at bounding box center [1440, 705] width 30 height 16
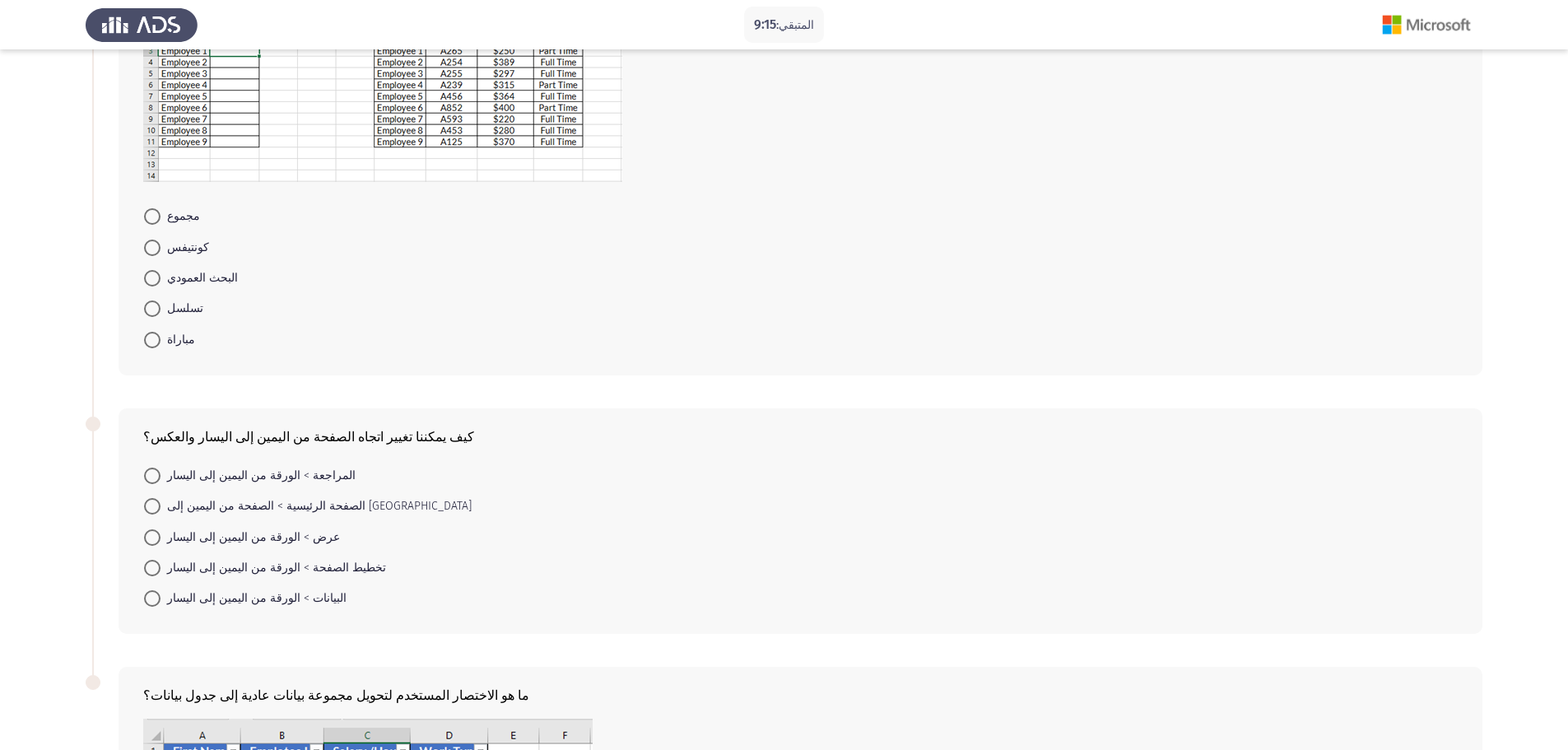
scroll to position [220, 0]
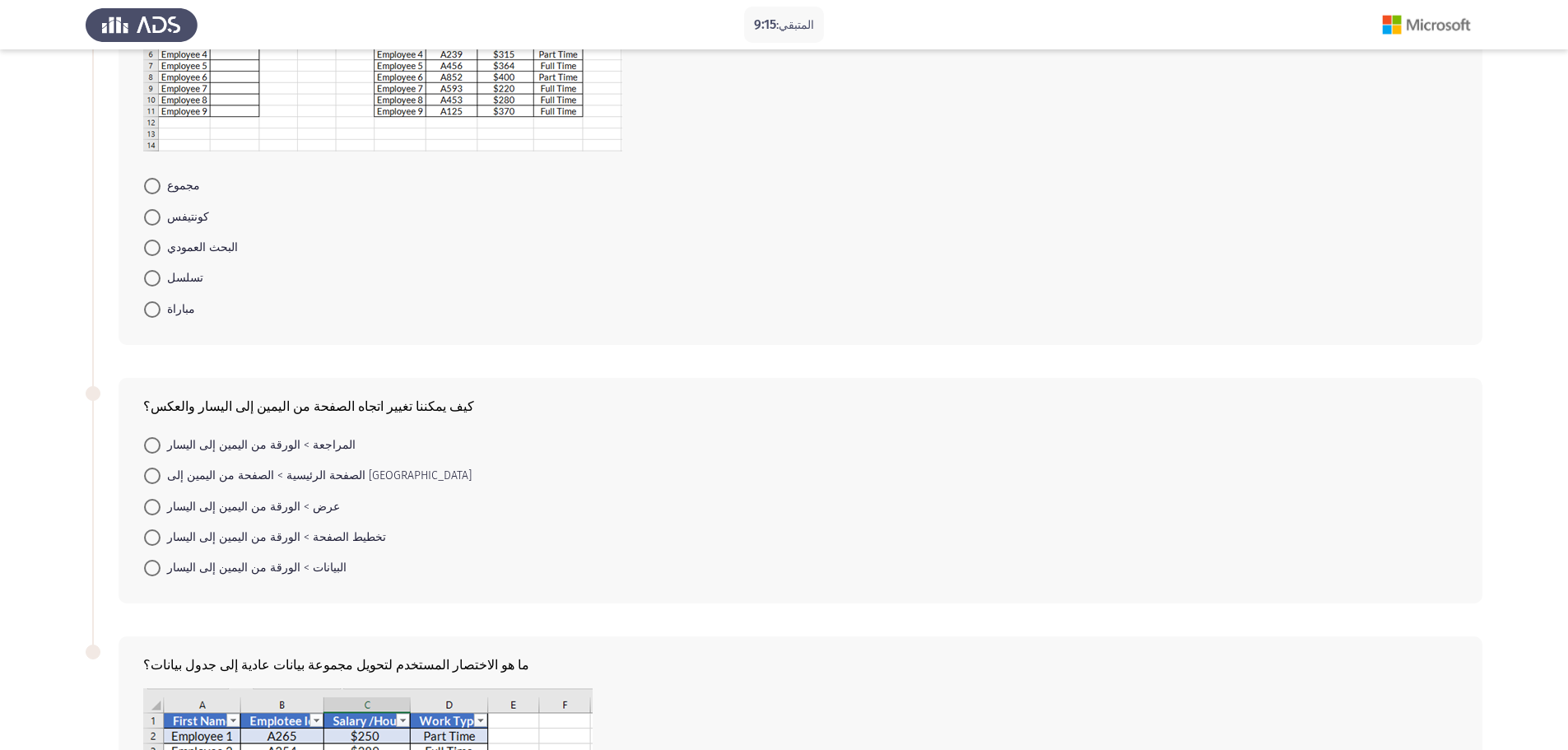
click at [227, 540] on font "تخطيط الصفحة > الورقة من اليمين إلى اليسار" at bounding box center [277, 537] width 219 height 14
click at [161, 540] on input "تخطيط الصفحة > الورقة من اليمين إلى اليسار" at bounding box center [152, 538] width 16 height 16
radio input "true"
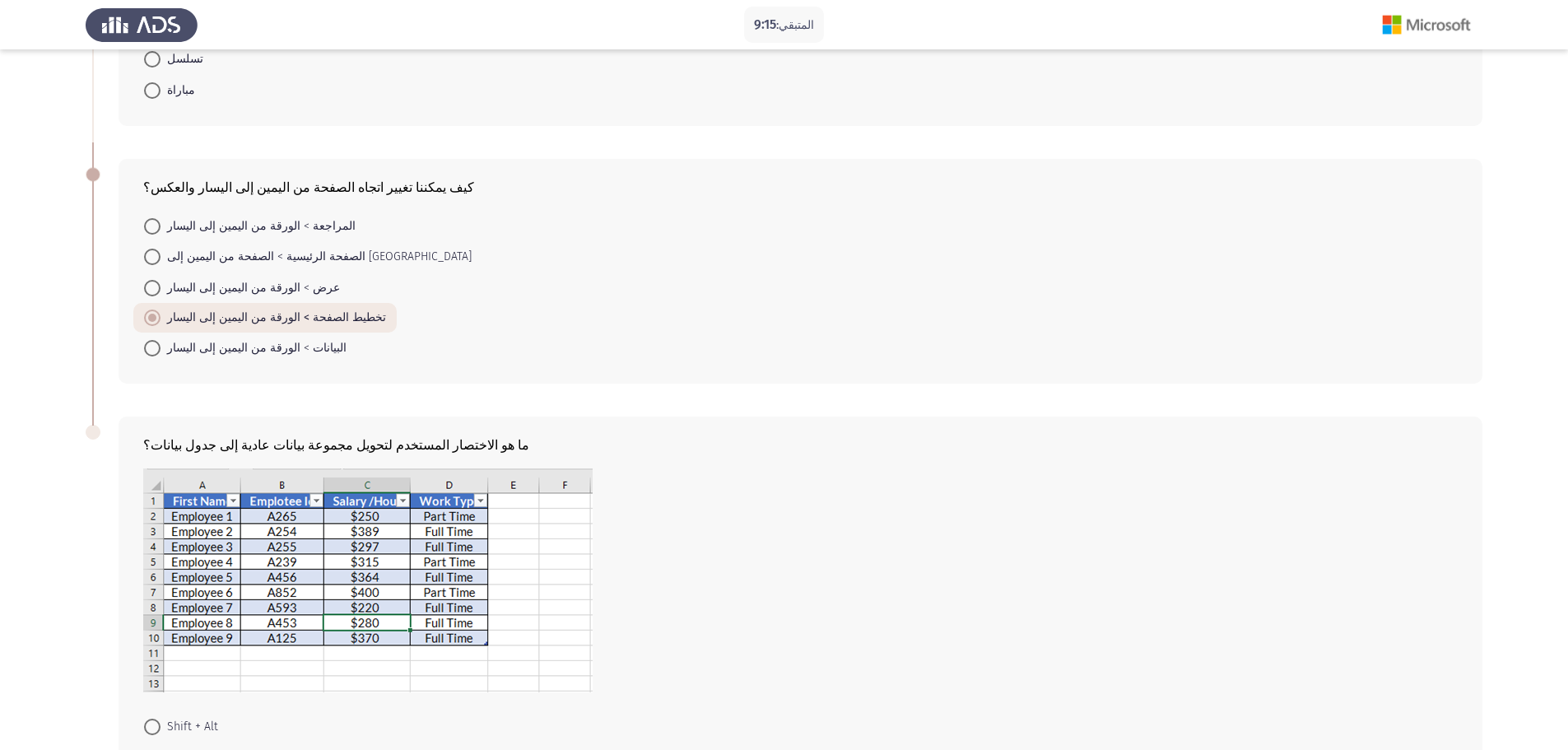
scroll to position [657, 0]
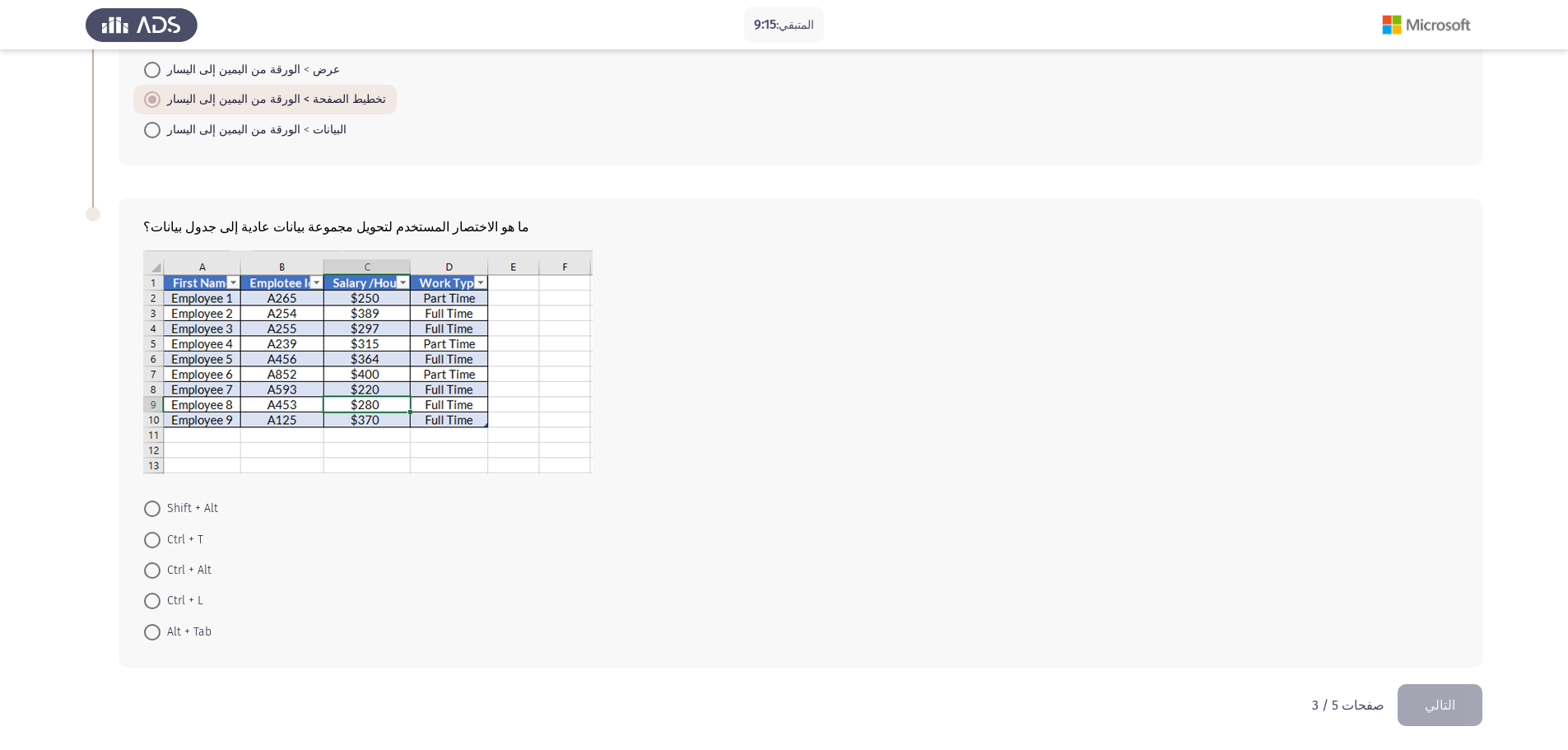
click at [188, 536] on font "Ctrl + T" at bounding box center [185, 539] width 36 height 14
click at [161, 536] on input "Ctrl + T" at bounding box center [152, 540] width 16 height 16
radio input "true"
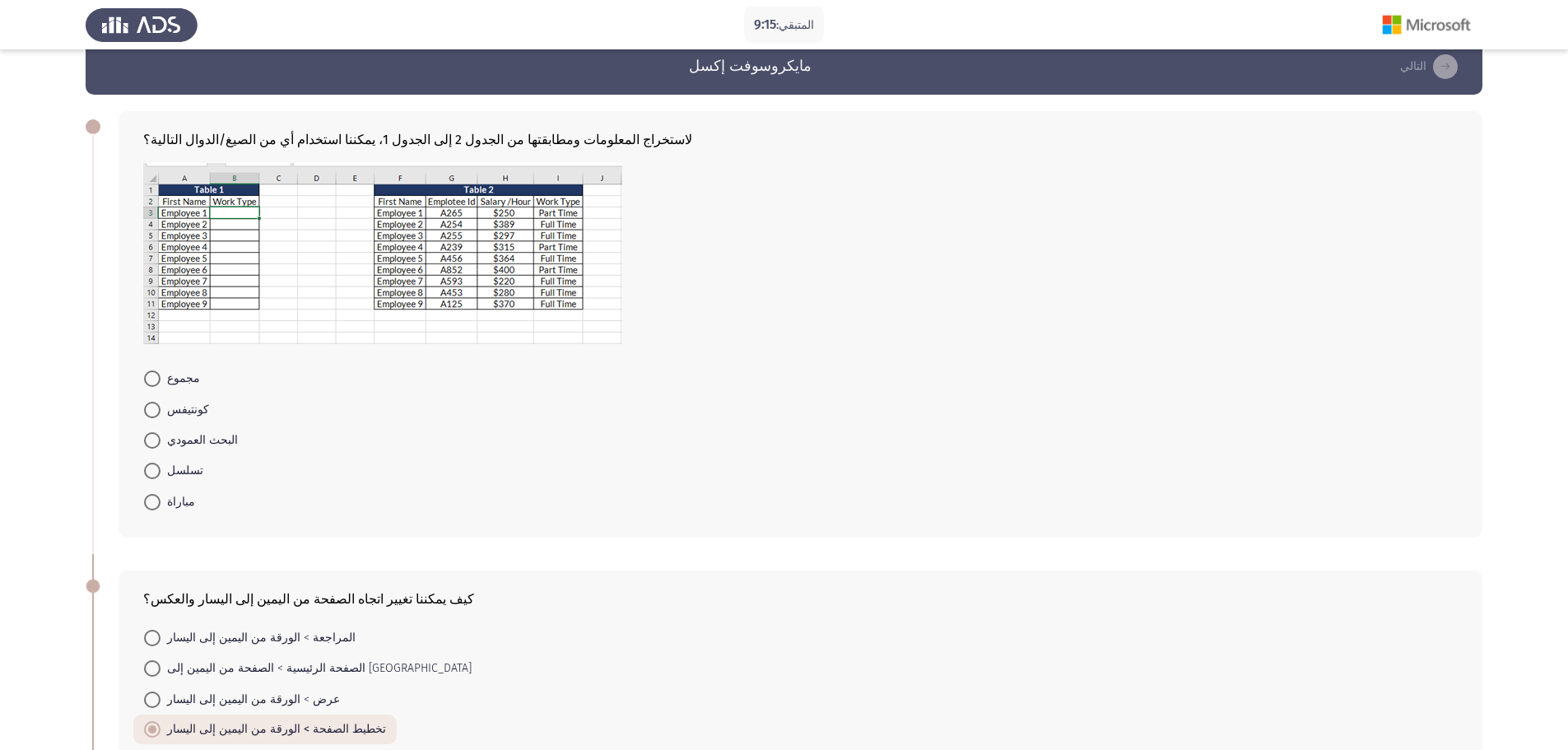
scroll to position [0, 0]
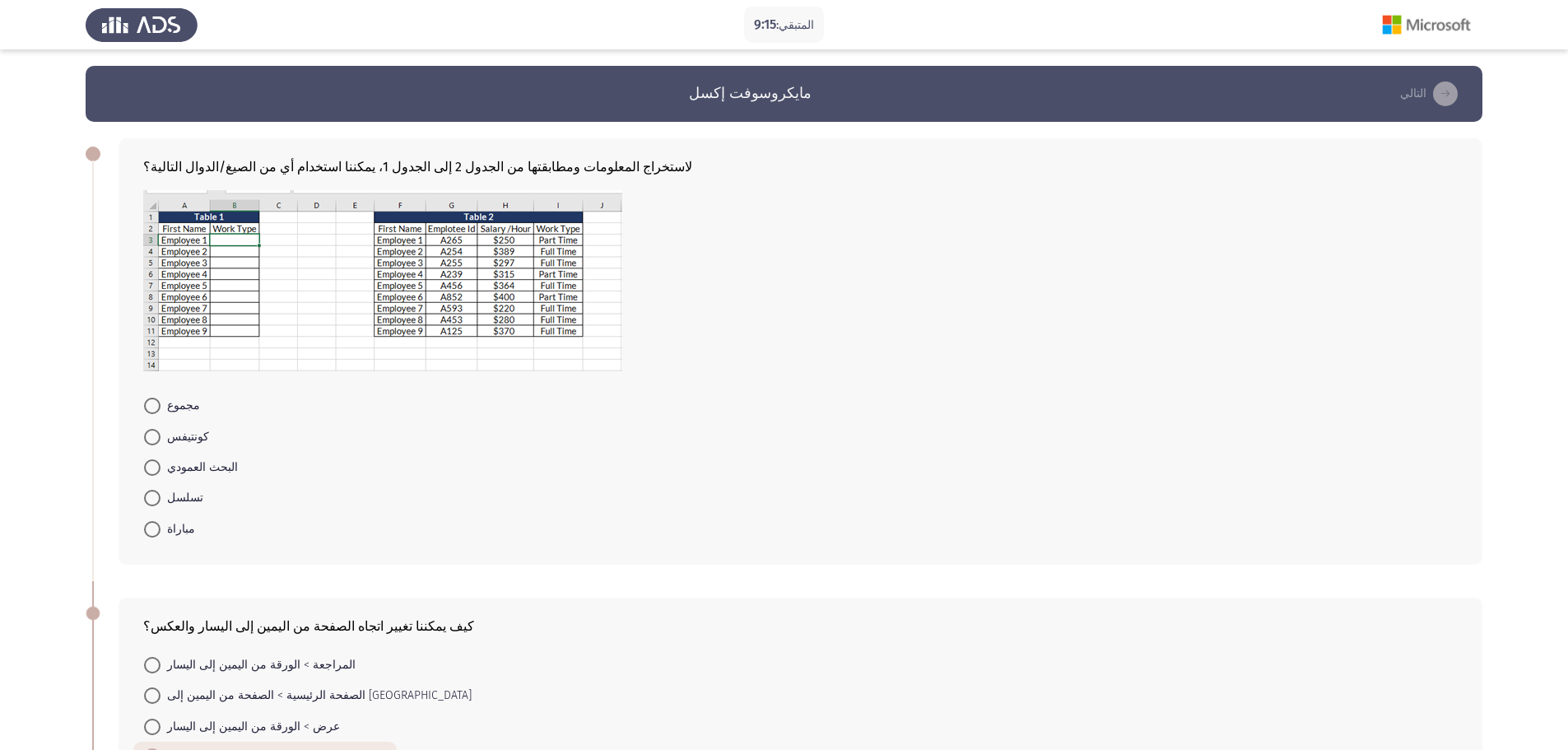
click at [173, 403] on font "مجموع" at bounding box center [184, 405] width 33 height 14
click at [161, 403] on input "مجموع" at bounding box center [152, 406] width 16 height 16
radio input "true"
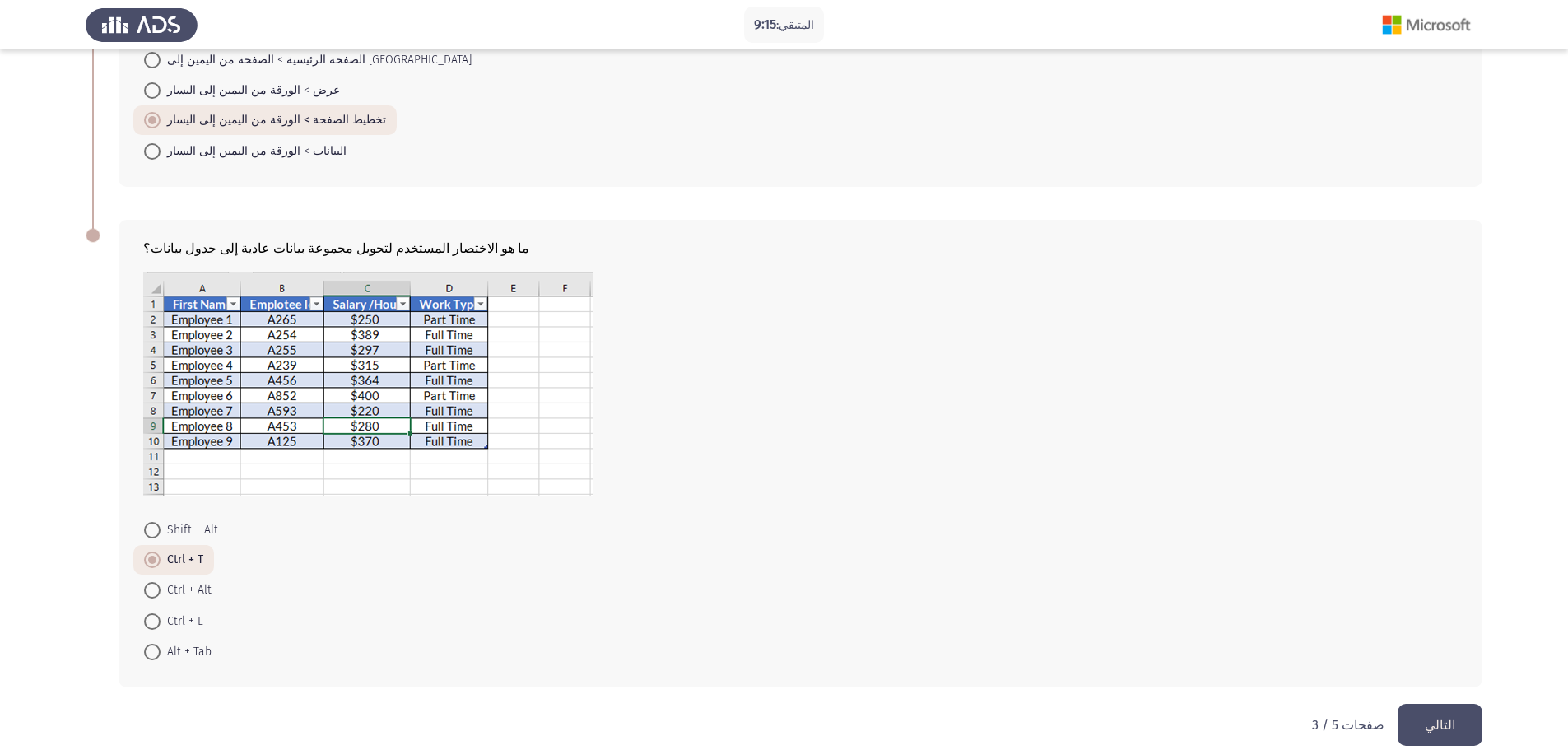
scroll to position [655, 0]
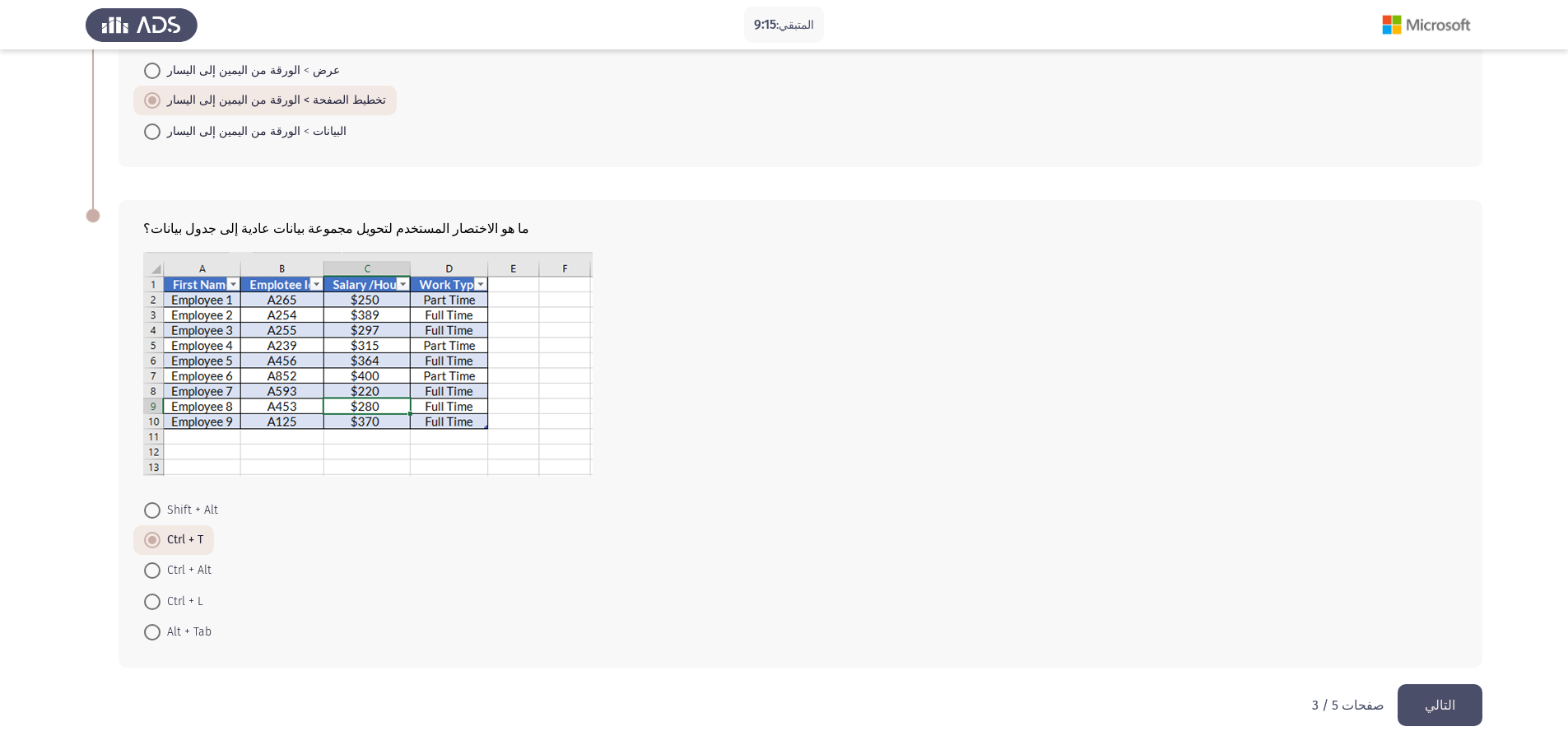
click at [1447, 727] on html "المتبقي: 9:15 مايكروسوفت إكسل التالي لاستخراج المعلومات ومطابقتها من الجدول 2 إ…" at bounding box center [784, 48] width 1568 height 1405
click at [1443, 710] on font "التالي" at bounding box center [1440, 705] width 30 height 16
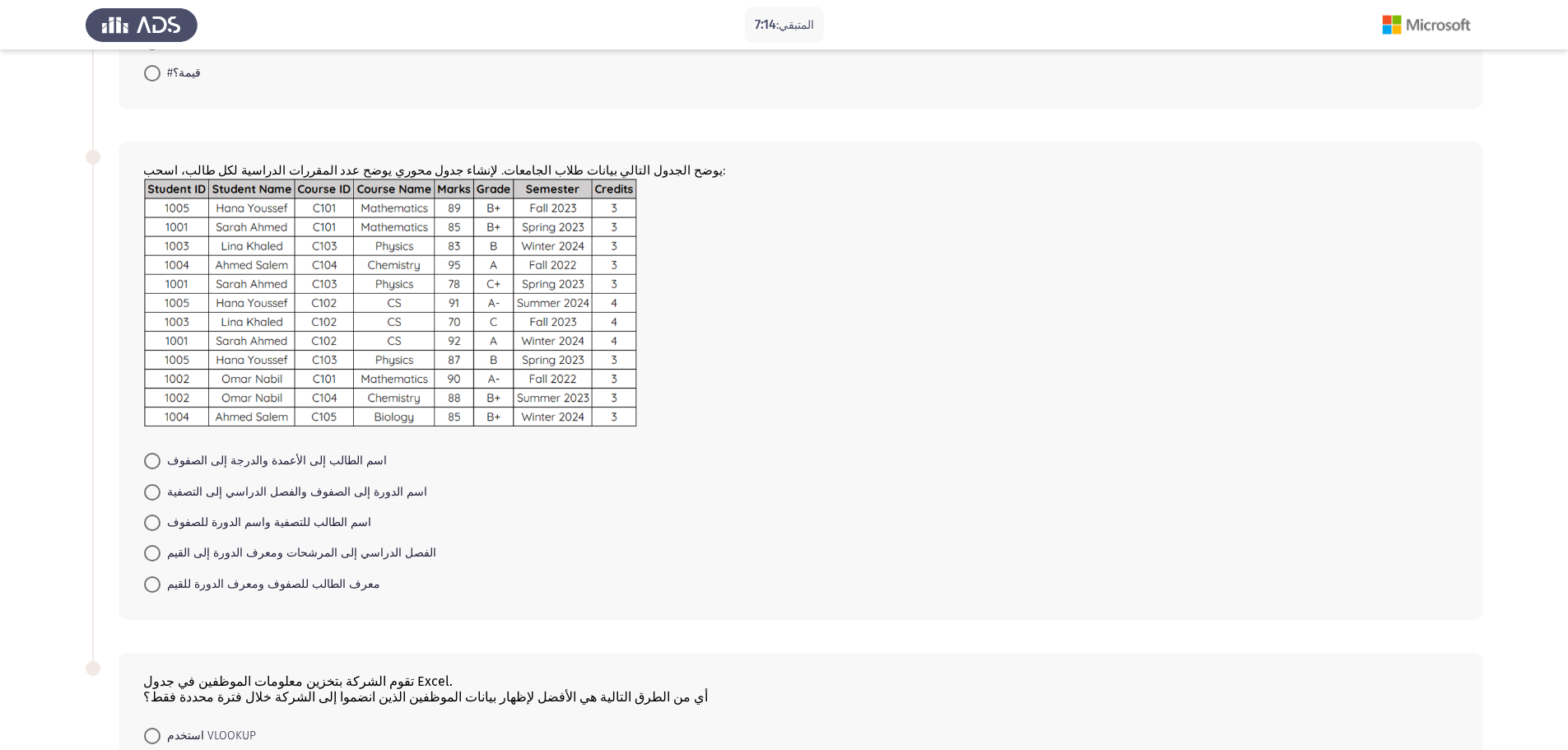
scroll to position [734, 0]
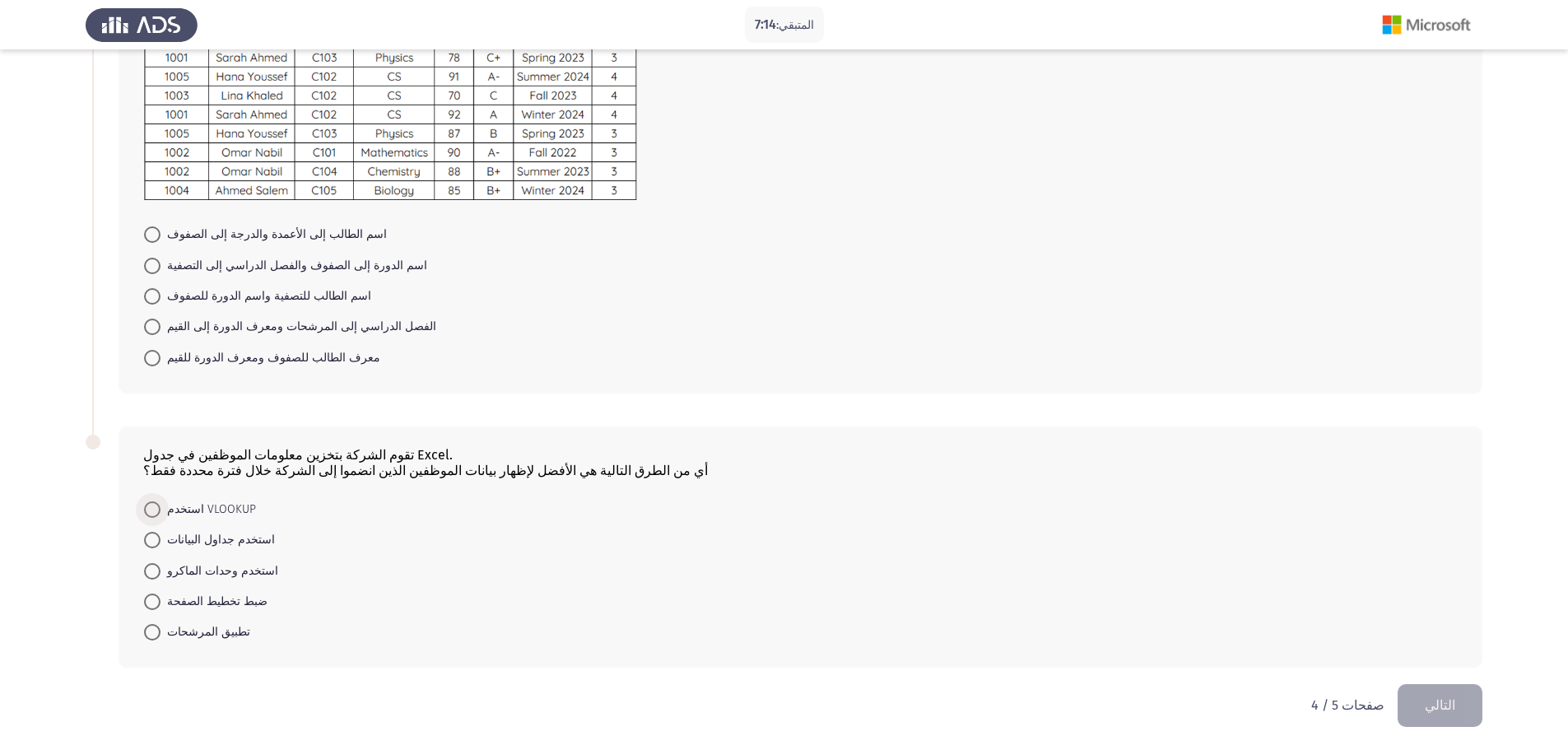
click at [194, 505] on font "استخدم VLOOKUP" at bounding box center [212, 509] width 89 height 14
click at [161, 505] on input "استخدم VLOOKUP" at bounding box center [152, 510] width 16 height 16
radio input "true"
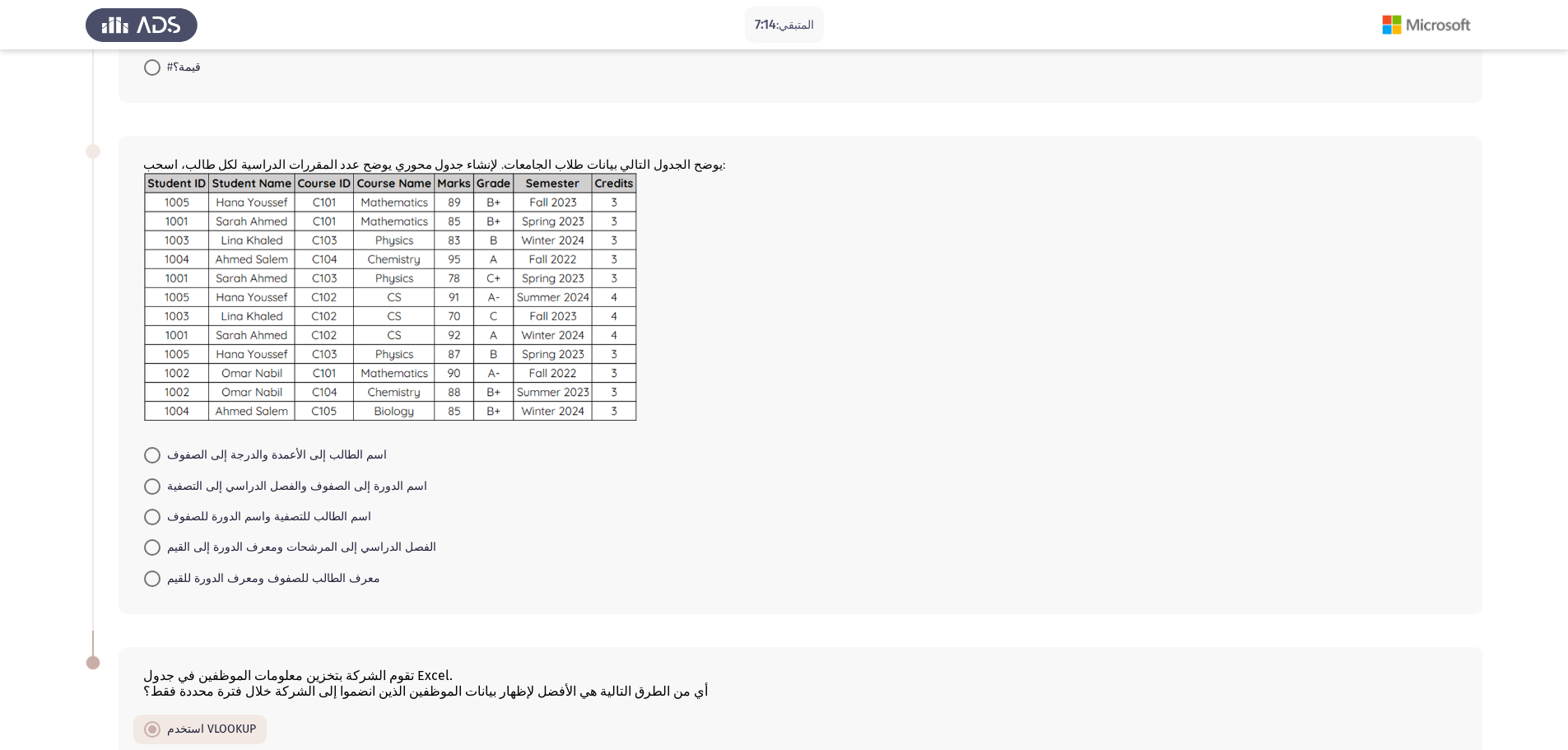
click at [162, 527] on mat-radio-button "اسم الطالب للتصفية واسم الدورة للصفوف" at bounding box center [258, 516] width 249 height 30
click at [155, 519] on span at bounding box center [152, 517] width 16 height 16
click at [155, 519] on input "اسم الطالب للتصفية واسم الدورة للصفوف" at bounding box center [152, 517] width 16 height 16
radio input "true"
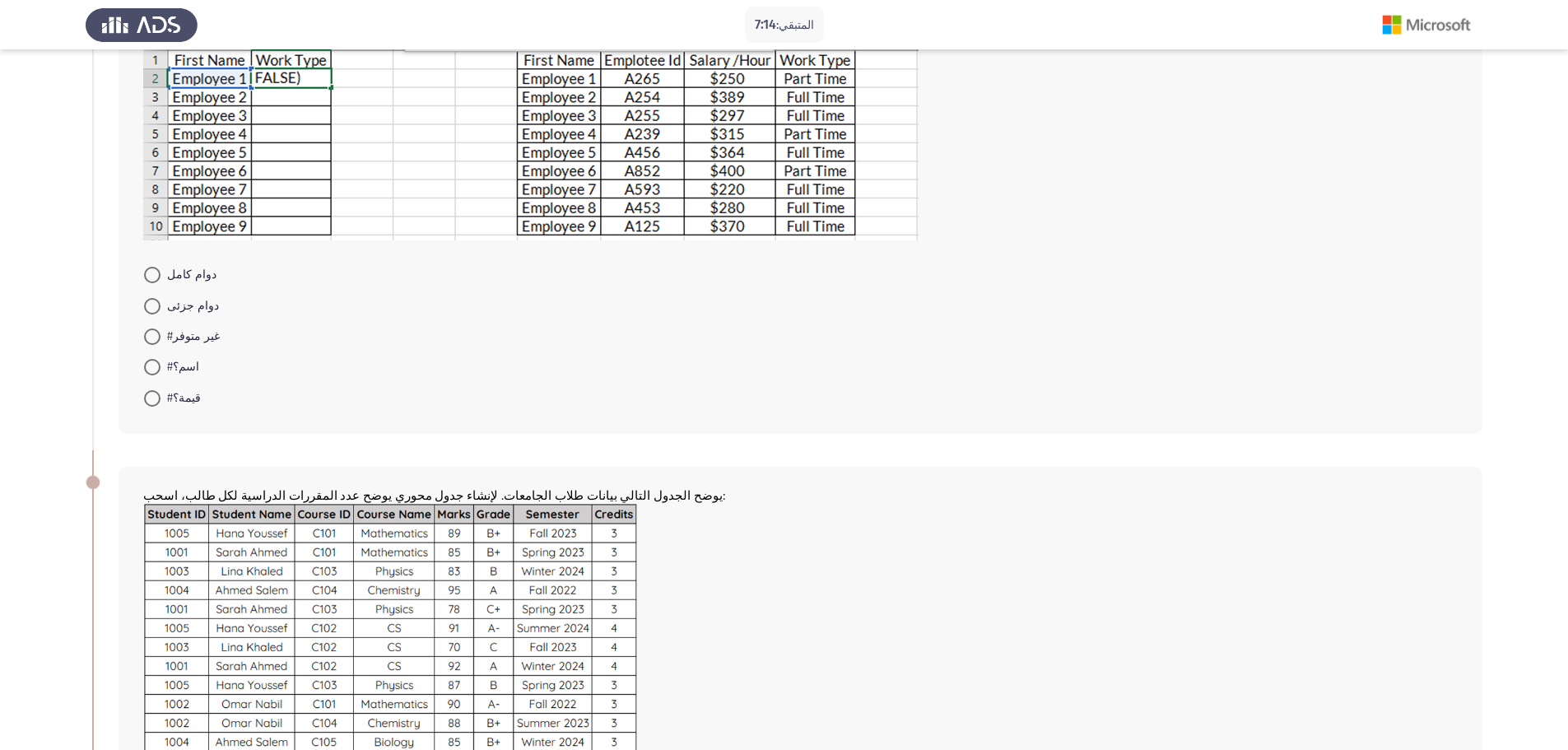
scroll to position [0, 0]
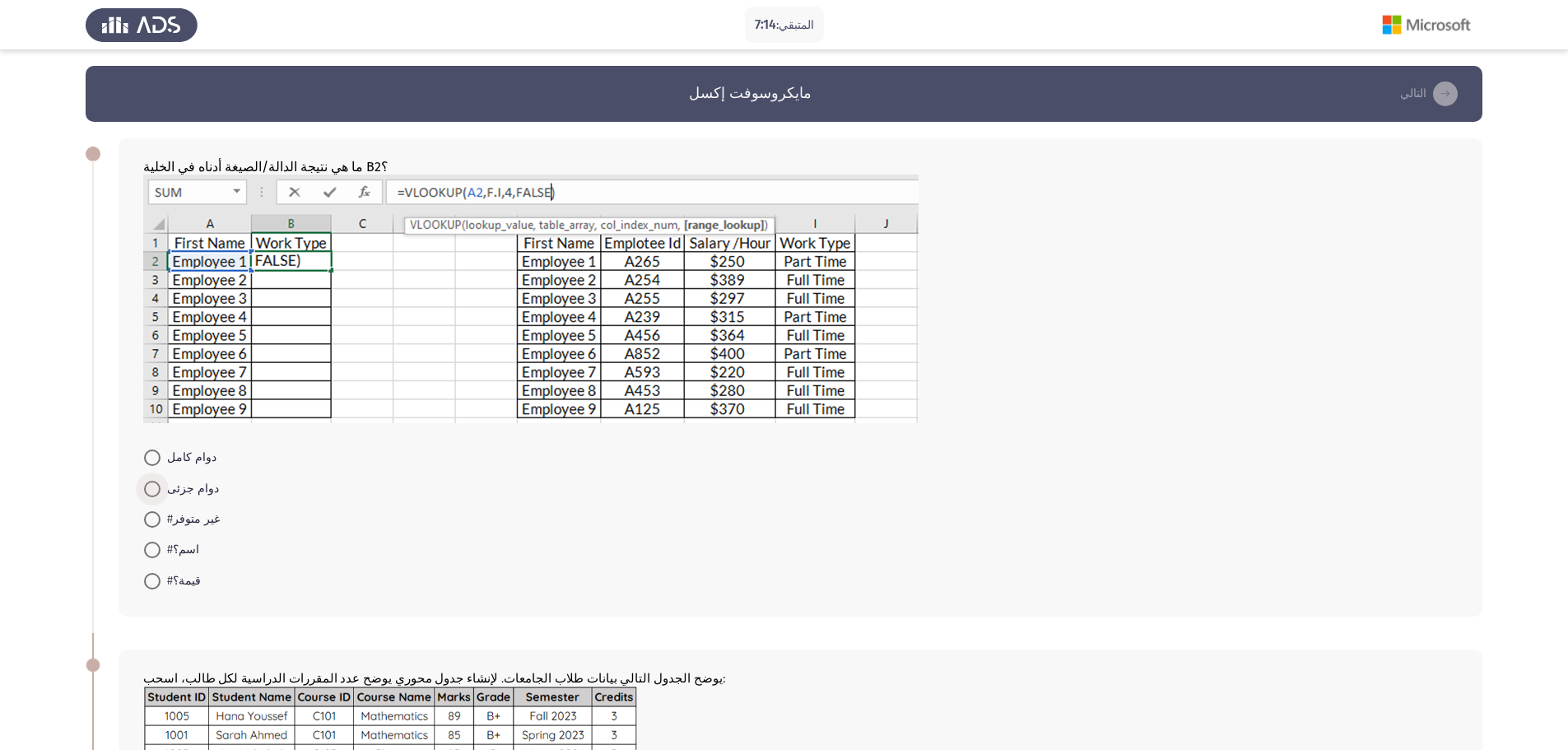
click at [173, 485] on font "دوام جزئى" at bounding box center [193, 488] width 52 height 14
click at [161, 485] on input "دوام جزئى" at bounding box center [152, 489] width 16 height 16
radio input "true"
click at [155, 454] on span at bounding box center [152, 458] width 16 height 16
click at [155, 454] on input "دوام كامل" at bounding box center [152, 458] width 16 height 16
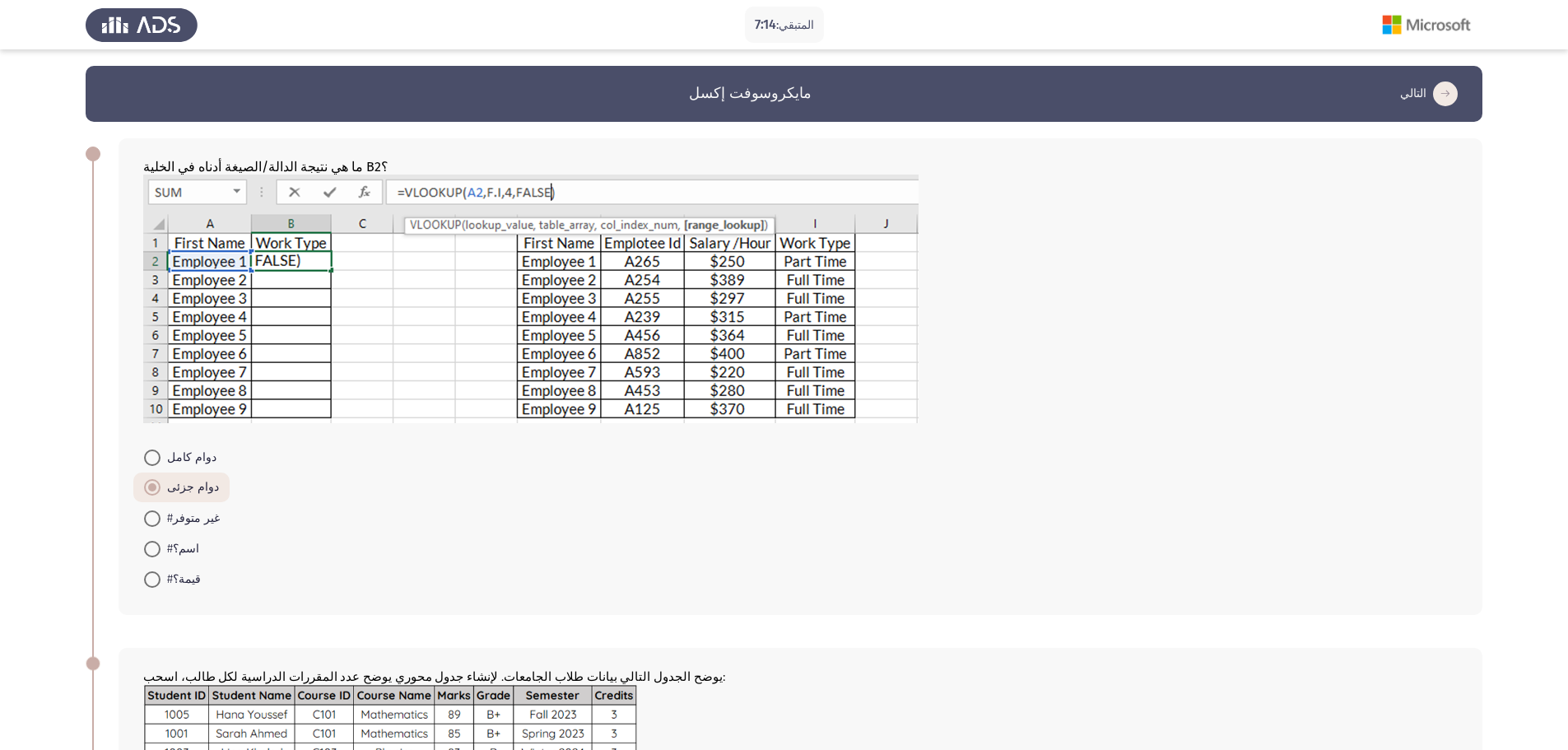
radio input "true"
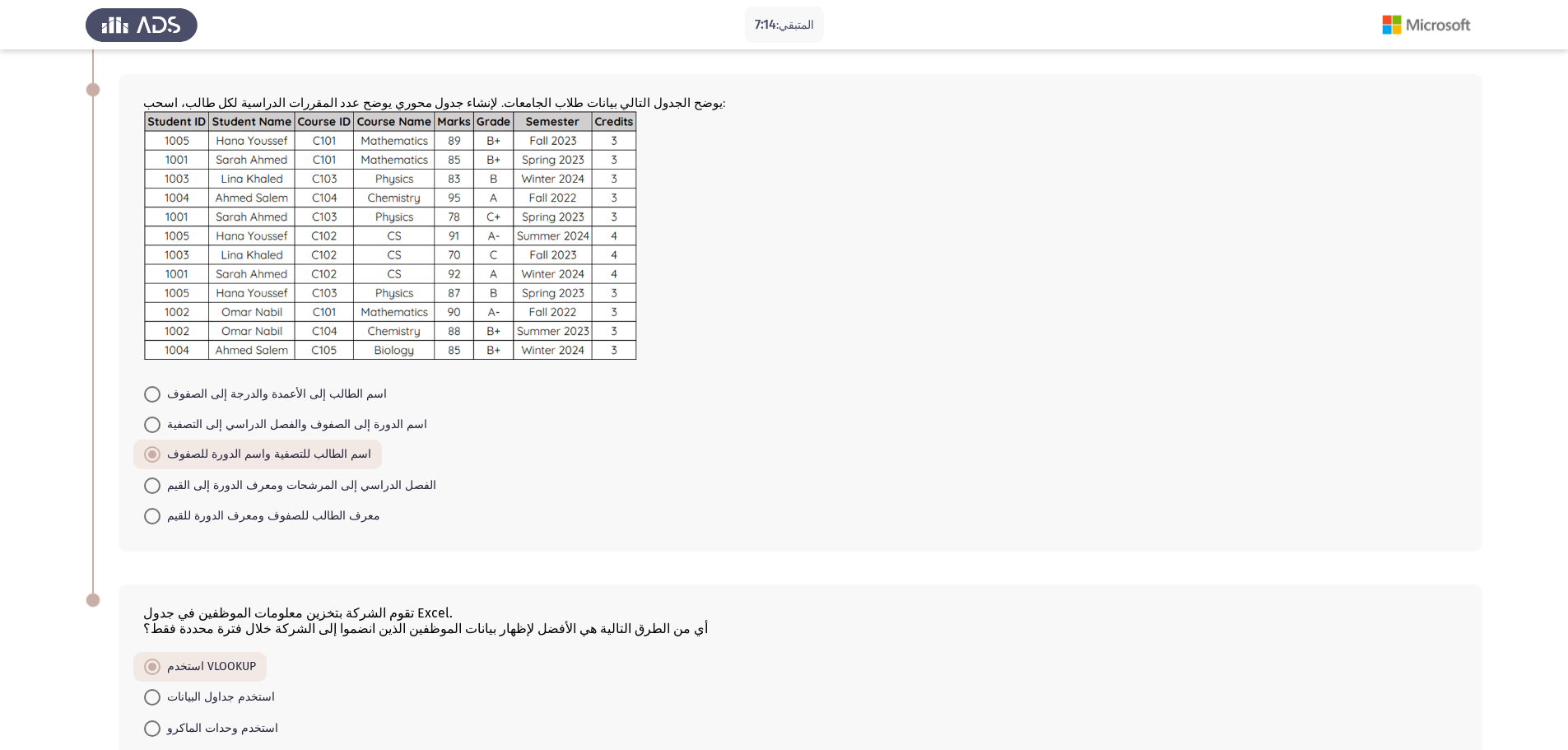
scroll to position [731, 0]
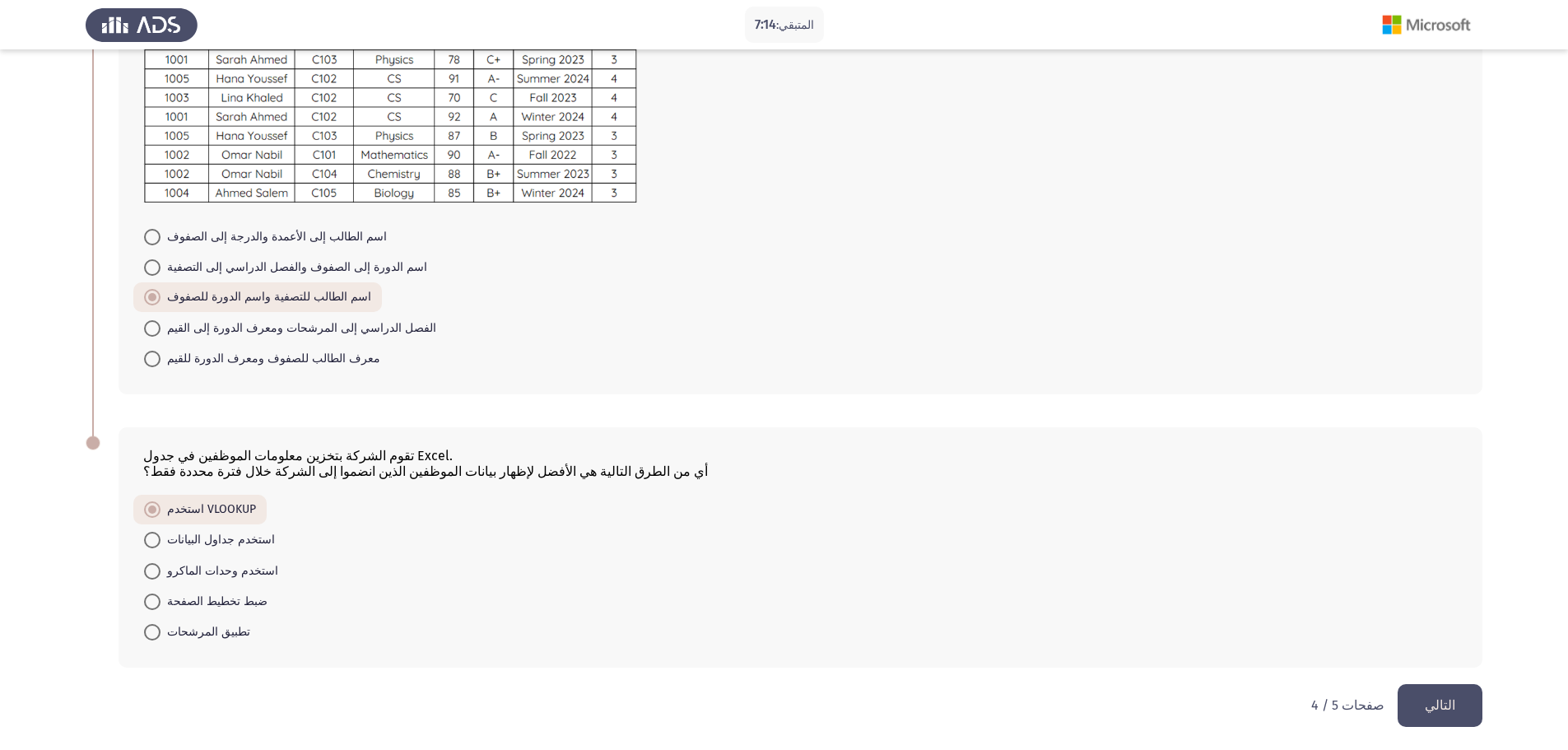
click at [1458, 711] on button "التالي" at bounding box center [1440, 705] width 85 height 42
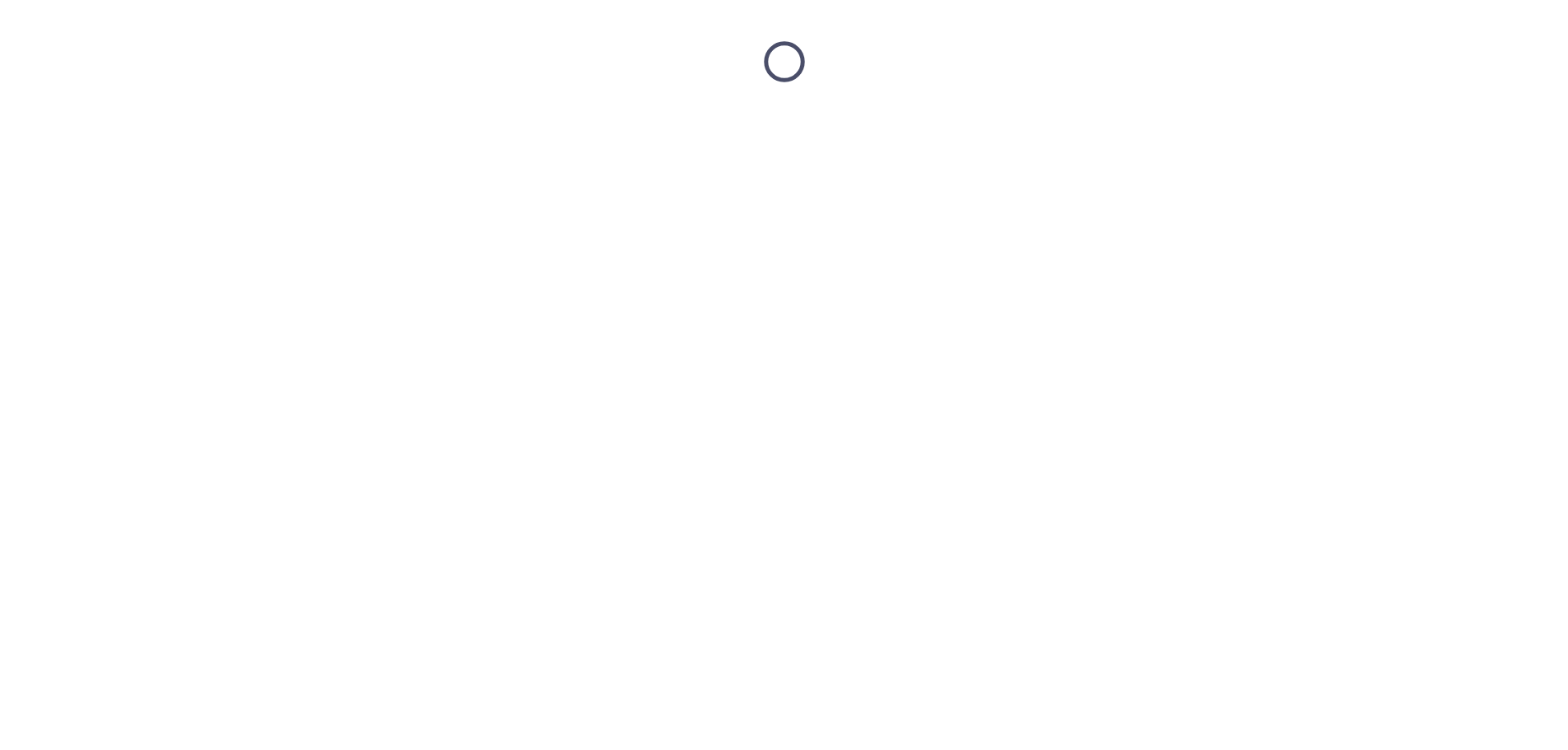
scroll to position [0, 0]
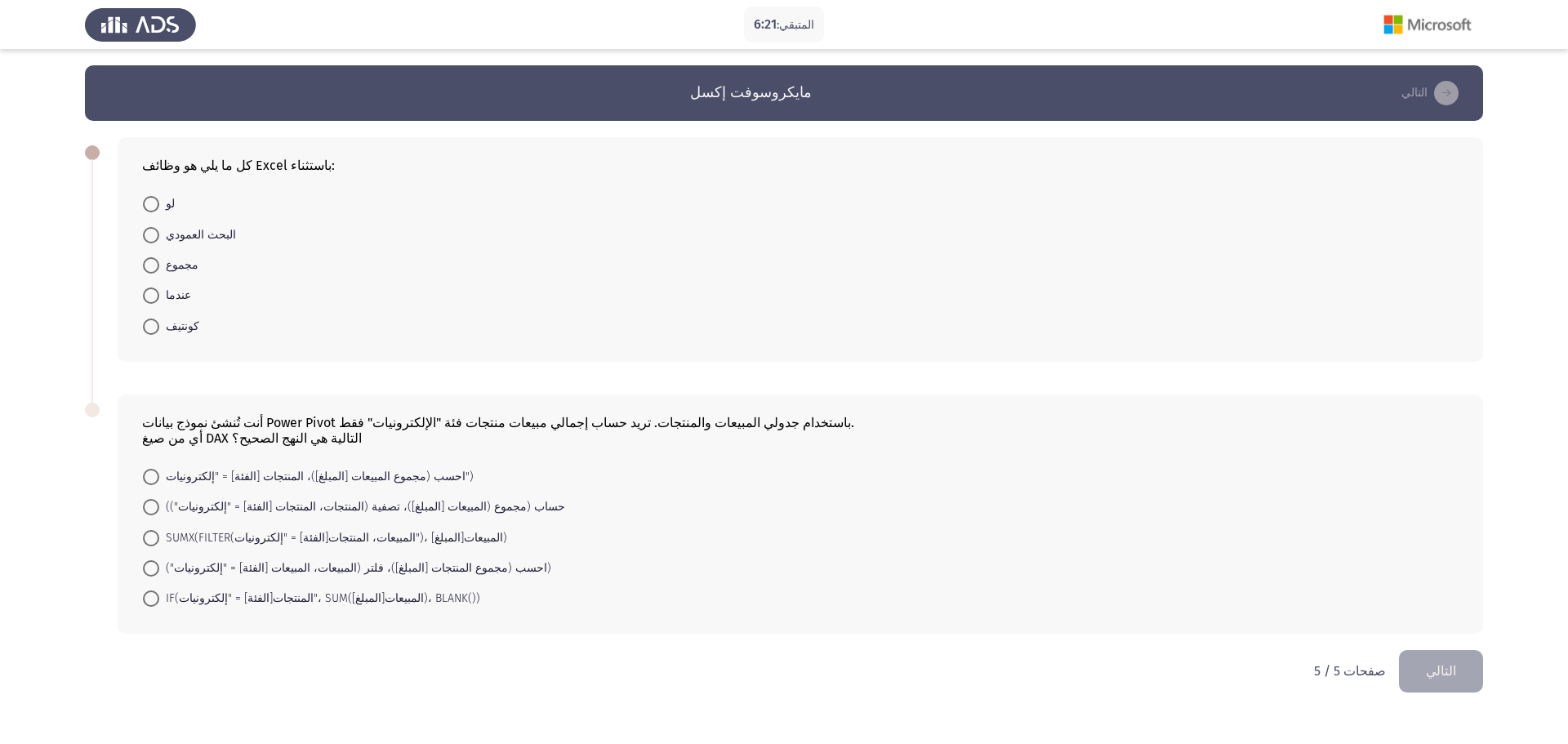
click at [182, 331] on font "كونتيف" at bounding box center [182, 326] width 33 height 14
click at [159, 331] on input "كونتيف" at bounding box center [151, 327] width 16 height 16
radio input "true"
click at [205, 525] on mat-radio-button "SUMX(FILTER(المبيعات، المنتجات[الفئة] = "إلكترونيات")، المبيعات[المبلغ])" at bounding box center [325, 536] width 385 height 30
click at [194, 538] on font "SUMX(FILTER(المبيعات، المنتجات[الفئة] = "إلكترونيات")، المبيعات[المبلغ])" at bounding box center [336, 536] width 341 height 14
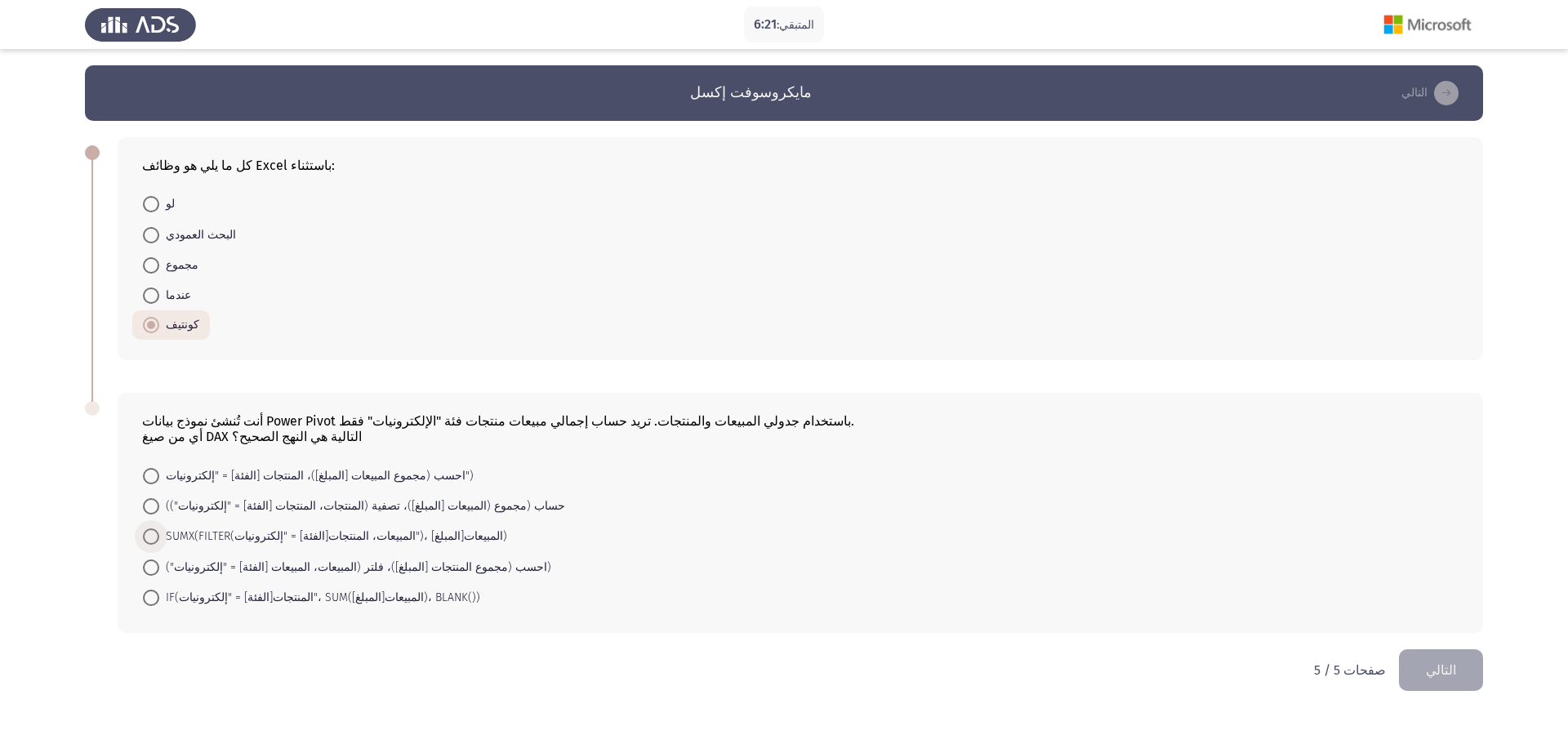
click at [159, 538] on input "SUMX(FILTER(المبيعات، المنتجات[الفئة] = "إلكترونيات")، المبيعات[المبلغ])" at bounding box center [151, 537] width 16 height 16
radio input "true"
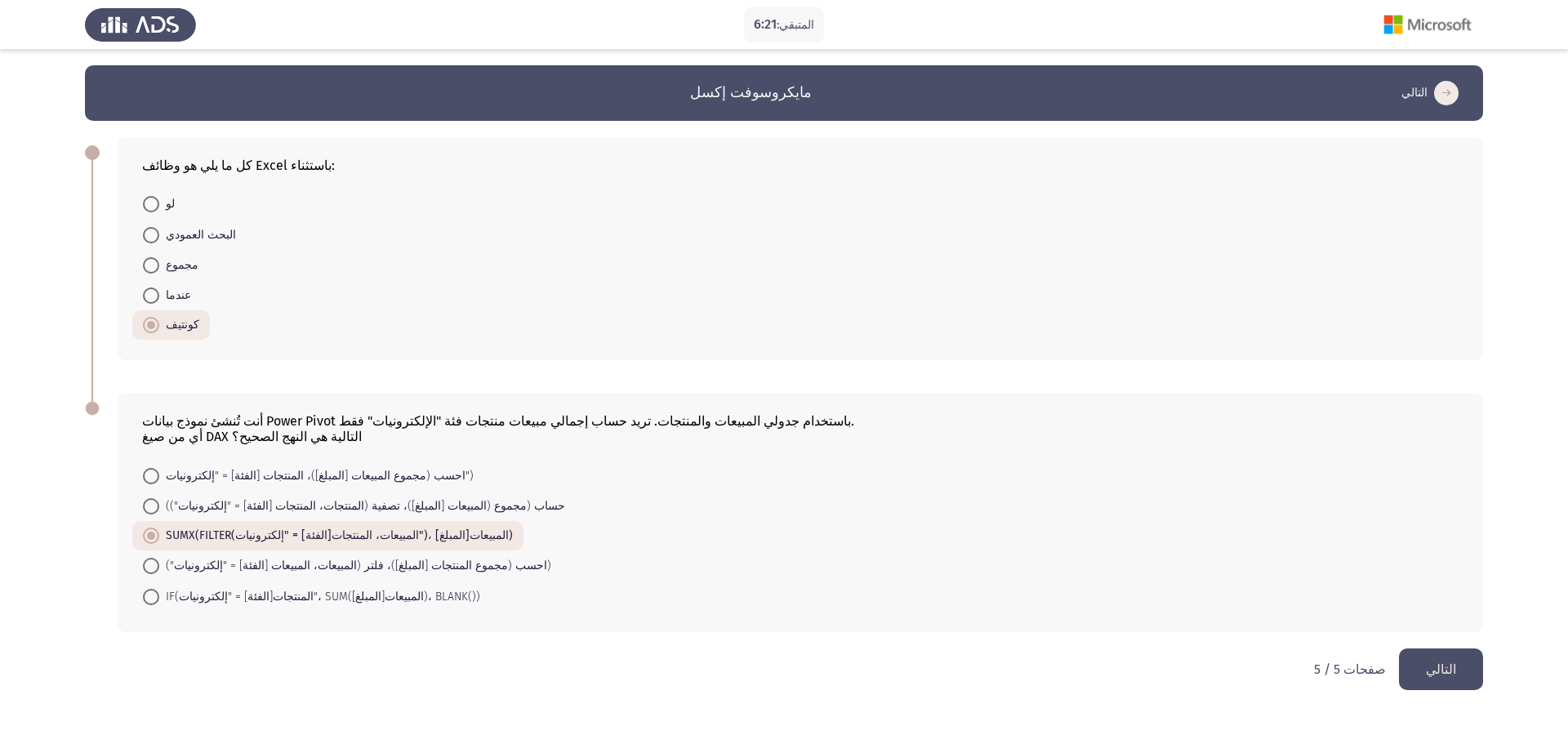
drag, startPoint x: 1480, startPoint y: 674, endPoint x: 1462, endPoint y: 674, distance: 18.0
click at [1477, 674] on button "التالي" at bounding box center [1441, 669] width 84 height 42
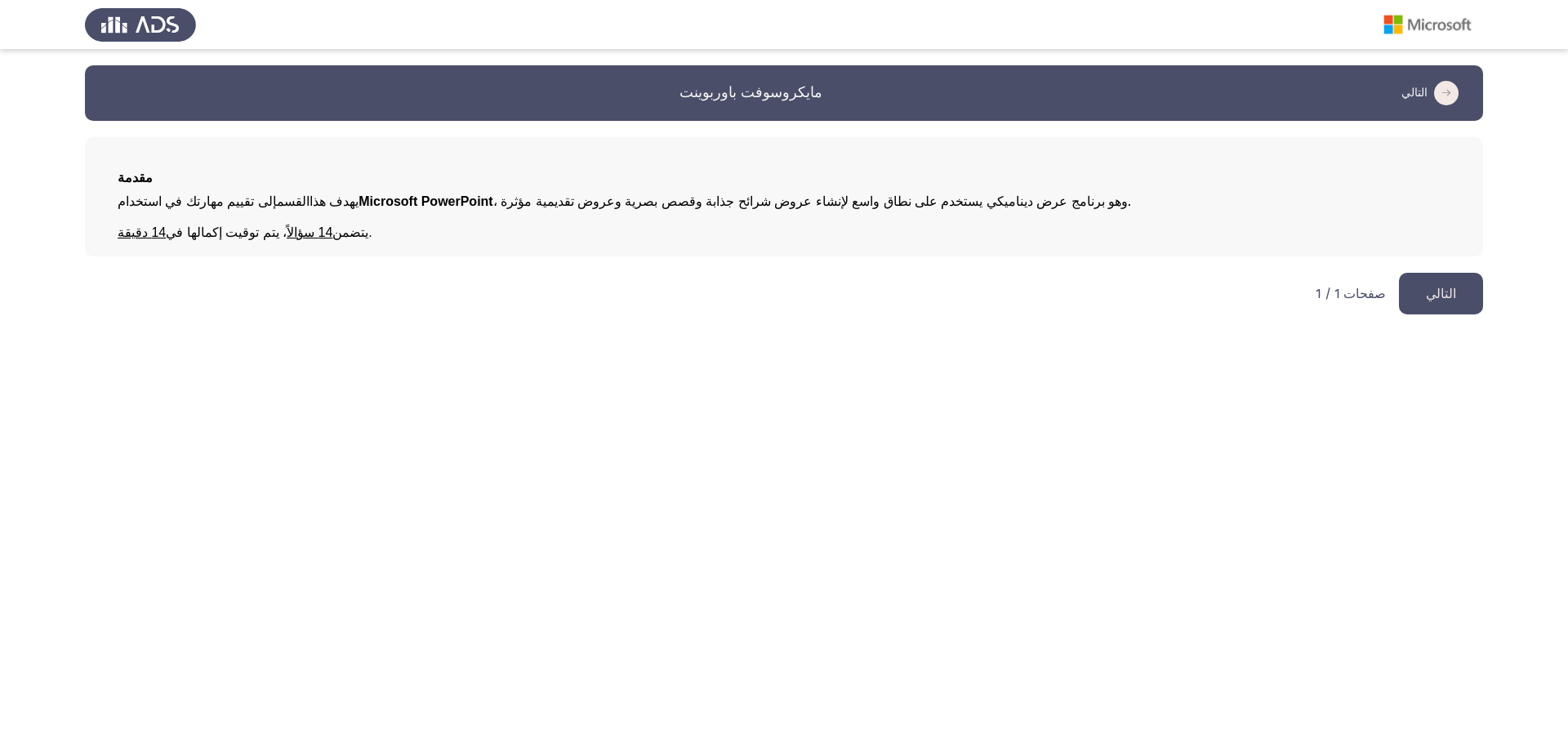
click at [1454, 287] on button "التالي" at bounding box center [1441, 293] width 84 height 42
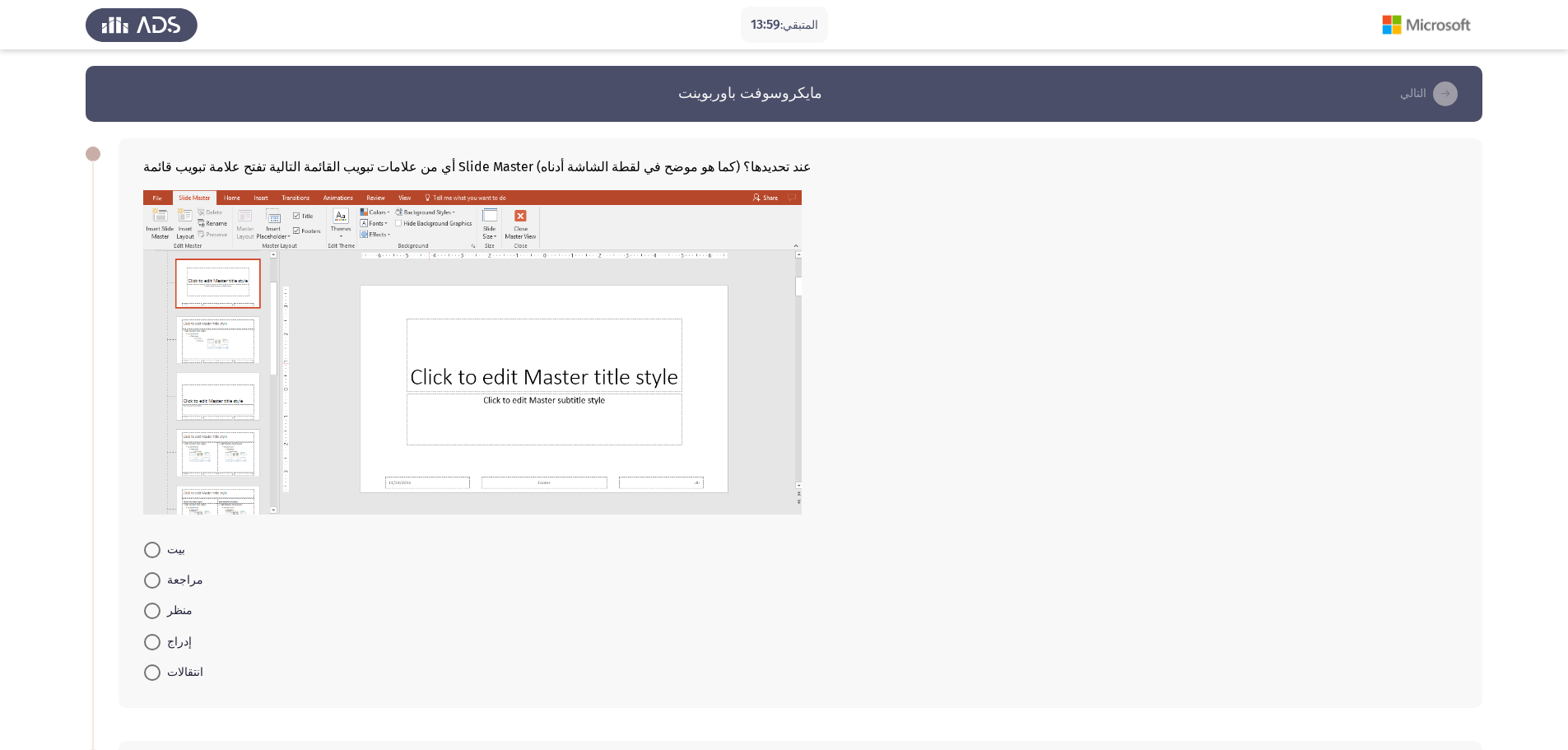
click at [221, 316] on img at bounding box center [472, 352] width 658 height 324
click at [174, 647] on font "إدراج" at bounding box center [179, 641] width 25 height 14
click at [161, 647] on input "إدراج" at bounding box center [152, 642] width 16 height 16
radio input "true"
click at [163, 617] on span "منظر" at bounding box center [176, 611] width 32 height 20
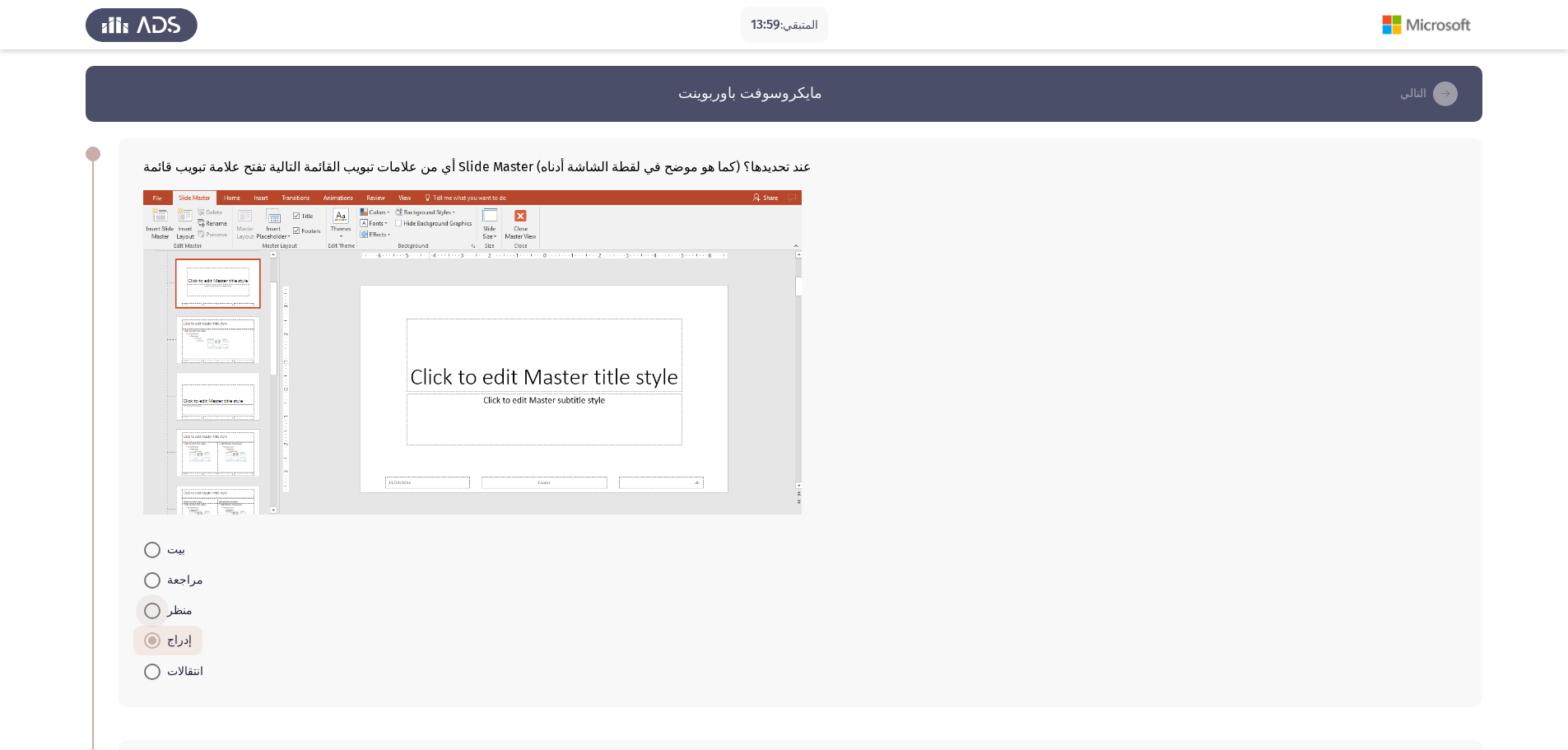
click at [161, 617] on input "منظر" at bounding box center [152, 611] width 16 height 16
radio input "true"
click at [170, 589] on span "مراجعة" at bounding box center [182, 580] width 43 height 20
click at [161, 589] on input "مراجعة" at bounding box center [152, 580] width 16 height 16
radio input "true"
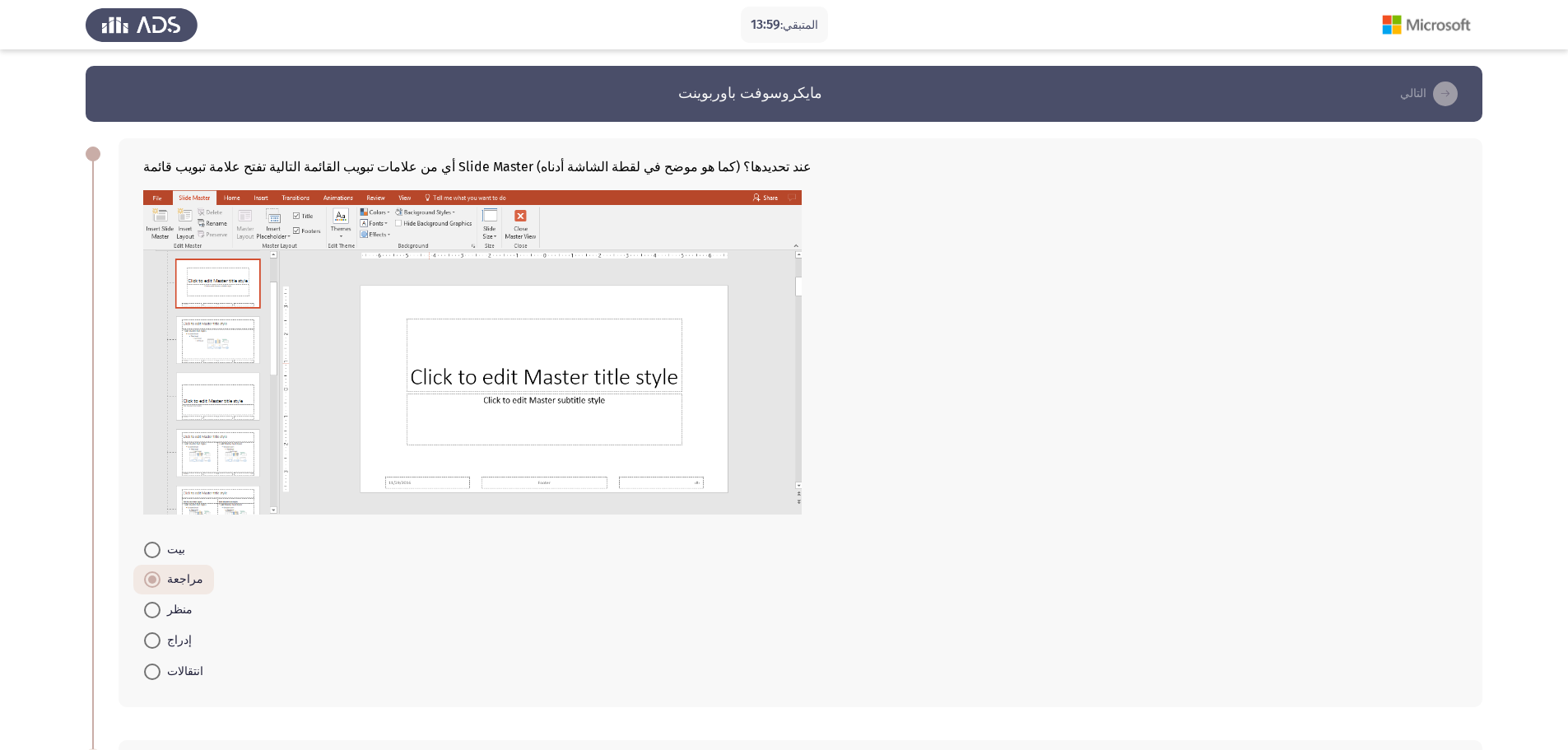
click at [167, 556] on font "بيت" at bounding box center [176, 549] width 18 height 14
click at [161, 556] on input "بيت" at bounding box center [152, 550] width 16 height 16
radio input "true"
click at [171, 636] on font "إدراج" at bounding box center [179, 640] width 25 height 14
click at [161, 636] on input "إدراج" at bounding box center [152, 641] width 16 height 16
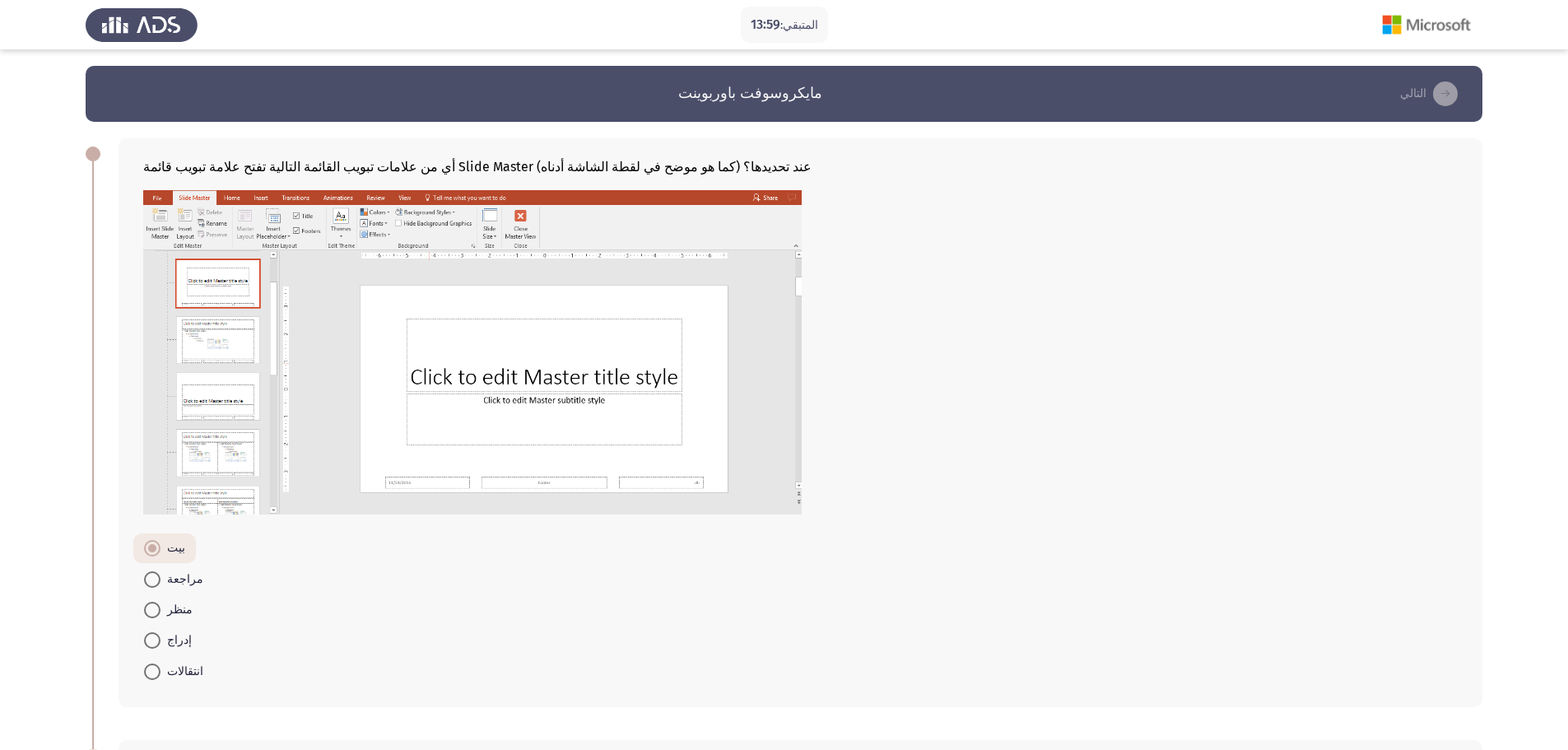
radio input "true"
click at [150, 613] on span at bounding box center [152, 611] width 16 height 16
click at [150, 613] on input "منظر" at bounding box center [152, 611] width 16 height 16
radio input "true"
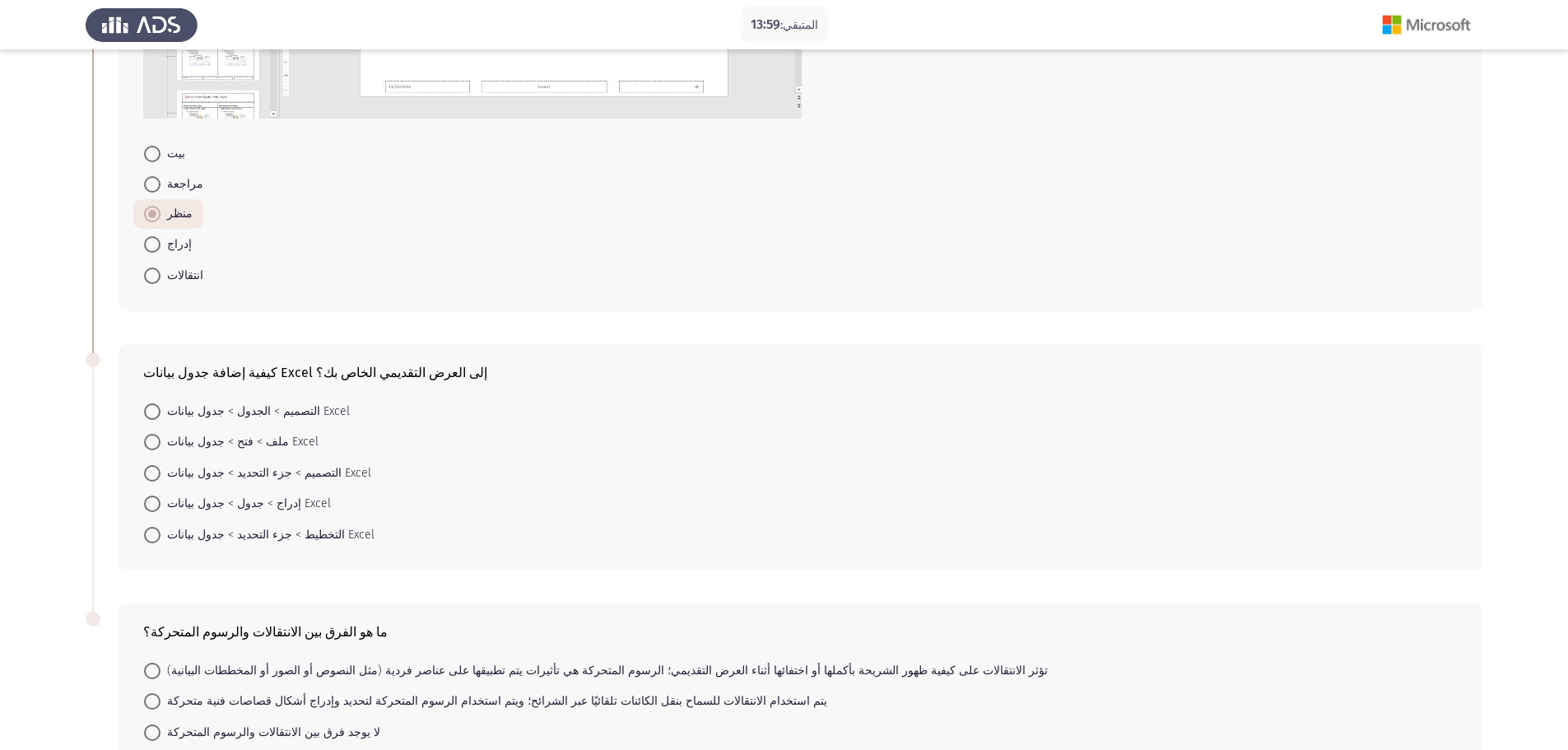
scroll to position [338, 0]
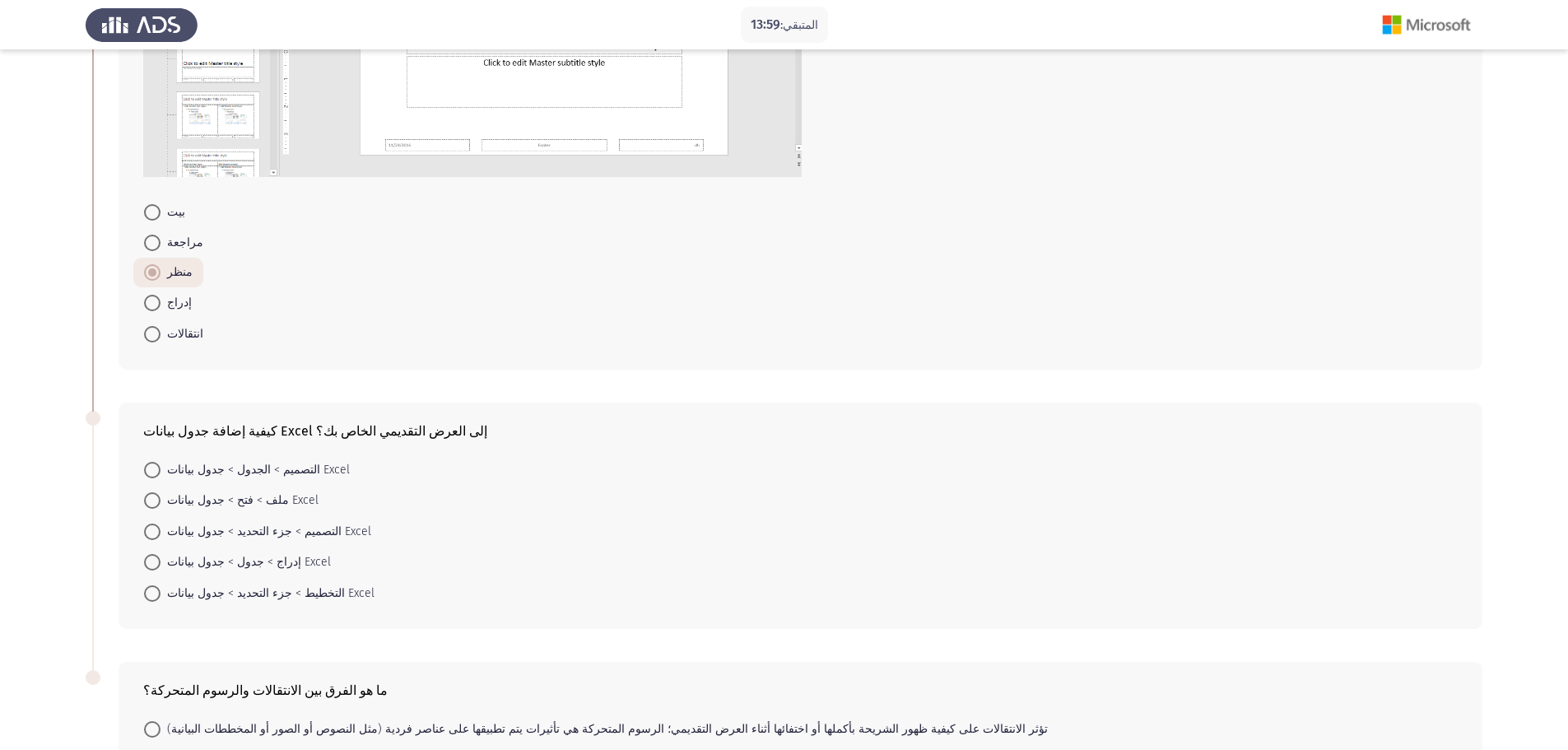
click at [151, 305] on span at bounding box center [152, 303] width 16 height 16
click at [151, 305] on input "إدراج" at bounding box center [152, 303] width 16 height 16
radio input "true"
click at [221, 565] on font "إدراج > جدول > جدول بيانات Excel" at bounding box center [249, 561] width 164 height 14
click at [161, 565] on input "إدراج > جدول > جدول بيانات Excel" at bounding box center [152, 562] width 16 height 16
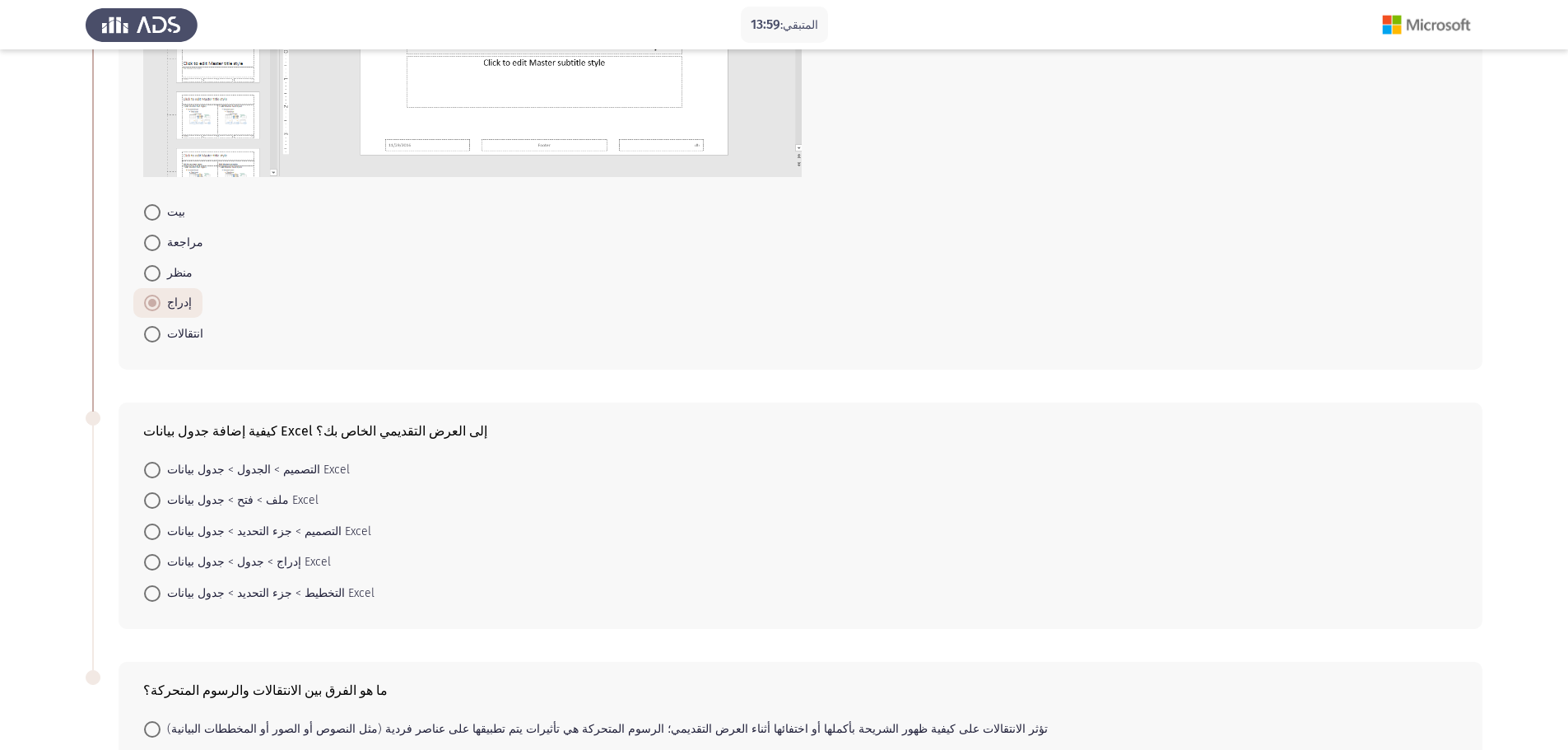
radio input "true"
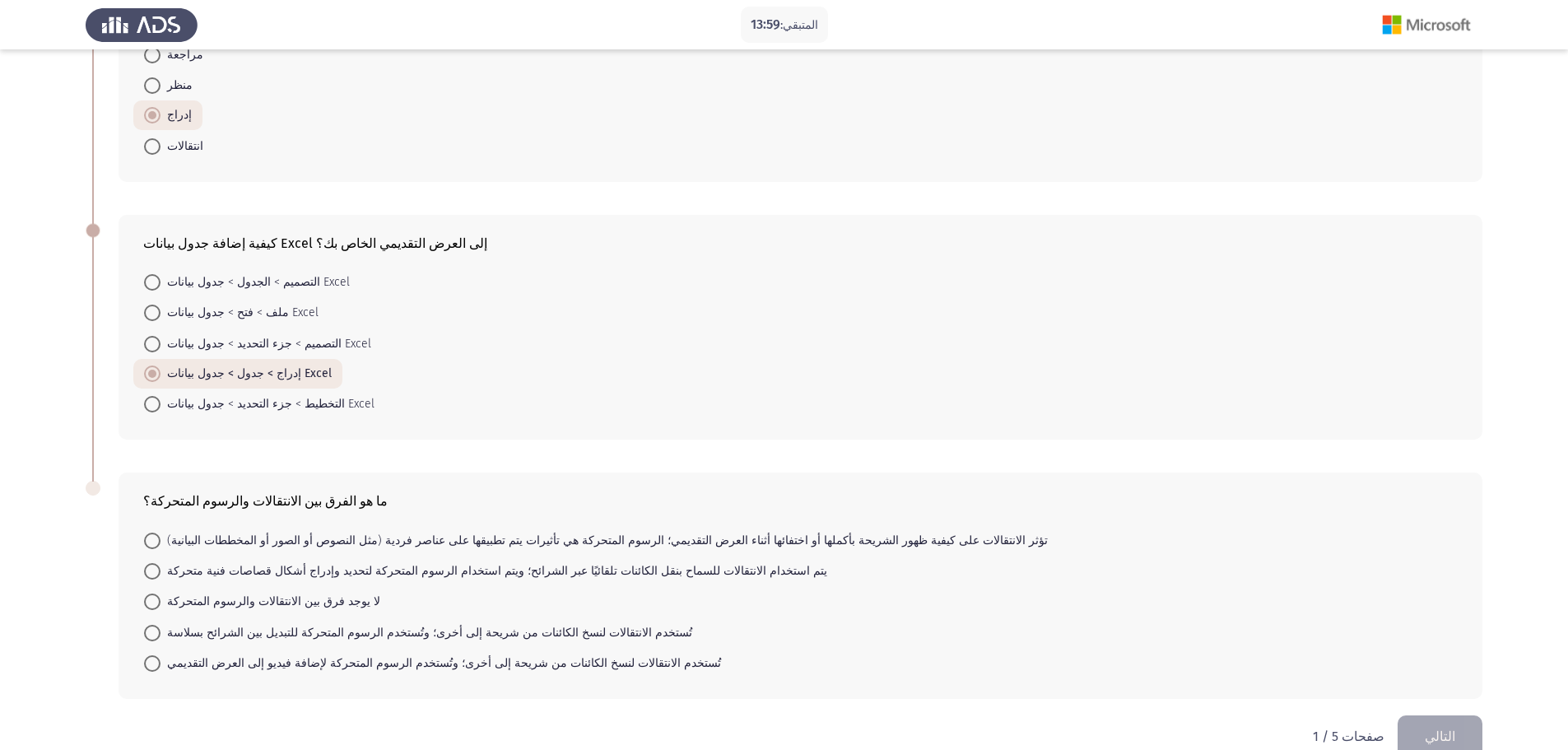
scroll to position [557, 0]
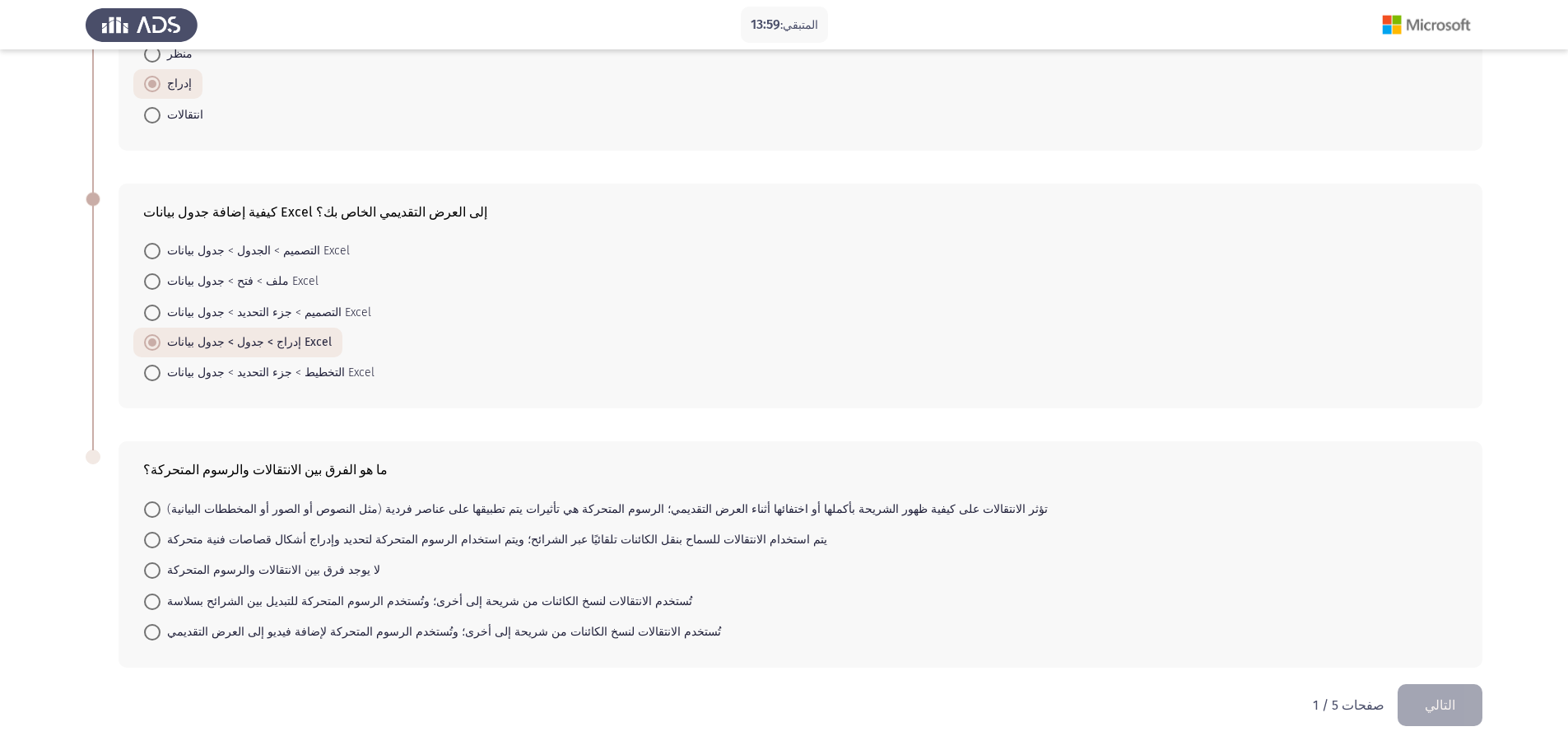
click at [342, 570] on mat-radio-button "لا يوجد فرق بين الانتقالات والرسوم المتحركة" at bounding box center [262, 570] width 258 height 30
click at [221, 575] on font "لا يوجد فرق بين الانتقالات والرسوم المتحركة" at bounding box center [273, 570] width 213 height 14
click at [161, 575] on input "لا يوجد فرق بين الانتقالات والرسوم المتحركة" at bounding box center [152, 571] width 16 height 16
radio input "true"
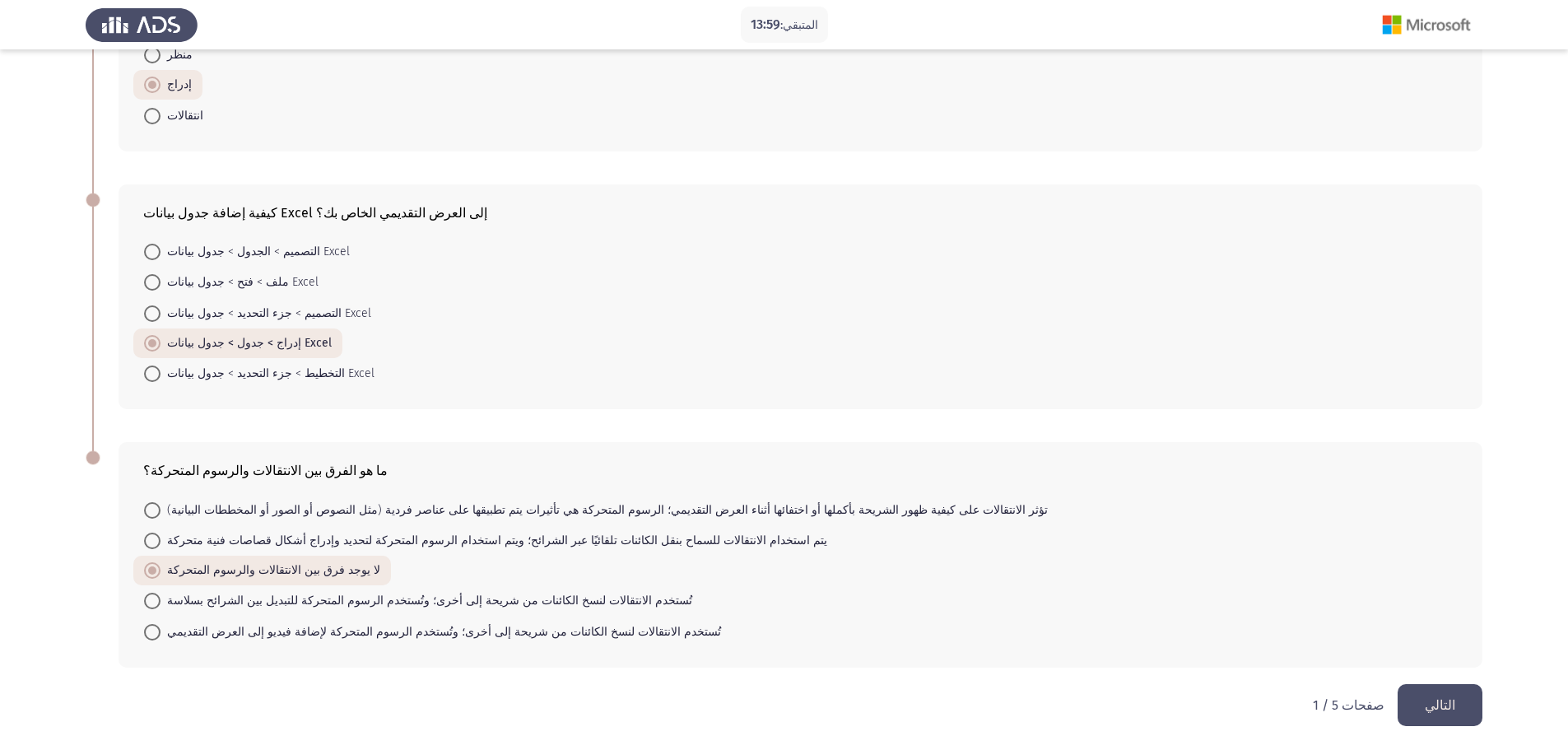
click at [1478, 697] on button "التالي" at bounding box center [1440, 705] width 85 height 42
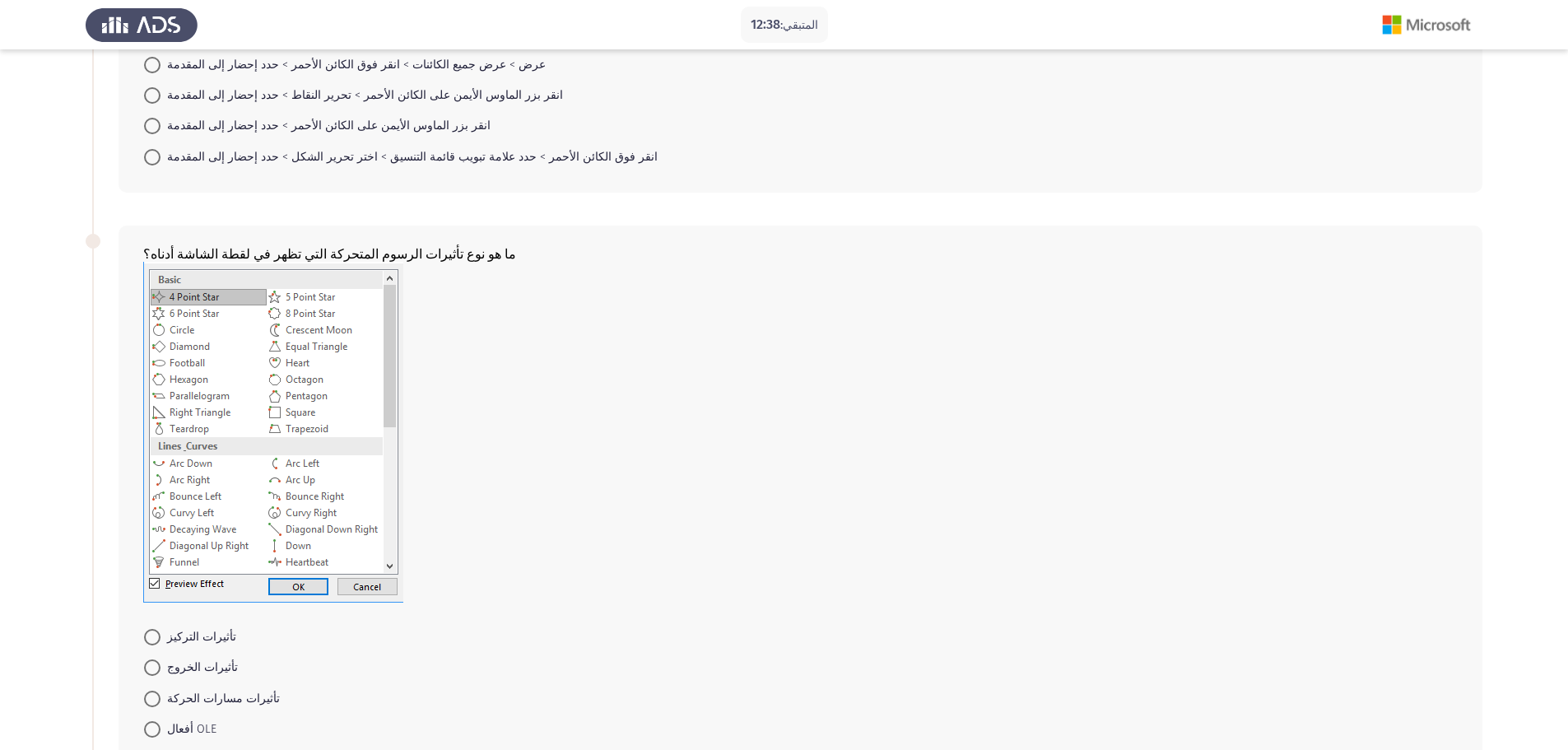
scroll to position [220, 0]
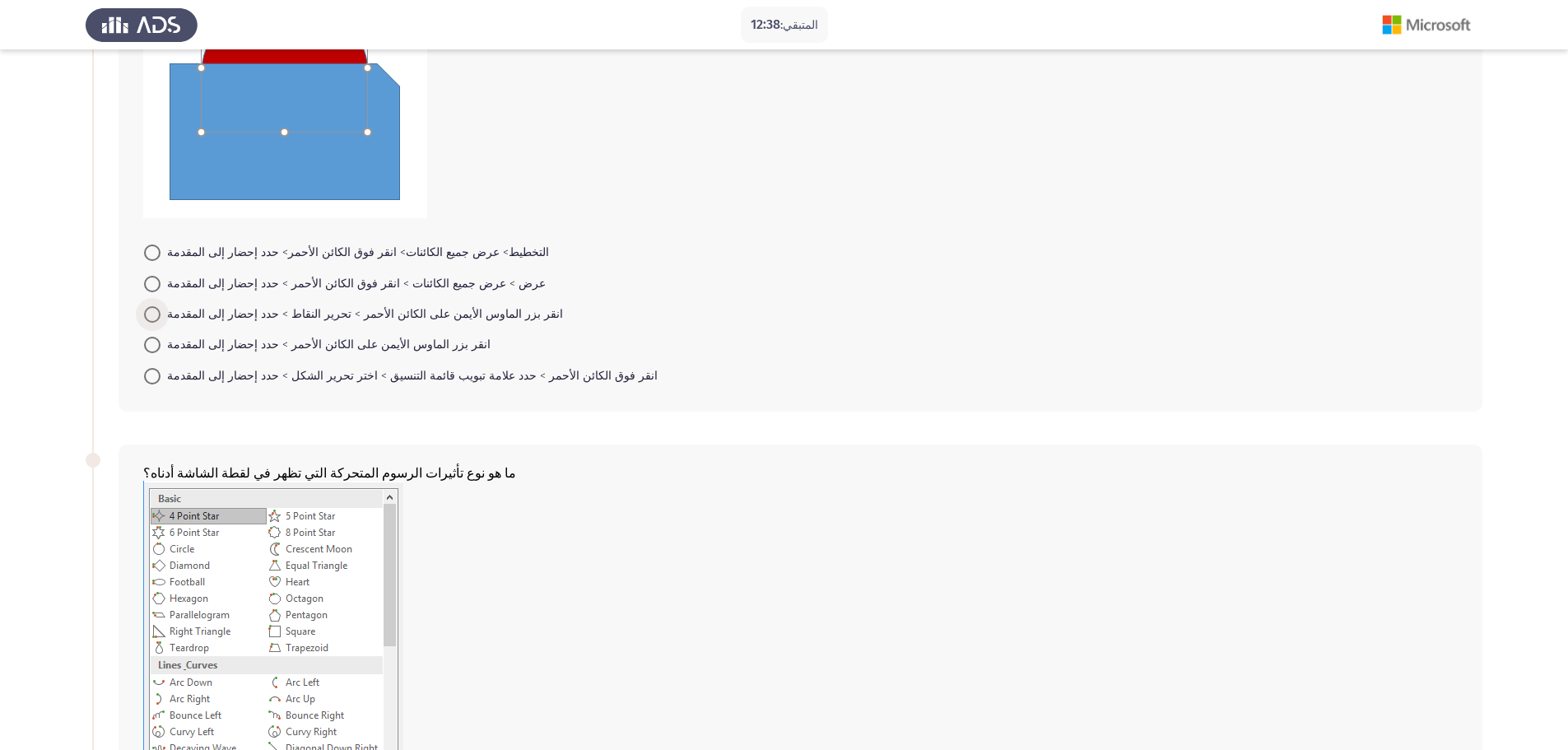
drag, startPoint x: 177, startPoint y: 314, endPoint x: 200, endPoint y: 382, distance: 71.8
click at [175, 317] on font "انقر بزر الماوس الأيمن على الكائن الأحمر > تحرير النقاط > حدد إحضار إلى المقدمة" at bounding box center [365, 314] width 396 height 14
click at [161, 317] on input "انقر بزر الماوس الأيمن على الكائن الأحمر > تحرير النقاط > حدد إحضار إلى المقدمة" at bounding box center [152, 314] width 16 height 16
radio input "true"
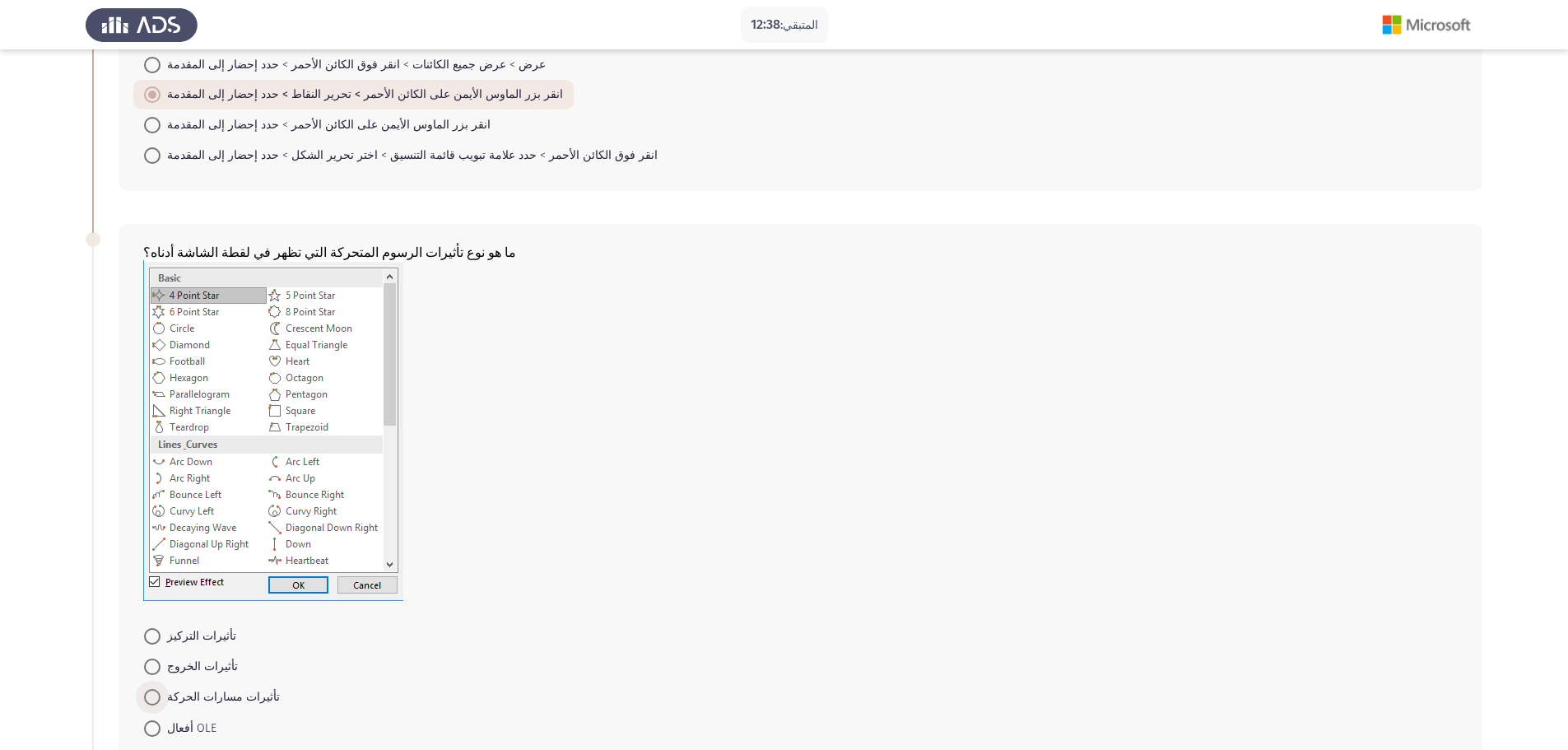
click at [202, 701] on font "تأثيرات مسارات الحركة" at bounding box center [223, 696] width 113 height 14
click at [161, 701] on input "تأثيرات مسارات الحركة" at bounding box center [152, 697] width 16 height 16
radio input "true"
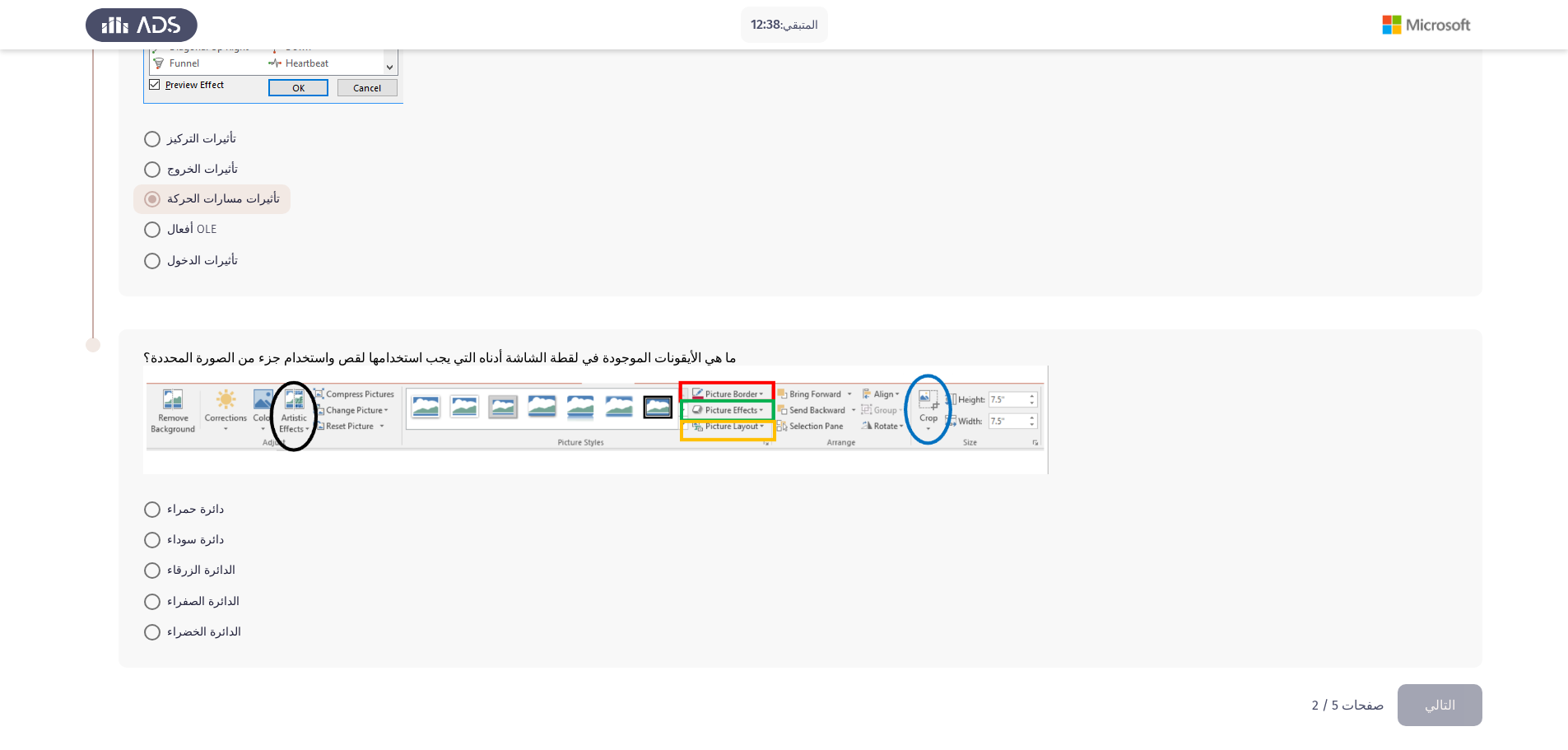
click at [175, 559] on mat-radio-button "الدائرة الزرقاء" at bounding box center [189, 570] width 113 height 30
click at [177, 571] on font "الدائرة الزرقاء" at bounding box center [201, 570] width 68 height 14
click at [161, 571] on input "الدائرة الزرقاء" at bounding box center [152, 571] width 16 height 16
radio input "true"
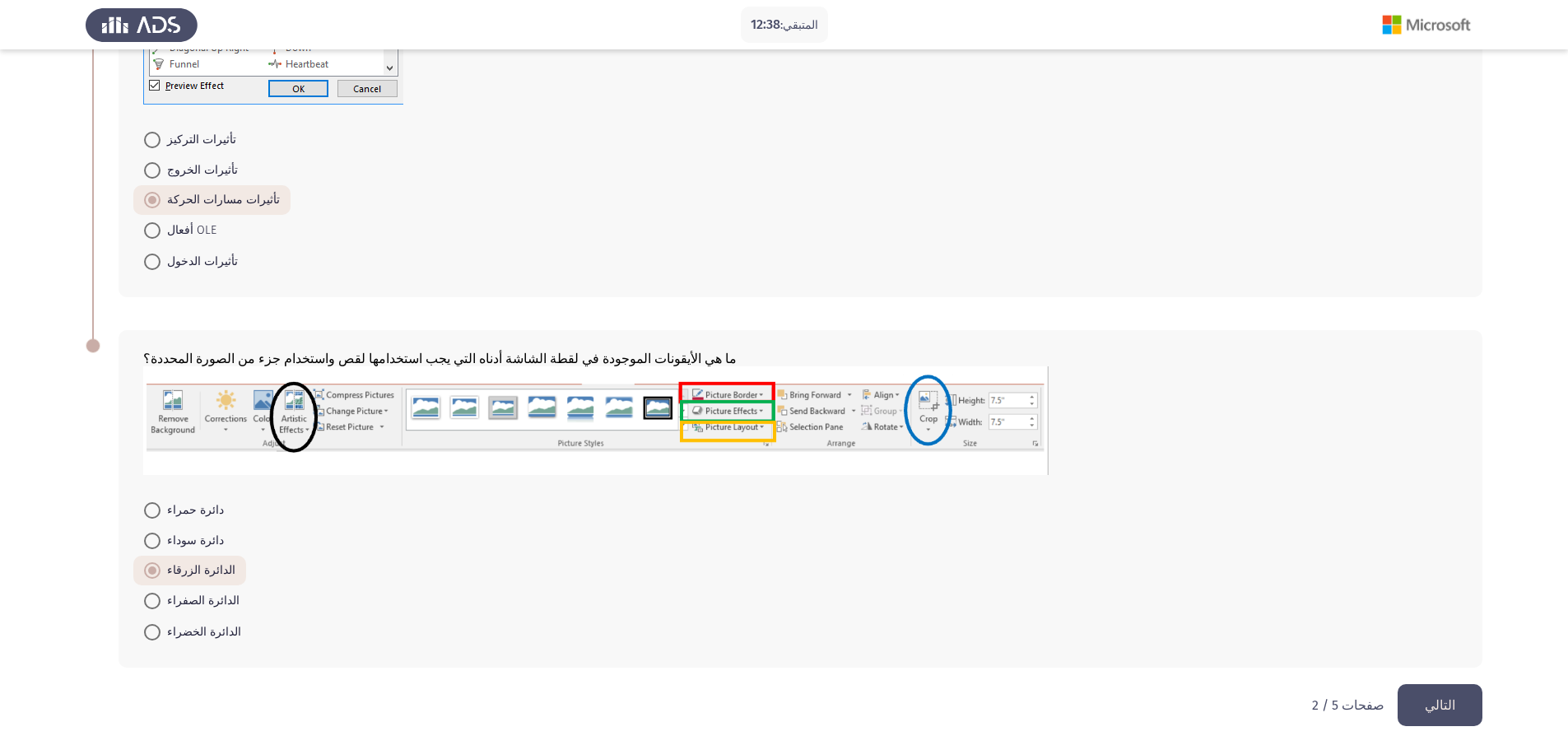
drag, startPoint x: 1423, startPoint y: 697, endPoint x: 1392, endPoint y: 687, distance: 32.6
click at [1422, 697] on button "التالي" at bounding box center [1440, 705] width 85 height 42
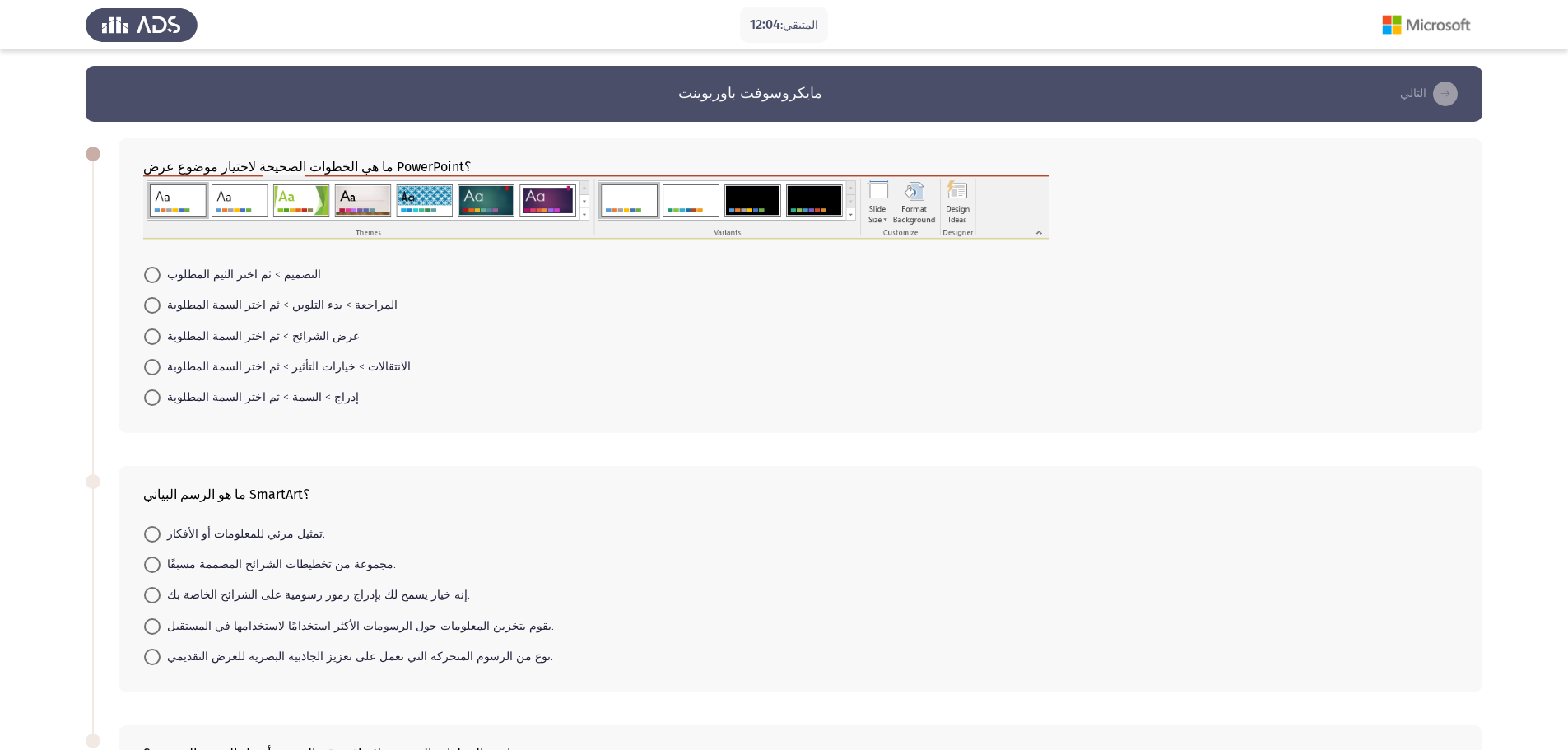
click at [191, 337] on font "عرض الشرائح > ثم اختر السمة المطلوبة" at bounding box center [263, 336] width 193 height 14
click at [161, 337] on input "عرض الشرائح > ثم اختر السمة المطلوبة" at bounding box center [152, 337] width 16 height 16
radio input "true"
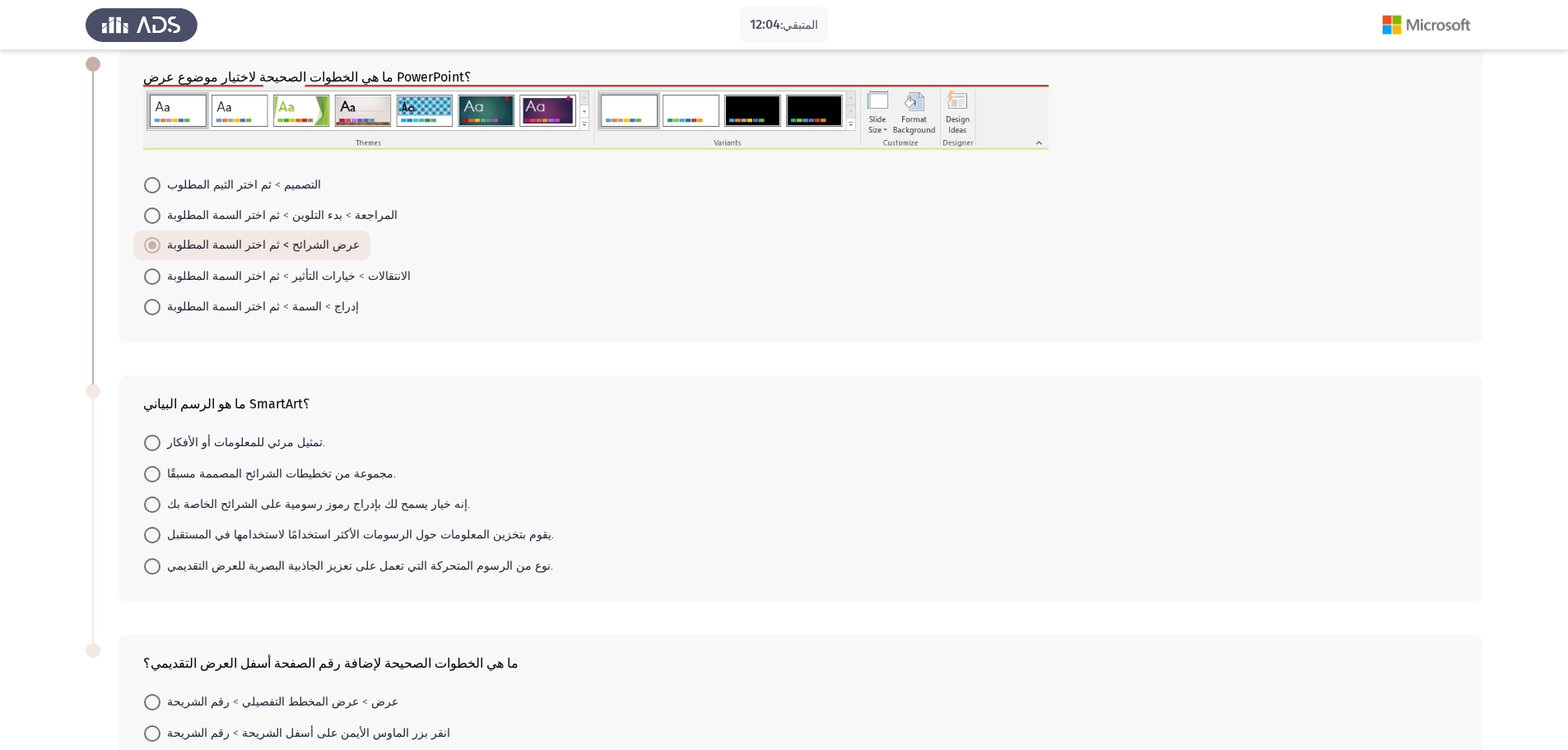
scroll to position [220, 0]
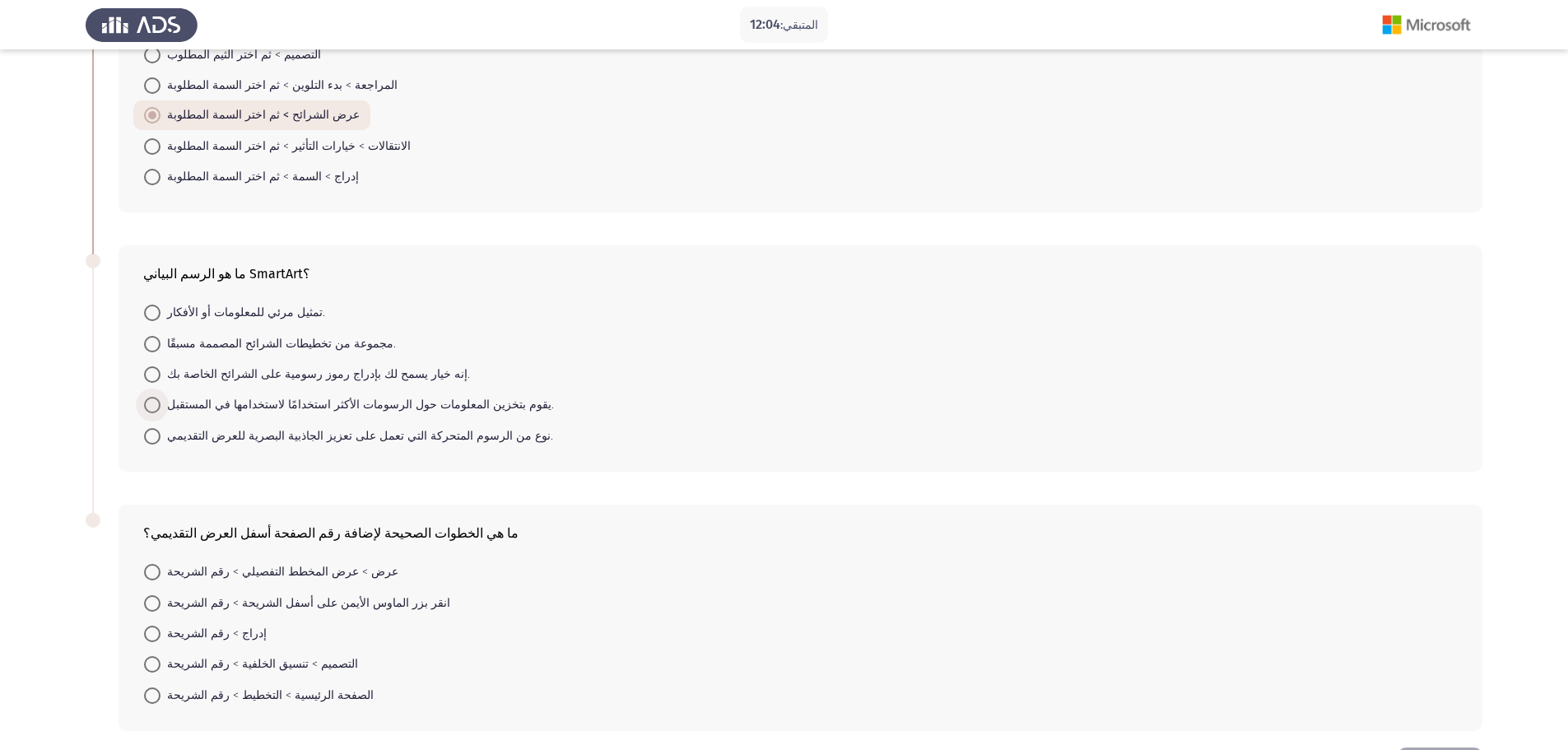
click at [170, 405] on font "يقوم بتخزين المعلومات حول الرسومات الأكثر استخدامًا لاستخدامها في المستقبل." at bounding box center [361, 404] width 387 height 14
click at [161, 405] on input "يقوم بتخزين المعلومات حول الرسومات الأكثر استخدامًا لاستخدامها في المستقبل." at bounding box center [152, 405] width 16 height 16
radio input "true"
click at [198, 603] on font "انقر بزر الماوس الأيمن على أسفل الشريحة > رقم الشريحة" at bounding box center [309, 601] width 283 height 14
click at [161, 603] on input "انقر بزر الماوس الأيمن على أسفل الشريحة > رقم الشريحة" at bounding box center [152, 602] width 16 height 16
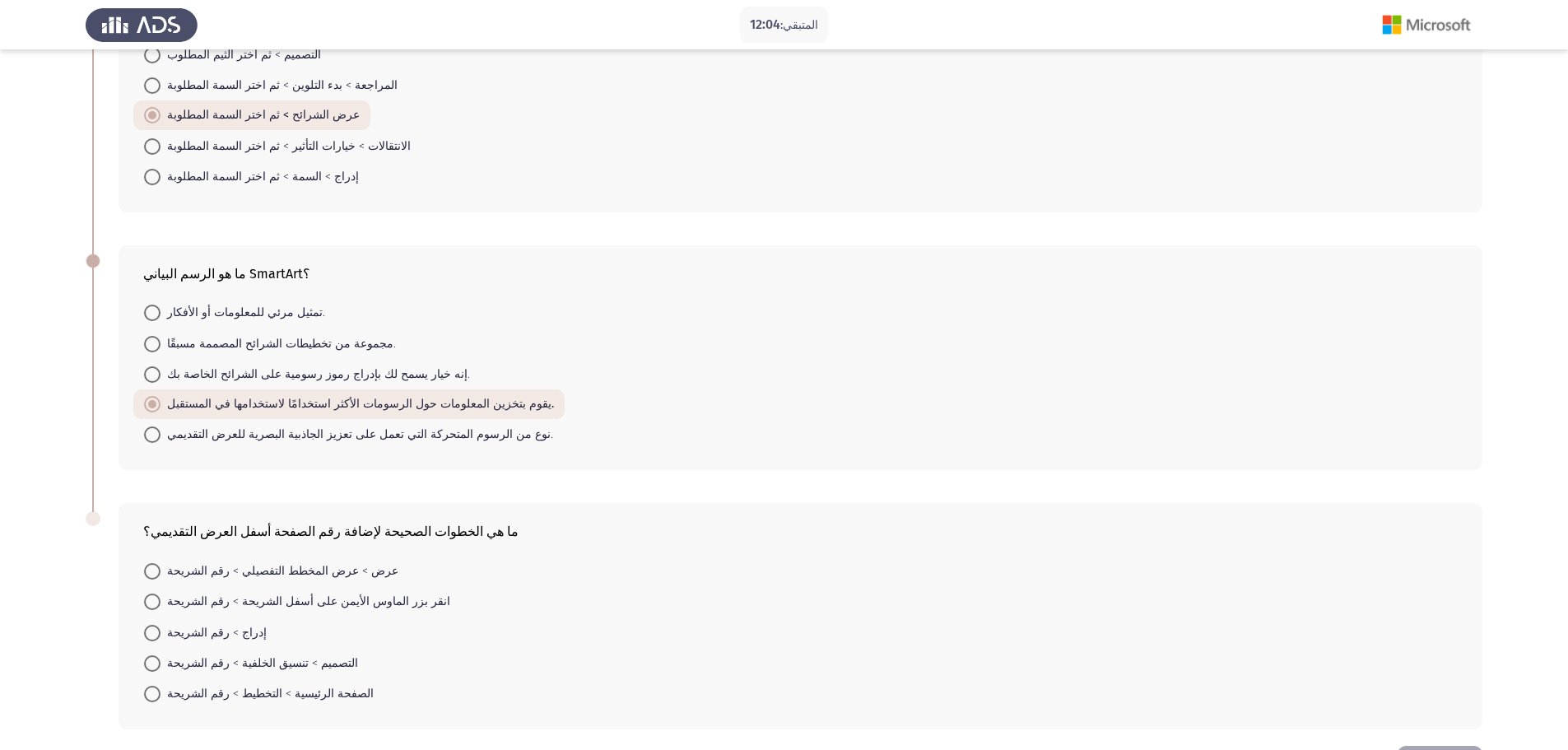
radio input "true"
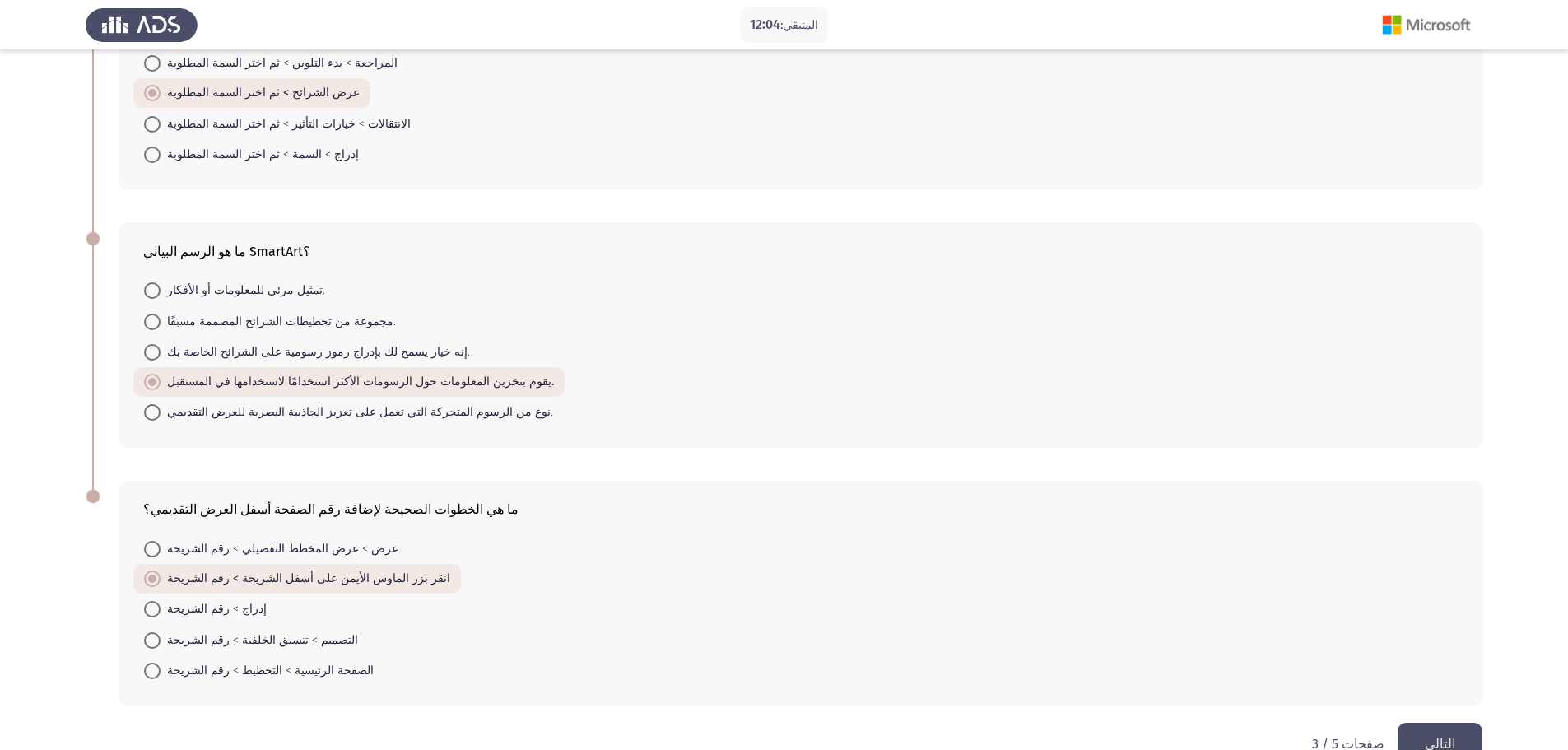
scroll to position [281, 0]
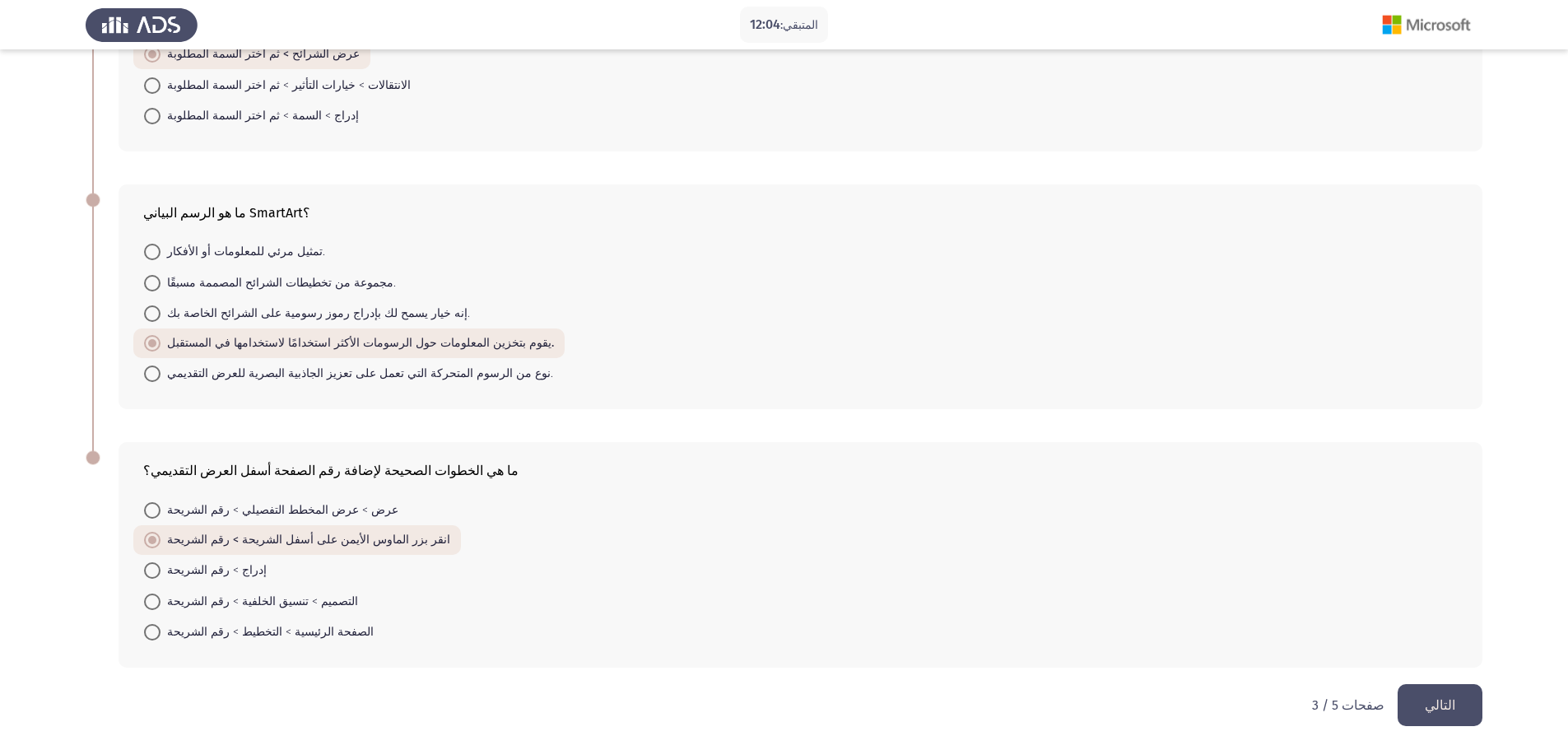
click at [1437, 696] on button "التالي" at bounding box center [1440, 705] width 85 height 42
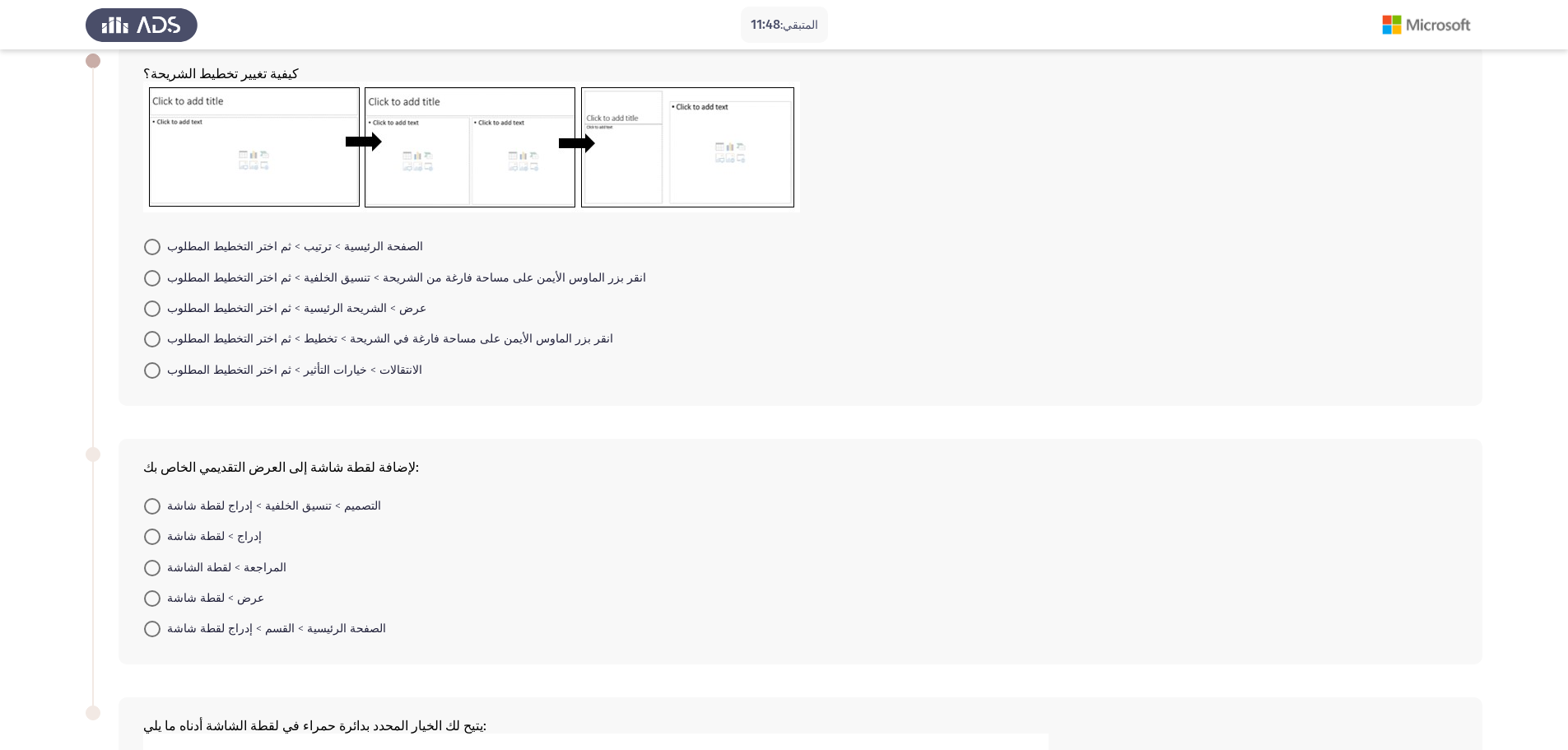
scroll to position [0, 0]
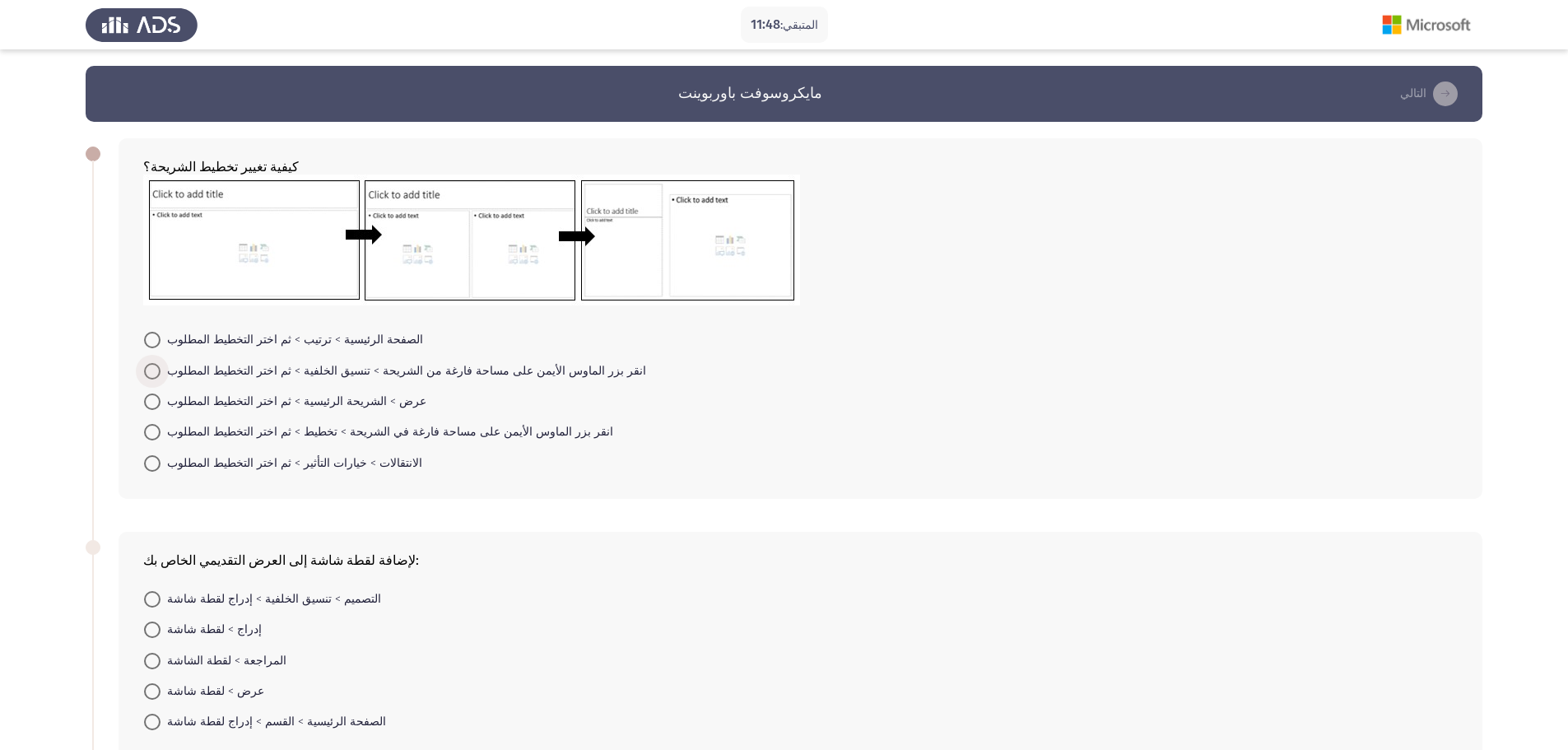
click at [198, 380] on span "انقر بزر الماوس الأيمن على مساحة فارغة من الشريحة > تنسيق الخلفية > ثم اختر الت…" at bounding box center [403, 371] width 486 height 20
click at [161, 380] on input "انقر بزر الماوس الأيمن على مساحة فارغة من الشريحة > تنسيق الخلفية > ثم اختر الت…" at bounding box center [152, 371] width 16 height 16
radio input "true"
click at [161, 666] on span "المراجعة > لقطة الشاشة" at bounding box center [223, 659] width 126 height 20
click at [161, 666] on input "المراجعة > لقطة الشاشة" at bounding box center [152, 659] width 16 height 16
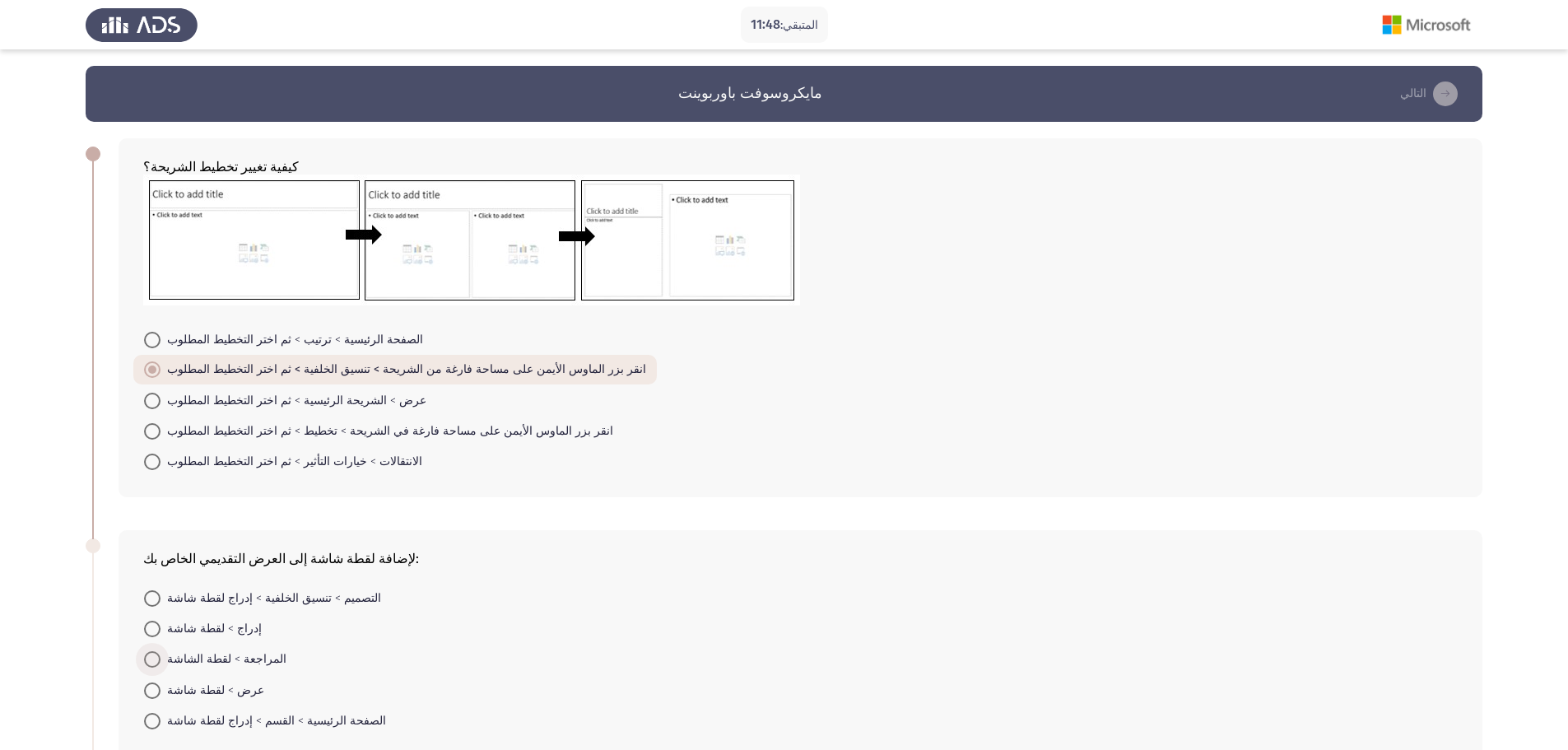
radio input "true"
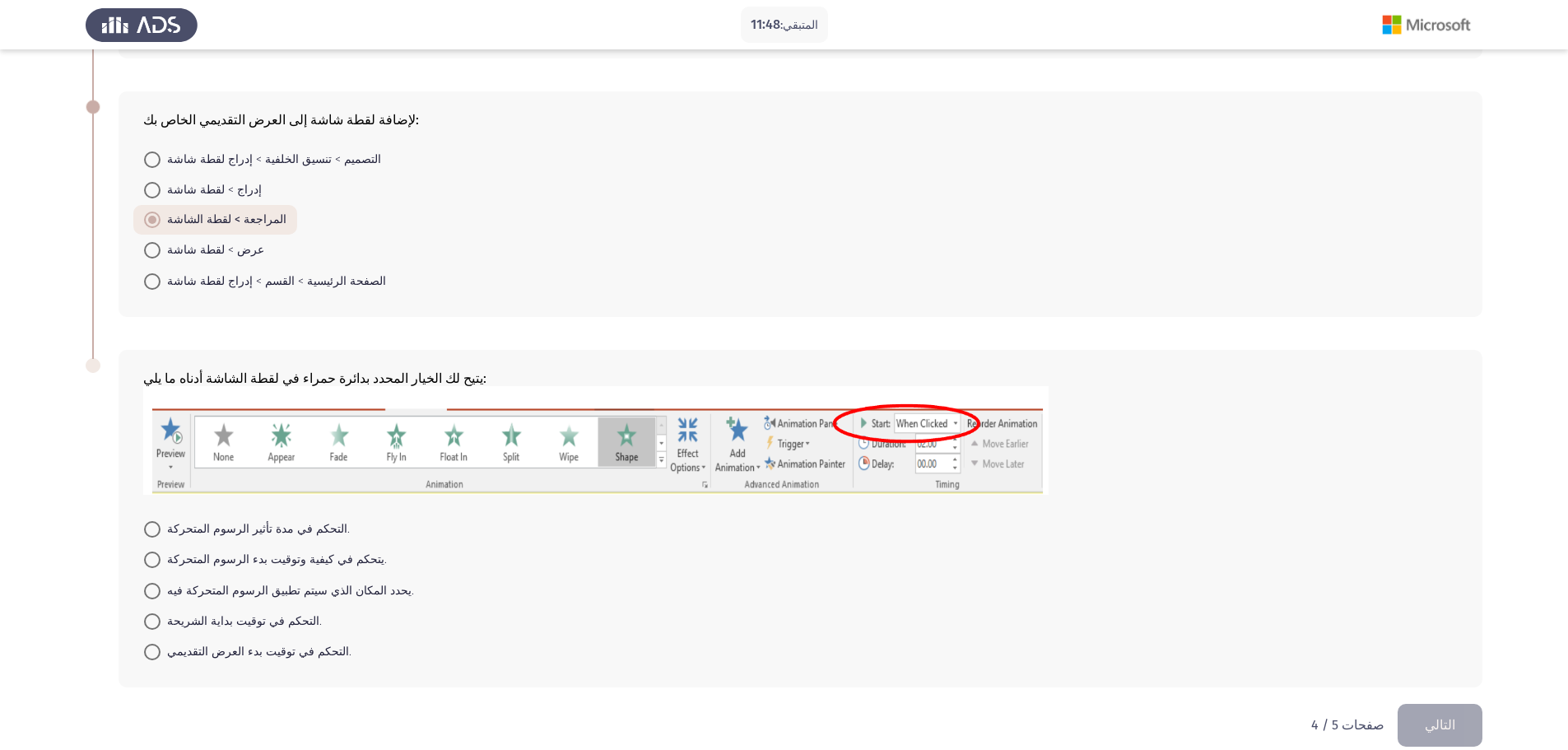
click at [256, 571] on mat-radio-button "يتحكم في كيفية وتوقيت بدء الرسوم المتحركة." at bounding box center [265, 559] width 264 height 30
click at [205, 648] on font "التحكم في توقيت بدء العرض التقديمي." at bounding box center [259, 651] width 184 height 14
click at [161, 648] on input "التحكم في توقيت بدء العرض التقديمي." at bounding box center [152, 652] width 16 height 16
radio input "true"
click at [1428, 724] on button "التالي" at bounding box center [1440, 724] width 85 height 42
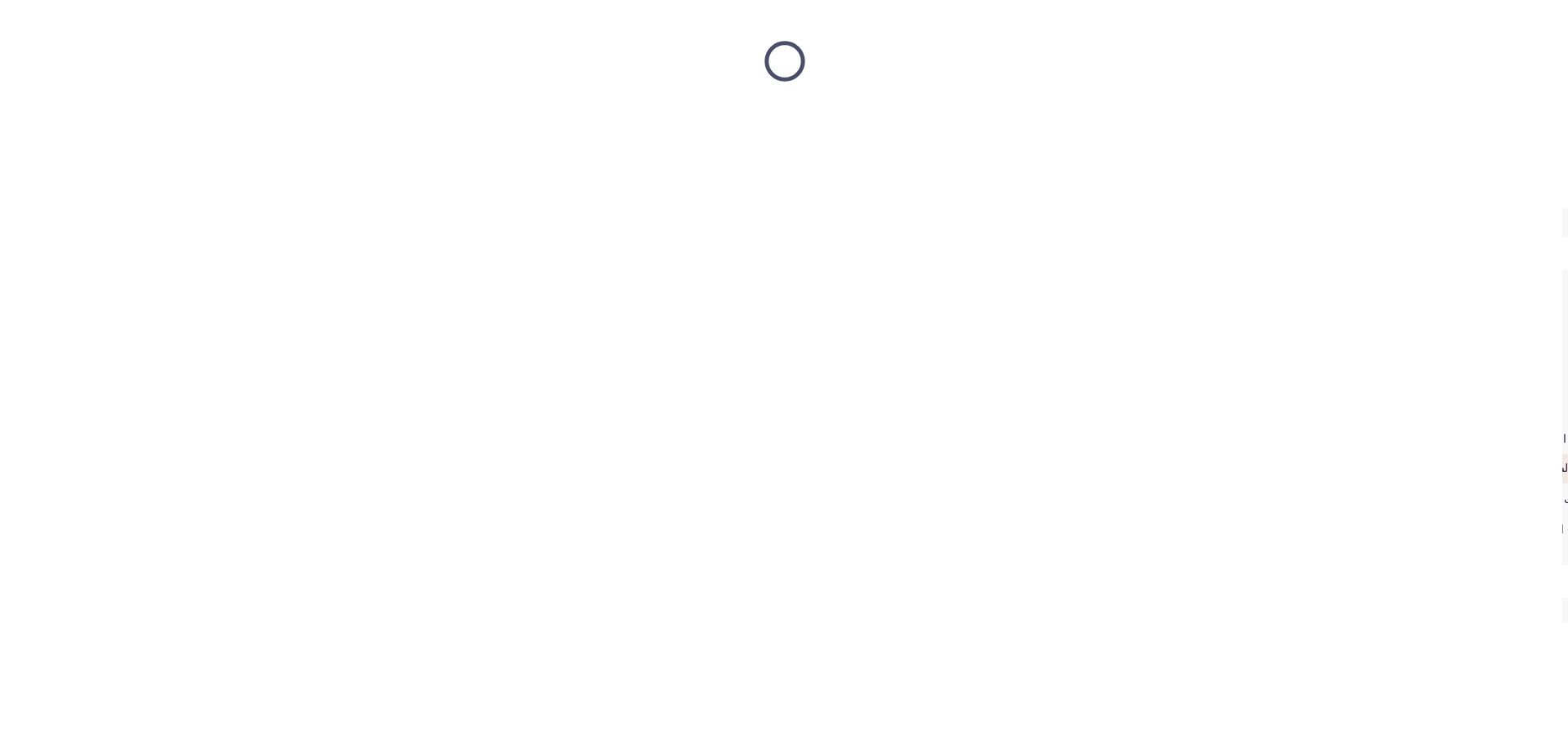
scroll to position [0, 0]
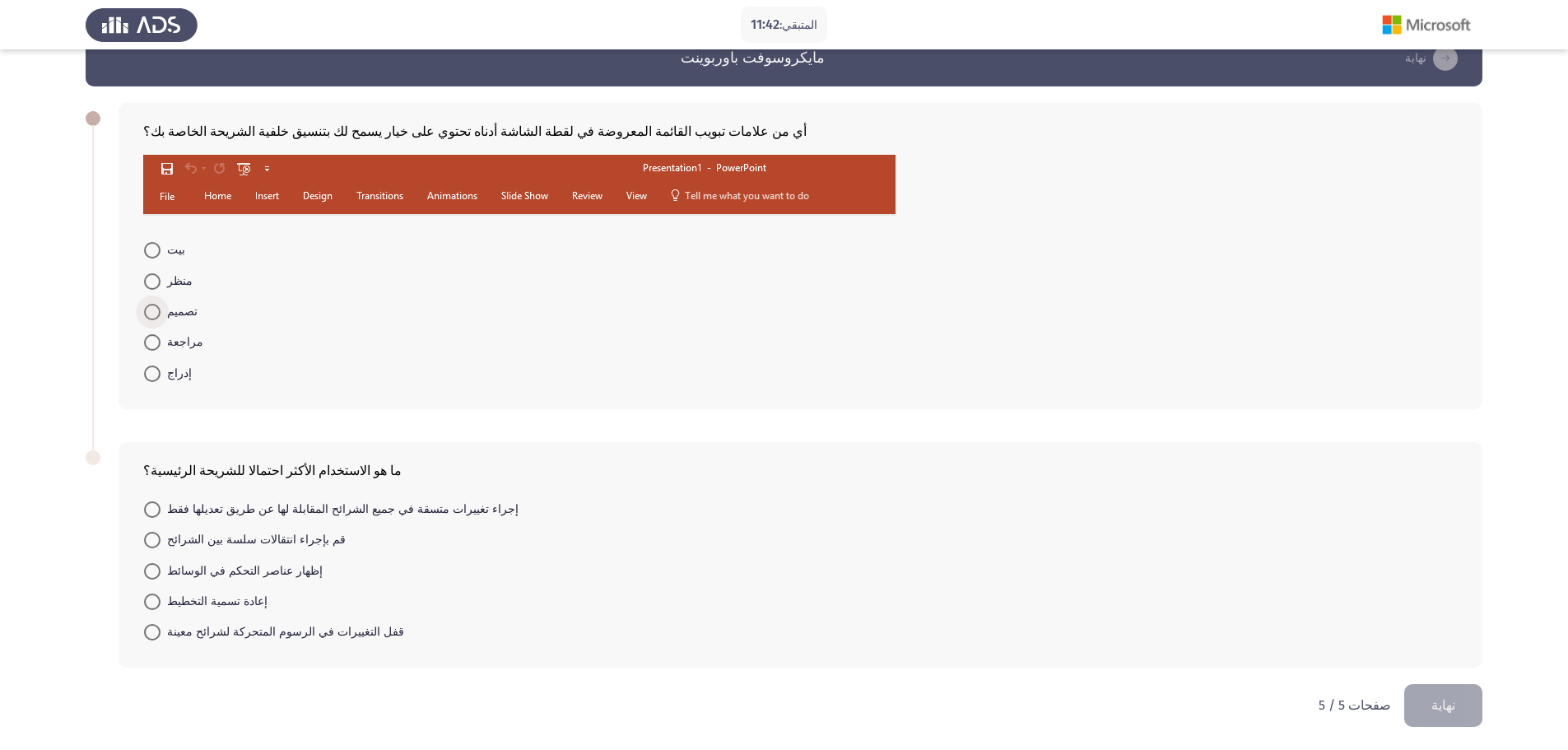
click at [175, 316] on font "تصميم" at bounding box center [182, 311] width 30 height 14
click at [161, 316] on input "تصميم" at bounding box center [152, 312] width 16 height 16
radio input "true"
click at [216, 538] on font "قم بإجراء انتقالات سلسة بين الشرائح" at bounding box center [256, 539] width 179 height 14
click at [161, 538] on input "قم بإجراء انتقالات سلسة بين الشرائح" at bounding box center [152, 540] width 16 height 16
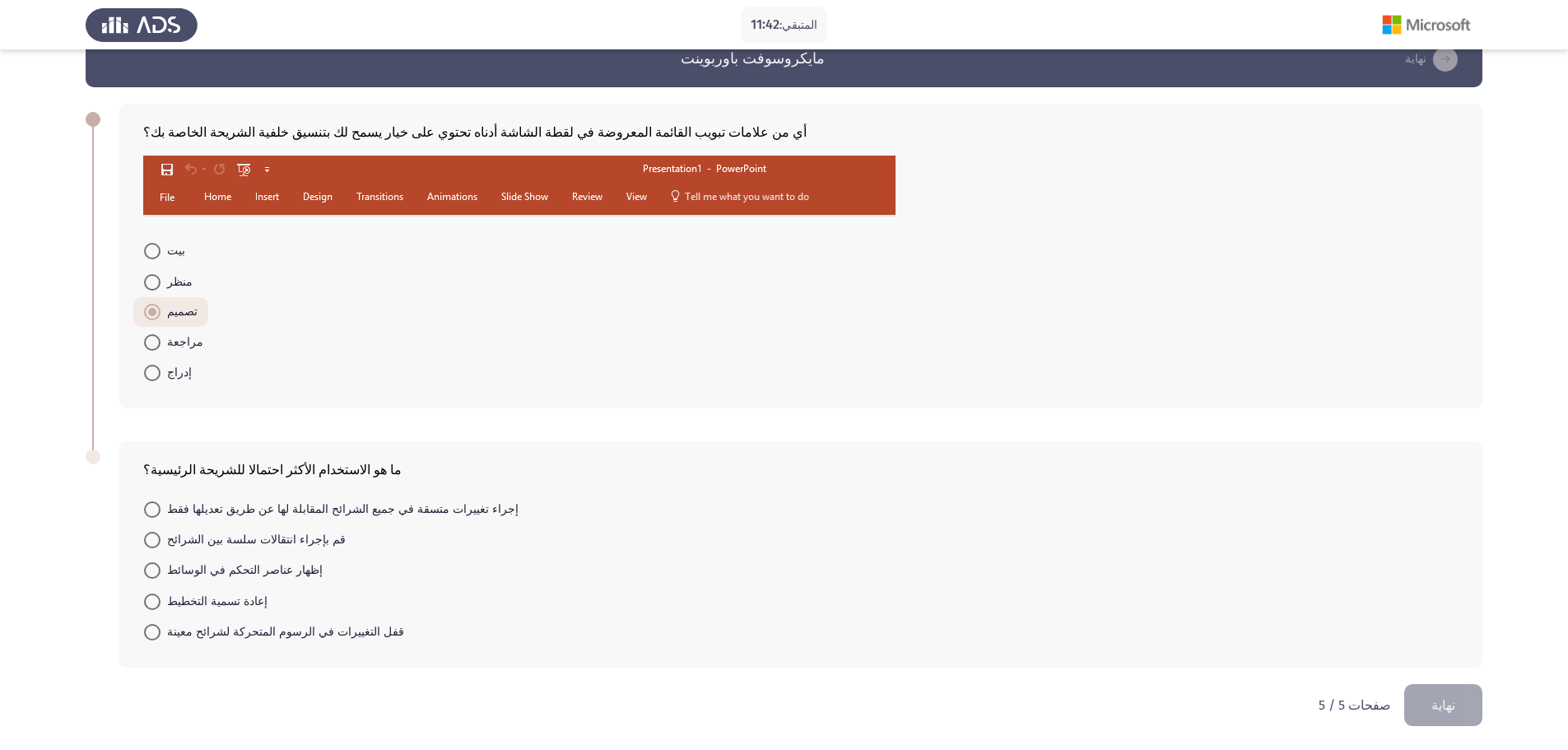
radio input "true"
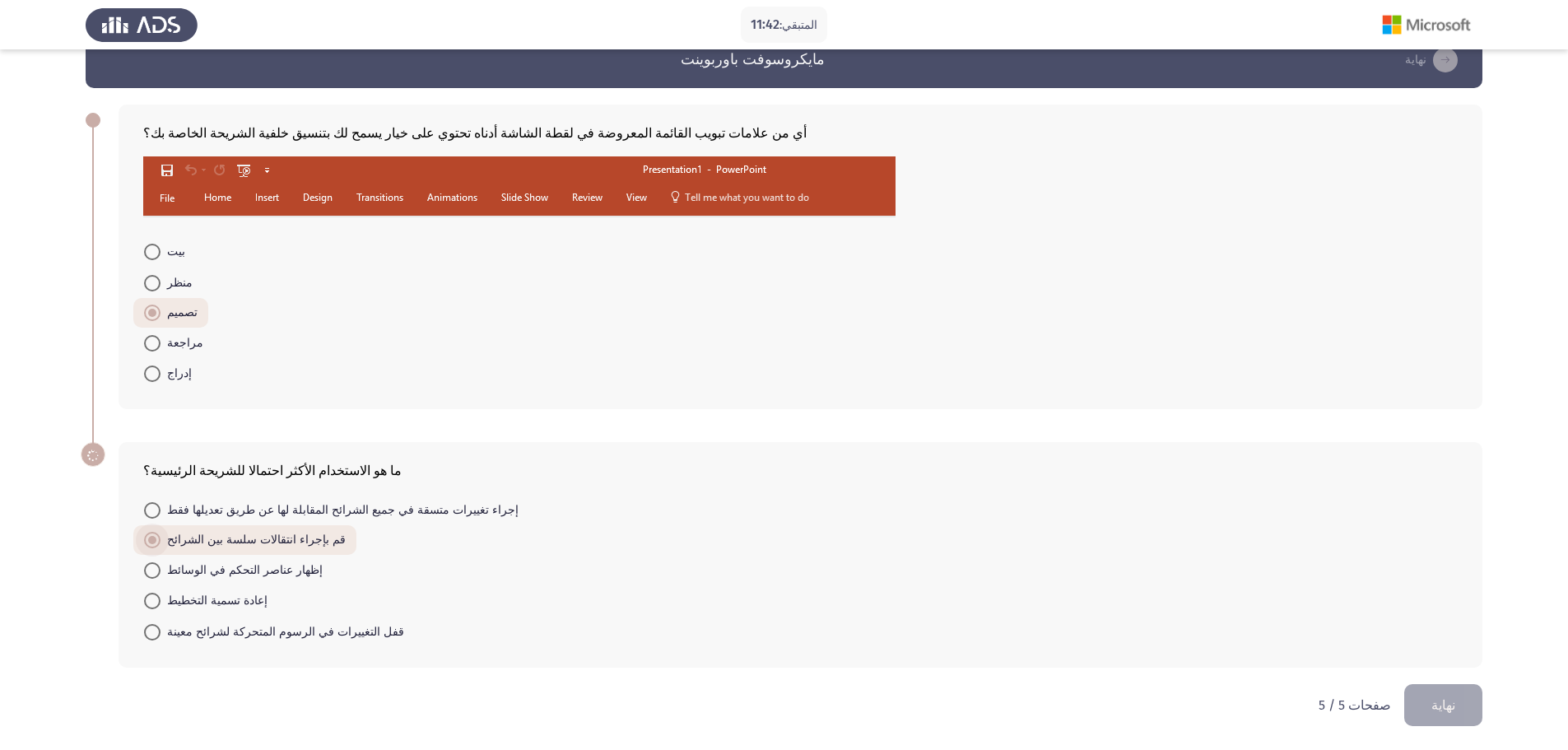
scroll to position [34, 0]
click at [1417, 709] on button "نهاية" at bounding box center [1443, 705] width 78 height 42
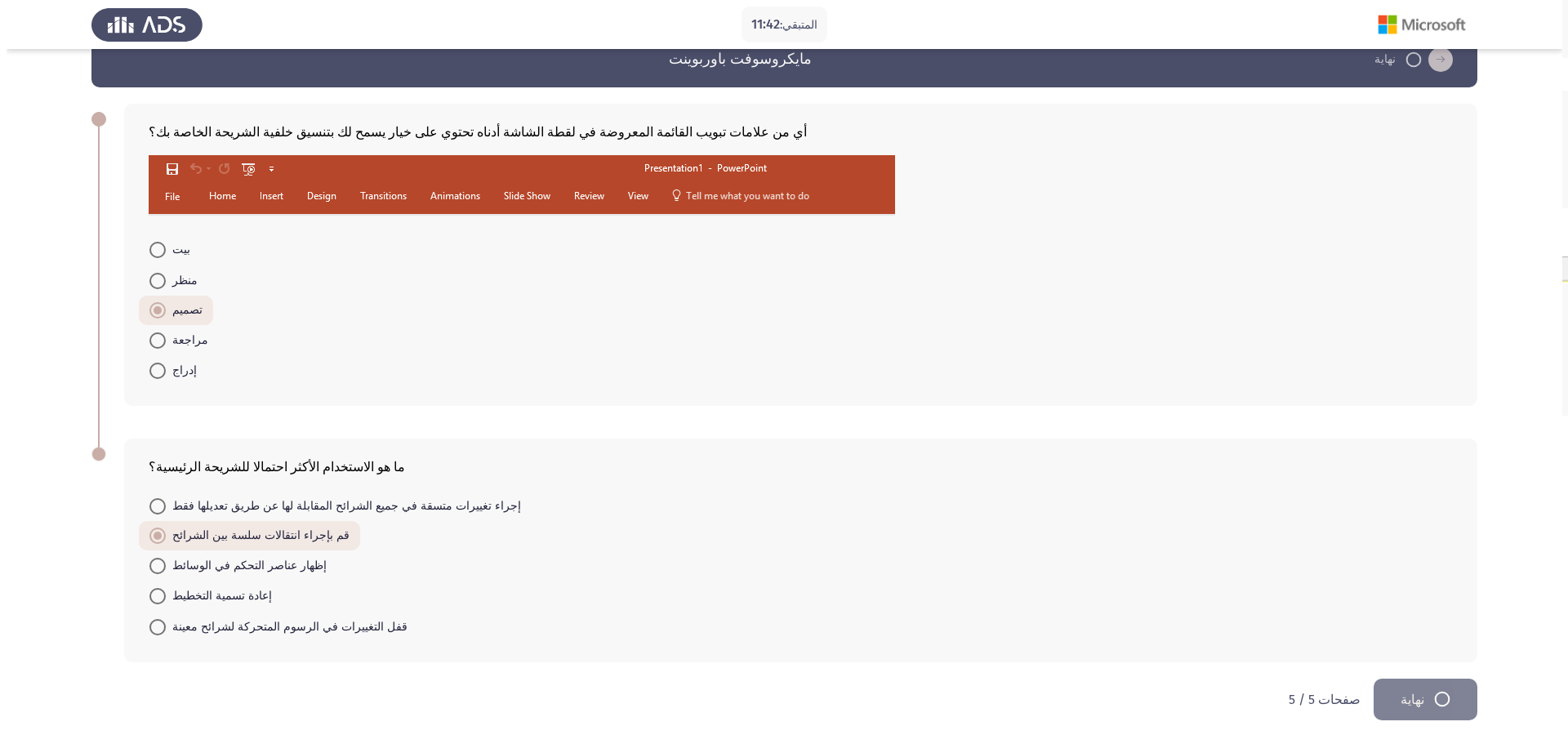
scroll to position [0, 0]
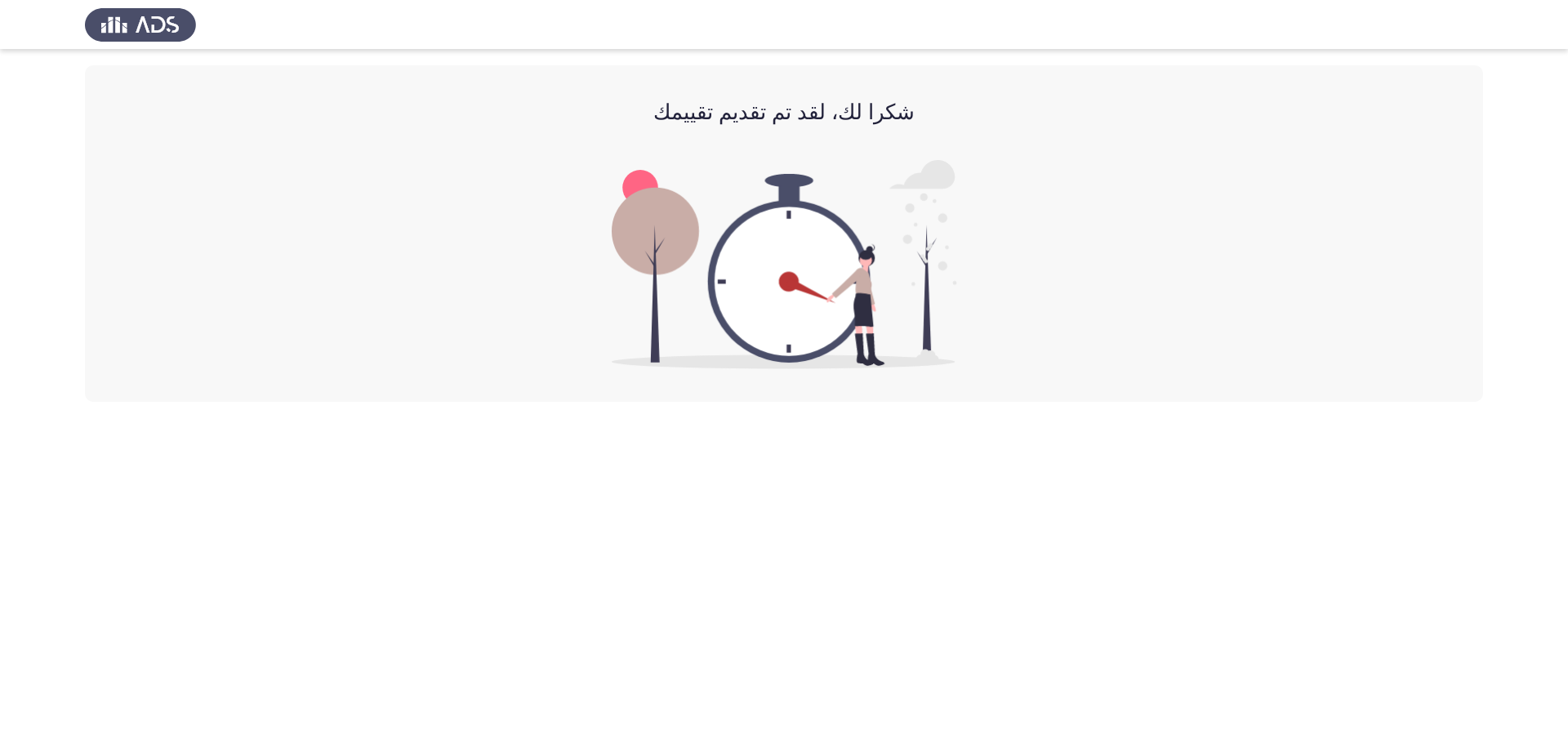
click at [893, 252] on img at bounding box center [784, 265] width 345 height 209
click at [921, 247] on img at bounding box center [784, 265] width 345 height 209
click at [676, 238] on img at bounding box center [784, 265] width 345 height 209
click at [751, 264] on img at bounding box center [784, 265] width 345 height 209
click at [727, 257] on img at bounding box center [784, 265] width 345 height 209
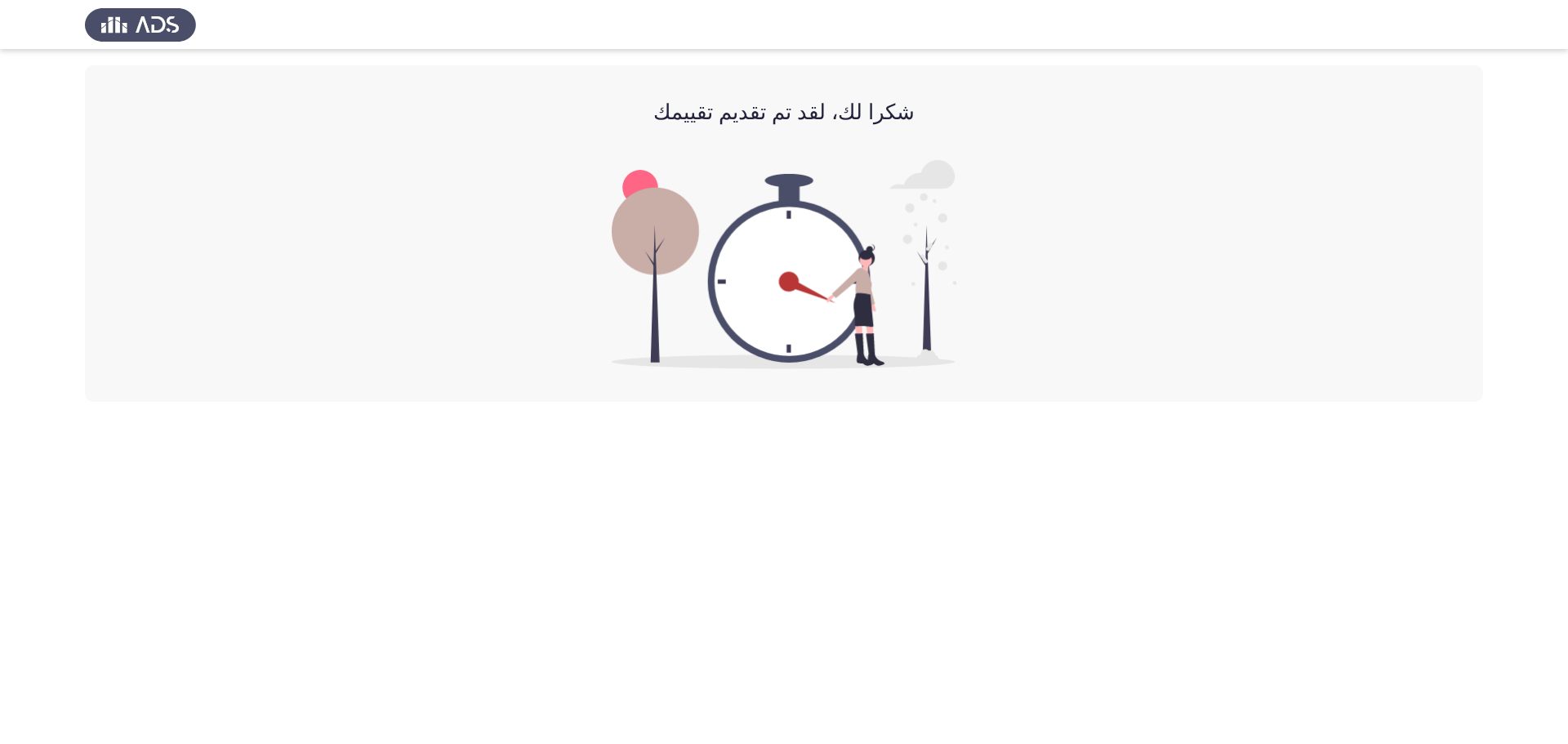
click at [798, 283] on img at bounding box center [784, 265] width 345 height 209
